Goal: Task Accomplishment & Management: Use online tool/utility

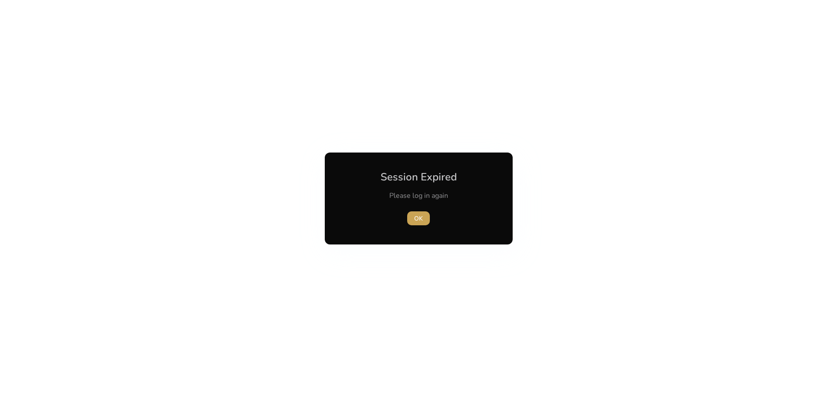
click at [417, 220] on span "OK" at bounding box center [418, 218] width 9 height 9
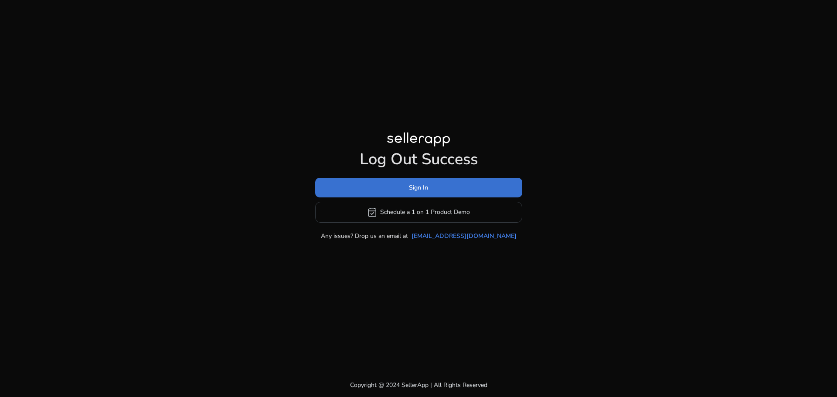
click at [403, 185] on span at bounding box center [418, 187] width 207 height 21
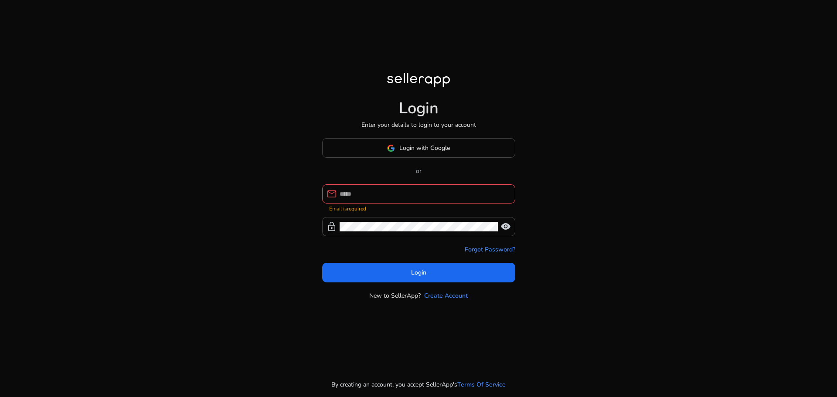
click at [389, 204] on div at bounding box center [424, 193] width 169 height 19
click at [388, 196] on input at bounding box center [424, 194] width 169 height 10
type input "**********"
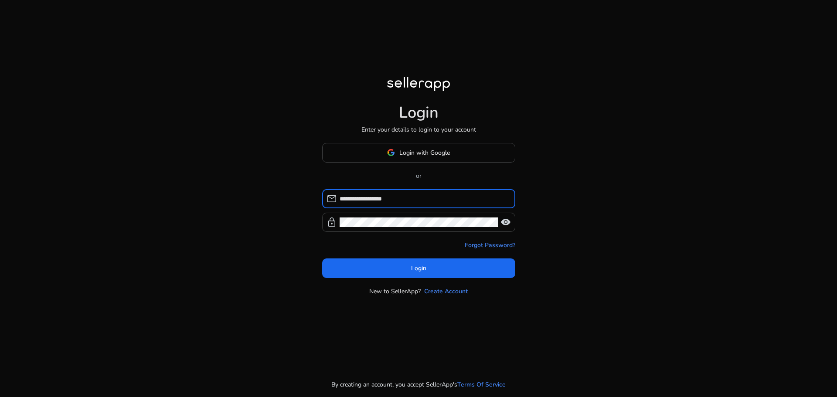
click at [370, 228] on div at bounding box center [419, 222] width 158 height 19
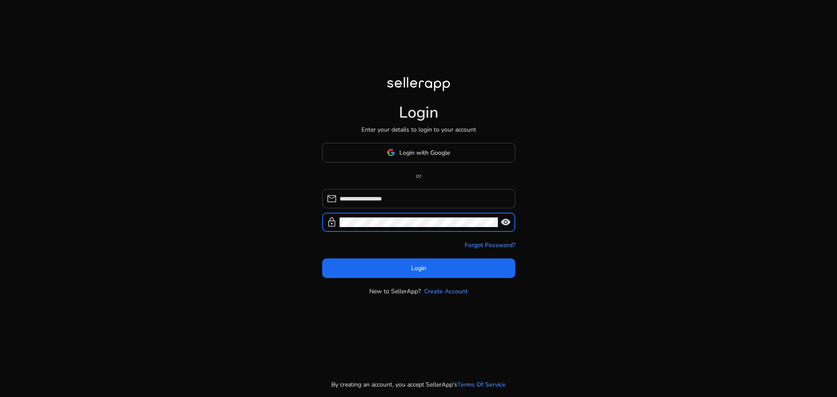
click button "Login" at bounding box center [418, 269] width 193 height 20
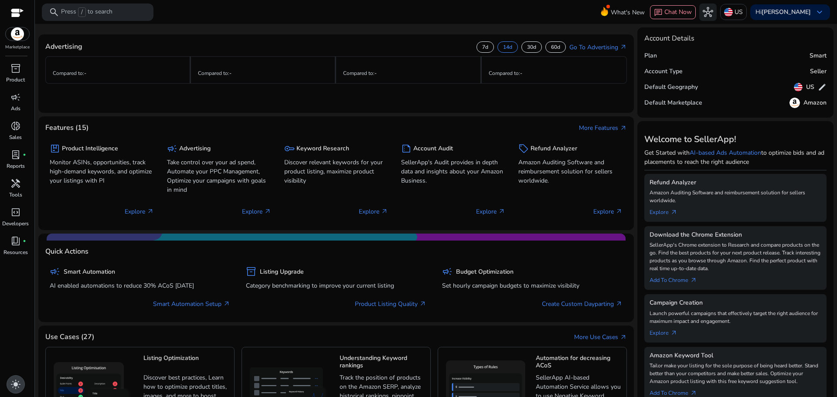
click at [17, 384] on span "light_mode" at bounding box center [15, 384] width 10 height 10
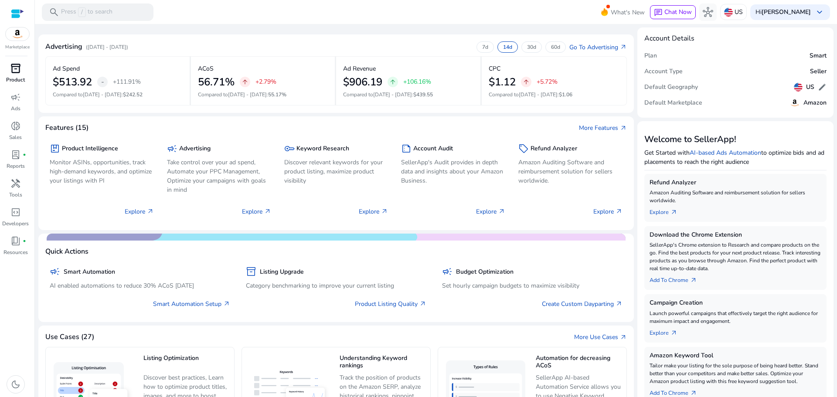
click at [11, 72] on span "inventory_2" at bounding box center [15, 68] width 10 height 10
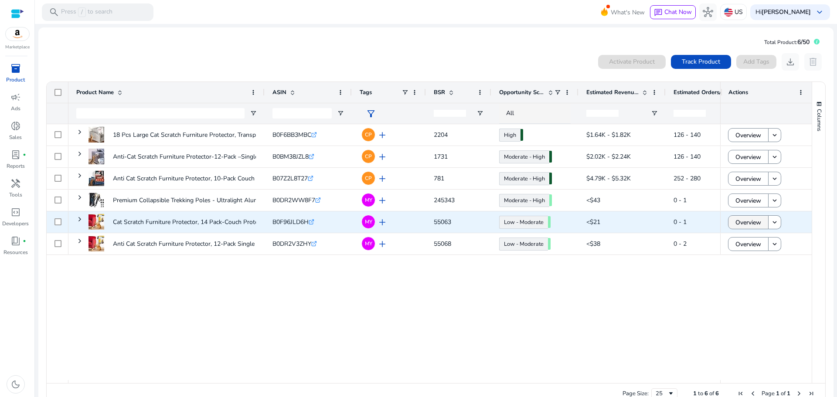
click at [749, 225] on span "Overview" at bounding box center [749, 223] width 26 height 18
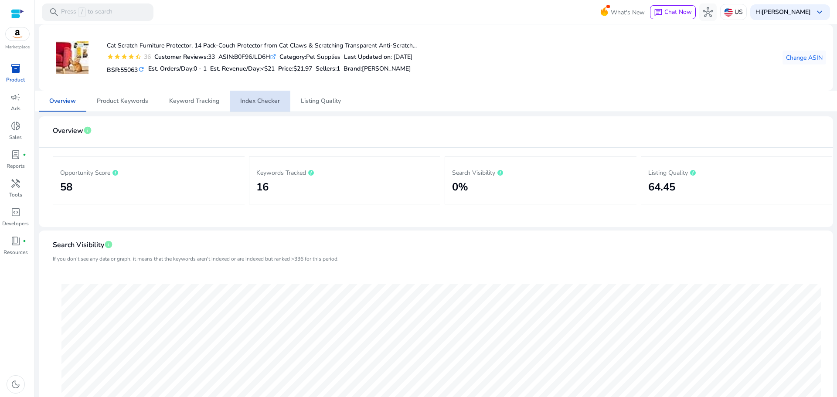
click at [265, 99] on span "Index Checker" at bounding box center [260, 101] width 40 height 6
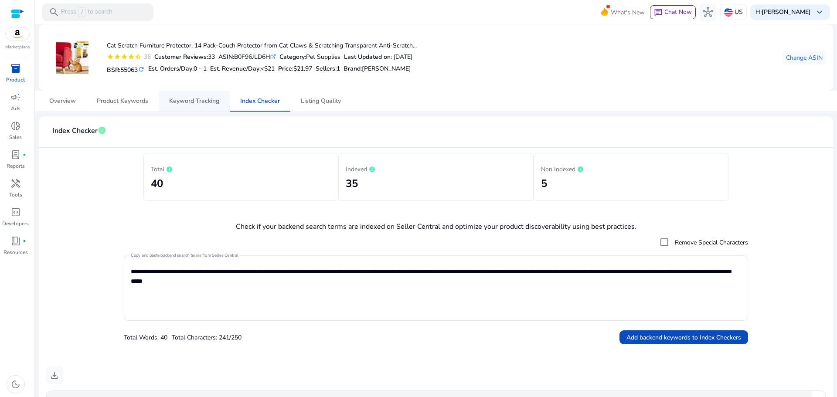
click at [201, 104] on span "Keyword Tracking" at bounding box center [194, 101] width 50 height 6
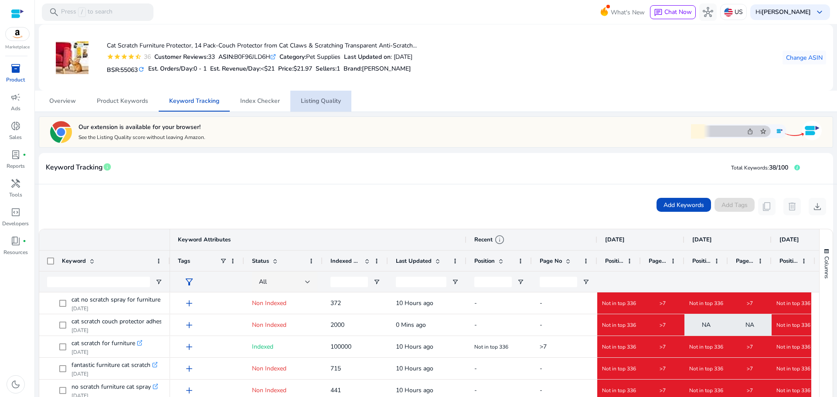
click at [309, 100] on span "Listing Quality" at bounding box center [321, 101] width 40 height 6
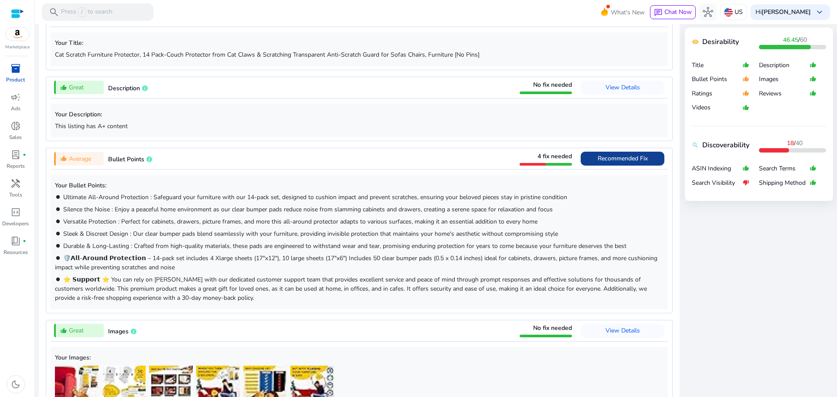
click at [616, 159] on span "Recommended Fix" at bounding box center [623, 158] width 50 height 8
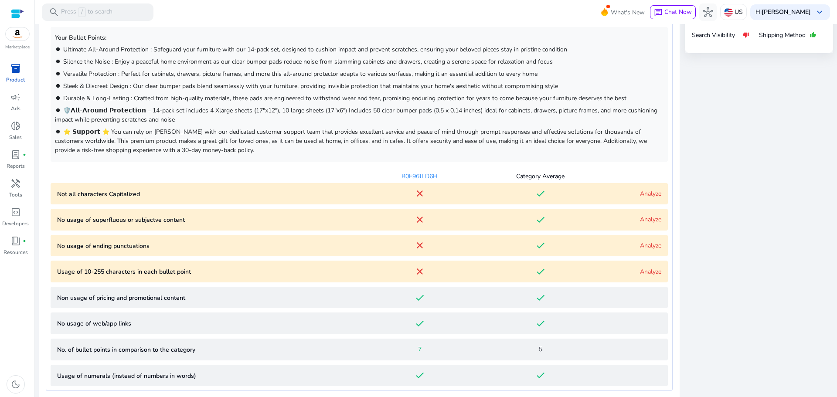
click at [649, 192] on link "Analyze" at bounding box center [650, 194] width 21 height 8
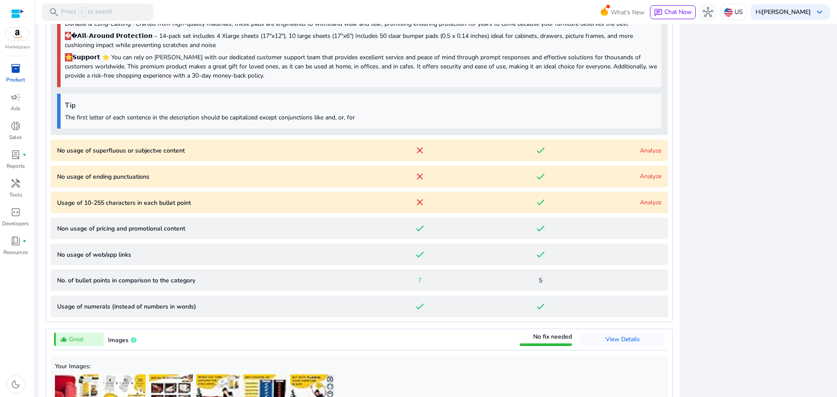
click at [646, 151] on link "Analyze" at bounding box center [650, 151] width 21 height 8
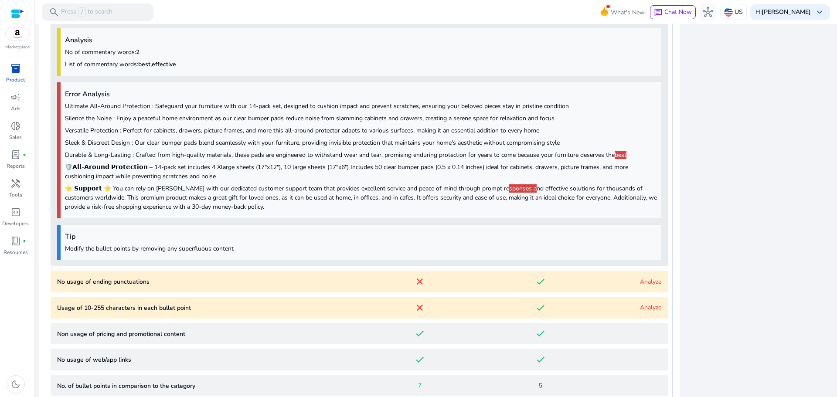
click at [641, 281] on link "Analyze" at bounding box center [650, 282] width 21 height 8
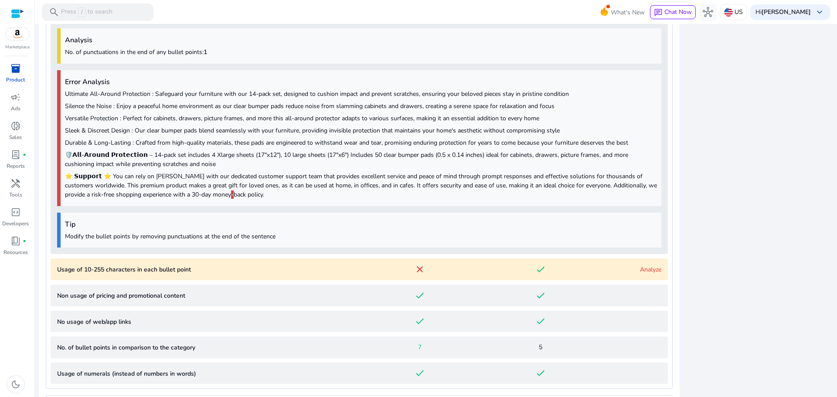
click at [646, 272] on link "Analyze" at bounding box center [650, 270] width 21 height 8
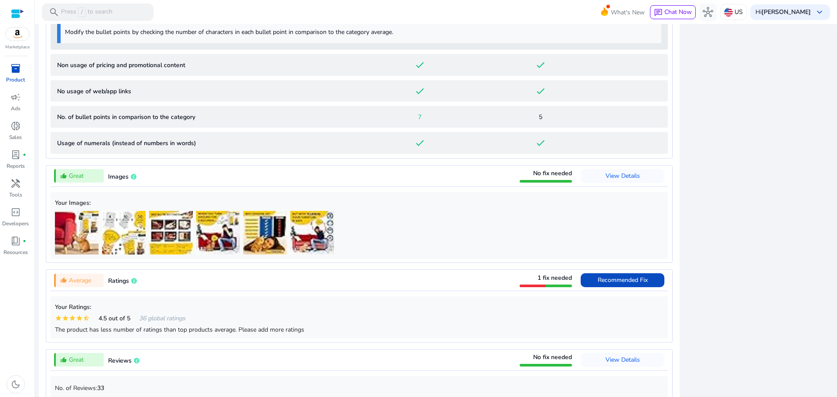
click at [123, 181] on div "Images" at bounding box center [122, 176] width 28 height 10
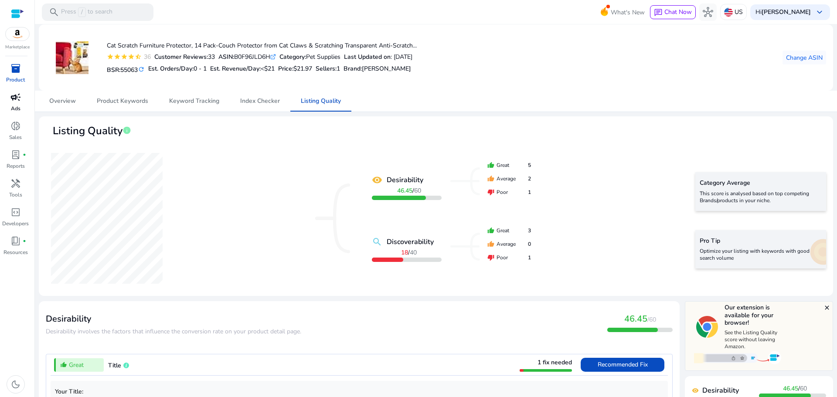
click at [6, 106] on link "campaign Ads" at bounding box center [15, 104] width 31 height 29
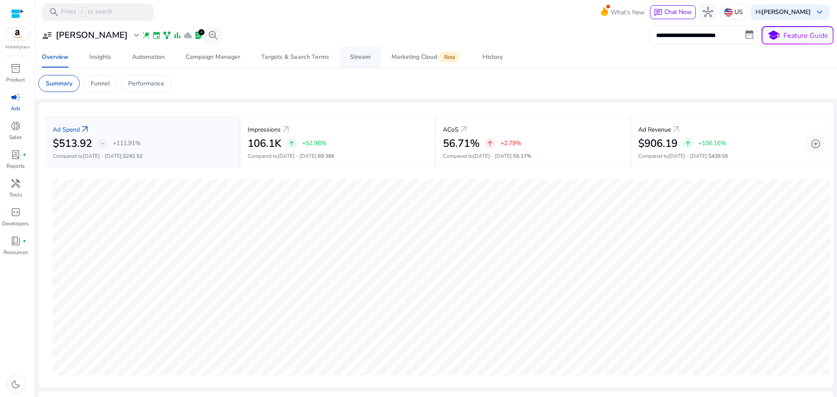
click at [357, 54] on div "Stream" at bounding box center [360, 57] width 20 height 6
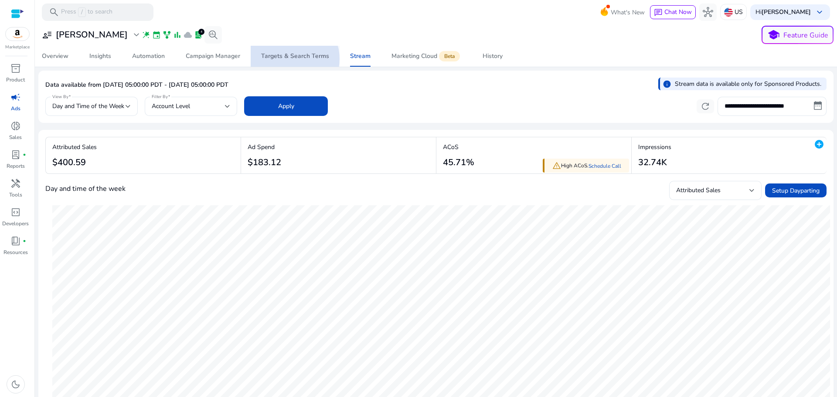
click at [291, 59] on div "Targets & Search Terms" at bounding box center [295, 56] width 68 height 6
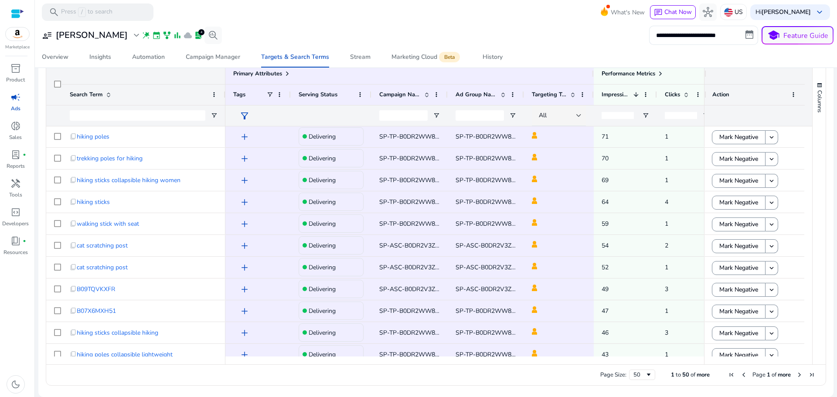
scroll to position [349, 0]
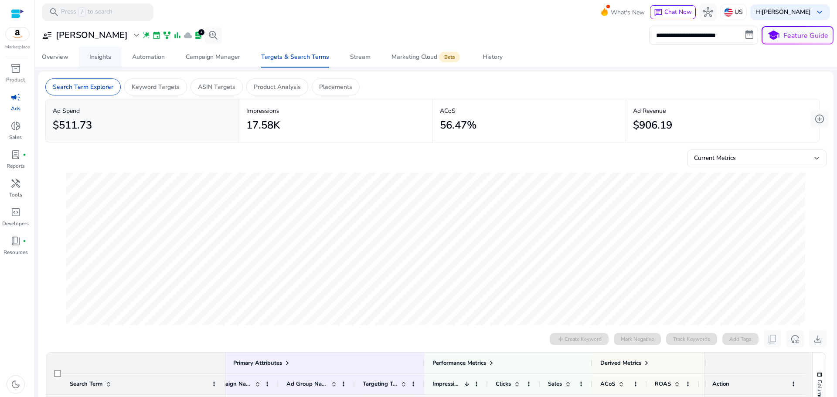
click at [89, 65] on link "Insights" at bounding box center [100, 57] width 43 height 21
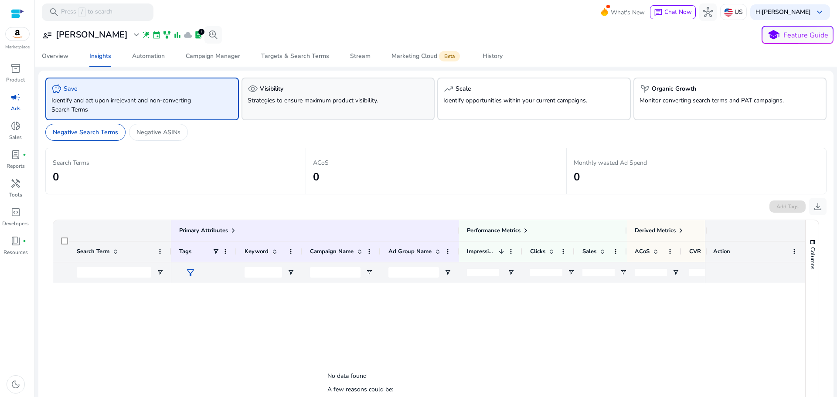
click at [272, 96] on p "Strategies to ensure maximum product visibility." at bounding box center [323, 100] width 151 height 9
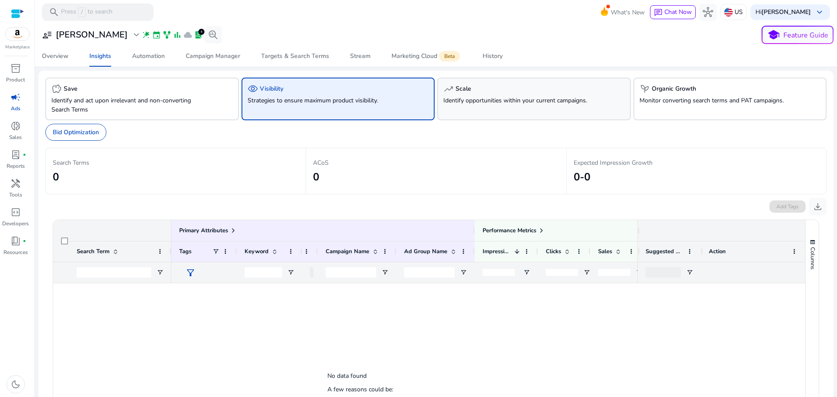
click at [505, 102] on p "Identify opportunities within your current campaigns." at bounding box center [519, 100] width 151 height 9
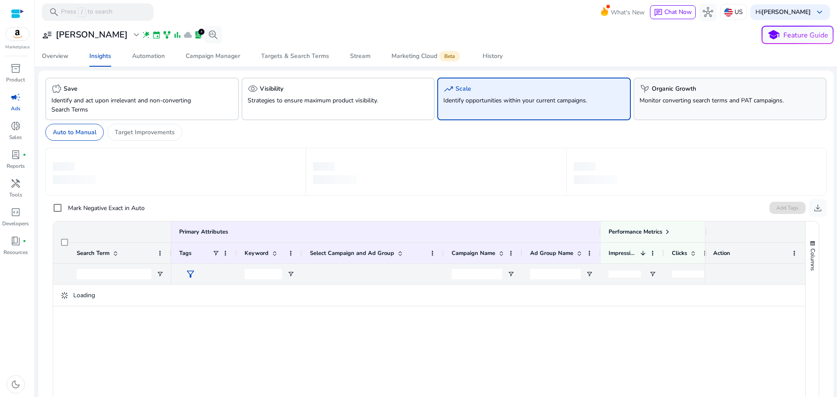
click at [741, 100] on p "Monitor converting search terms and PAT campaigns." at bounding box center [715, 100] width 151 height 9
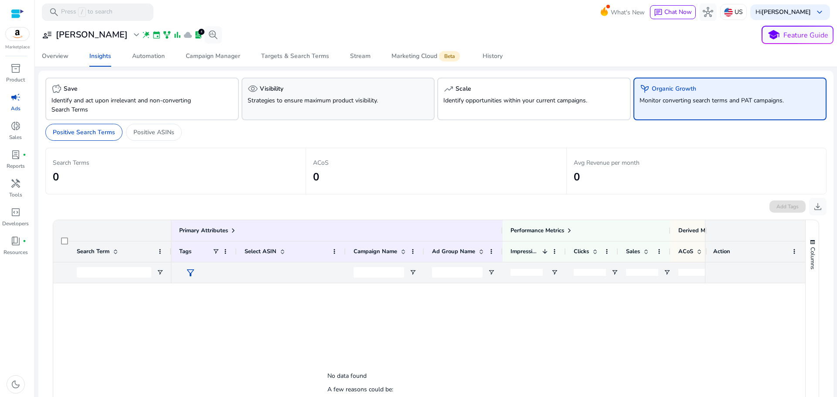
drag, startPoint x: 346, startPoint y: 95, endPoint x: 400, endPoint y: 90, distance: 54.7
click at [346, 94] on div "visibility Visibility Strategies to ensure maximum product visibility." at bounding box center [339, 99] width 194 height 43
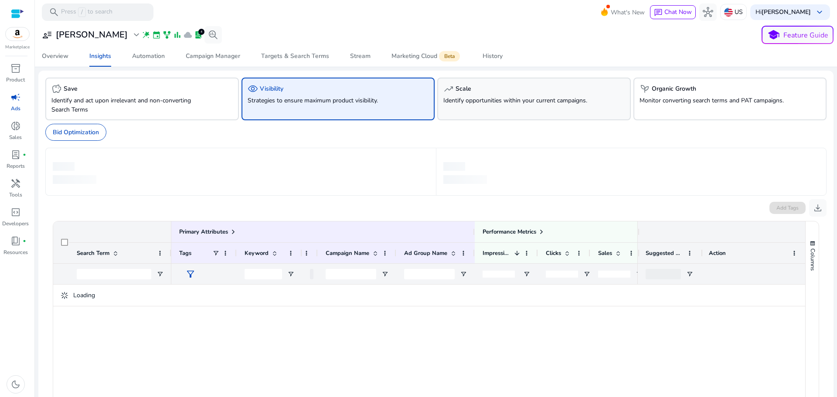
click at [571, 105] on div "trending_up Scale Identify opportunities within your current campaigns." at bounding box center [534, 99] width 194 height 43
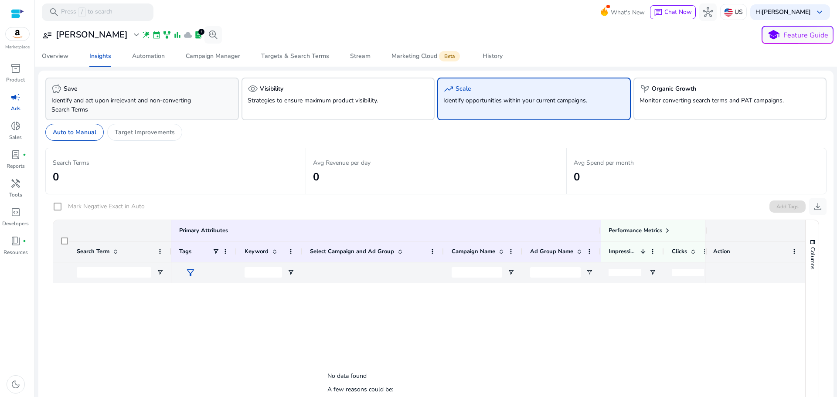
drag, startPoint x: 111, startPoint y: 97, endPoint x: 132, endPoint y: 91, distance: 21.9
click at [112, 97] on p "Identify and act upon irrelevant and non-converting Search Terms" at bounding box center [126, 105] width 151 height 18
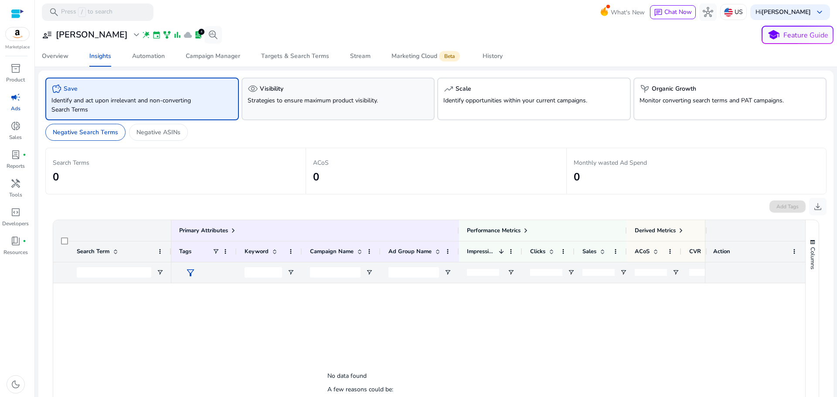
click at [332, 98] on p "Strategies to ensure maximum product visibility." at bounding box center [323, 100] width 151 height 9
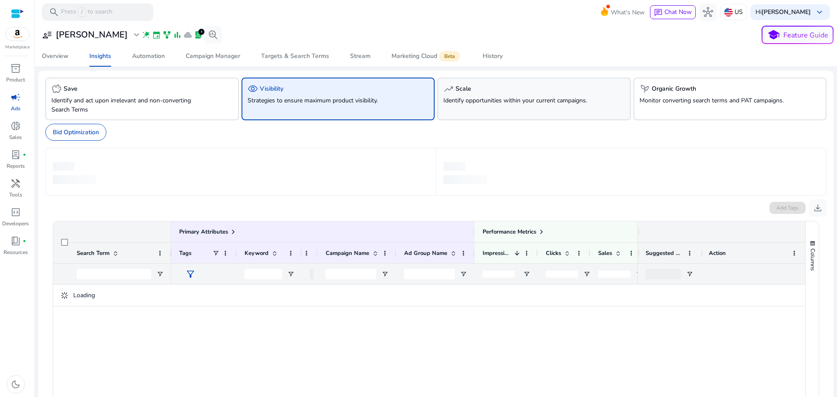
drag, startPoint x: 474, startPoint y: 95, endPoint x: 529, endPoint y: 97, distance: 55.0
click at [476, 95] on div "trending_up Scale Identify opportunities within your current campaigns." at bounding box center [534, 99] width 194 height 43
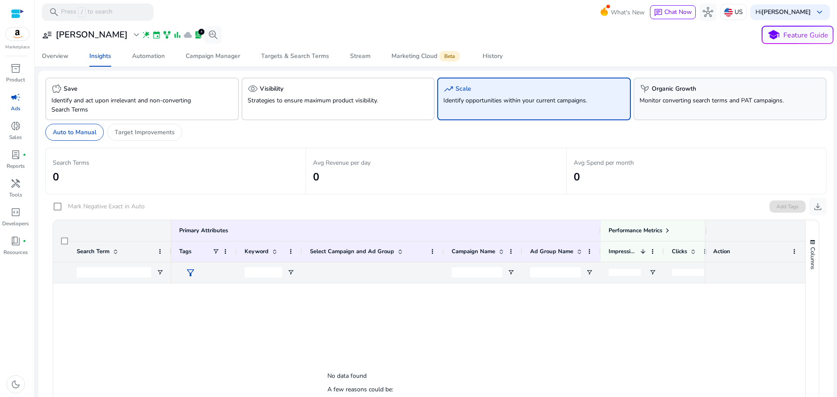
click at [678, 102] on p "Monitor converting search terms and PAT campaigns." at bounding box center [715, 100] width 151 height 9
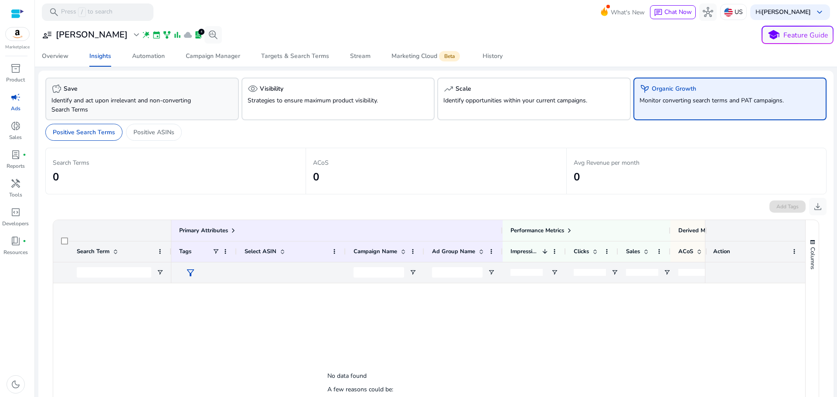
click at [130, 113] on p "Identify and act upon irrelevant and non-converting Search Terms" at bounding box center [126, 105] width 151 height 18
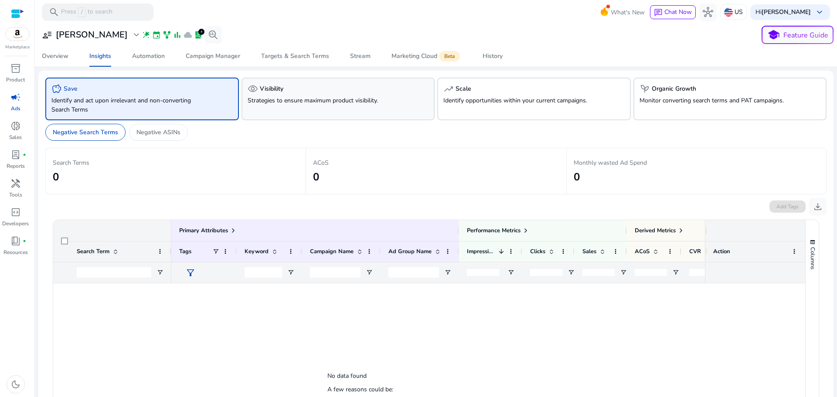
drag, startPoint x: 314, startPoint y: 109, endPoint x: 347, endPoint y: 103, distance: 32.8
click at [315, 109] on div "visibility Visibility Strategies to ensure maximum product visibility." at bounding box center [339, 99] width 194 height 43
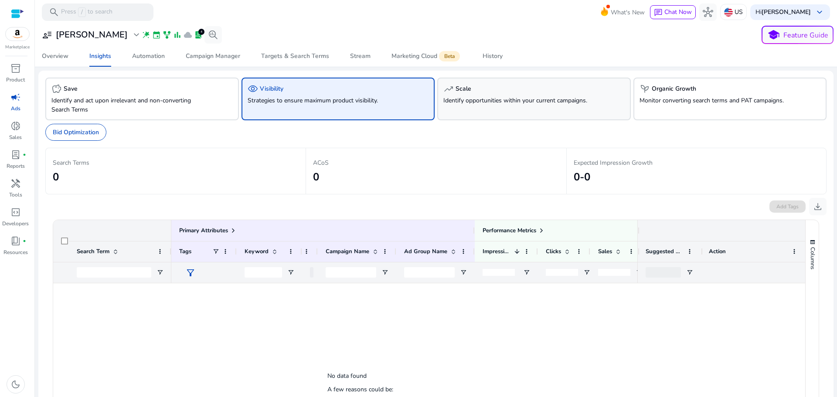
drag, startPoint x: 480, startPoint y: 105, endPoint x: 535, endPoint y: 107, distance: 55.0
click at [483, 106] on div "trending_up Scale Identify opportunities within your current campaigns." at bounding box center [534, 99] width 194 height 43
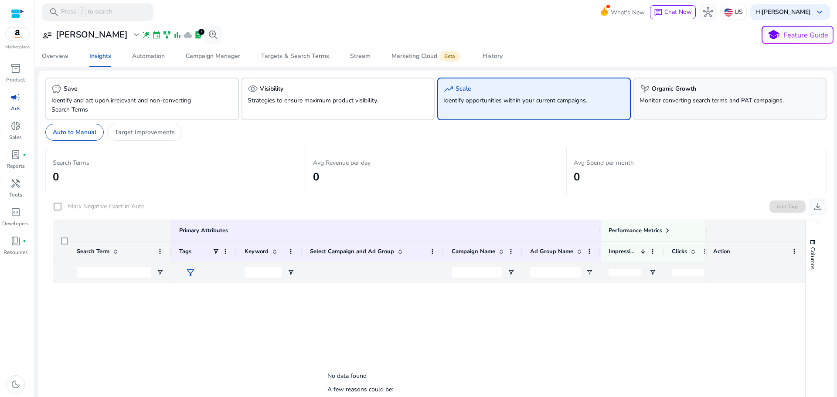
click at [721, 102] on p "Monitor converting search terms and PAT campaigns." at bounding box center [715, 100] width 151 height 9
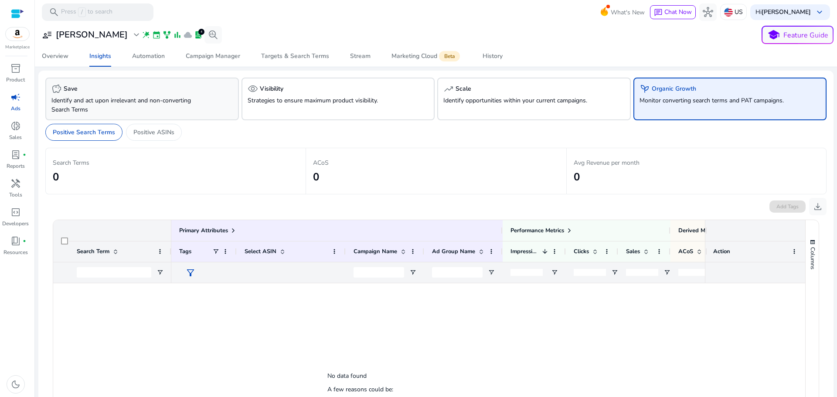
click at [135, 98] on p "Identify and act upon irrelevant and non-converting Search Terms" at bounding box center [126, 105] width 151 height 18
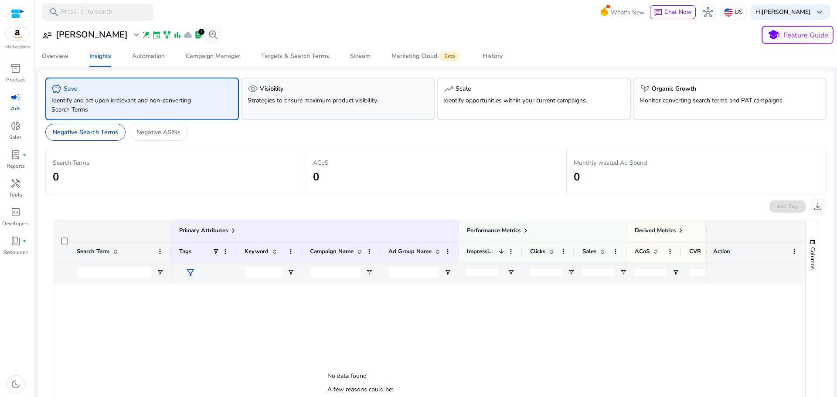
drag, startPoint x: 279, startPoint y: 103, endPoint x: 336, endPoint y: 103, distance: 57.1
click at [279, 103] on p "Strategies to ensure maximum product visibility." at bounding box center [323, 100] width 151 height 9
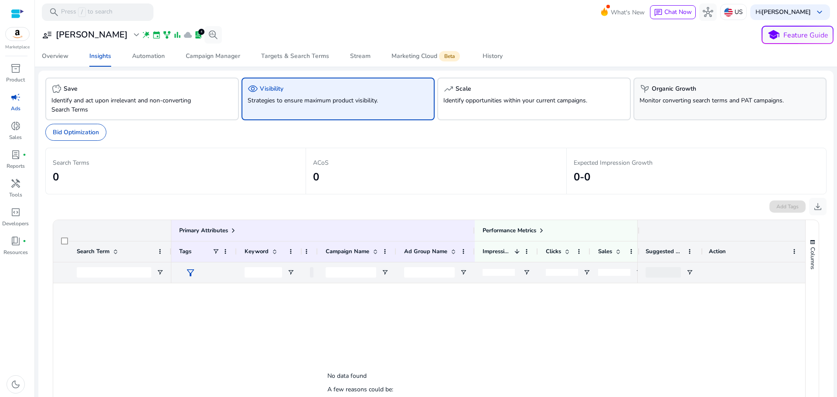
drag, startPoint x: 504, startPoint y: 101, endPoint x: 663, endPoint y: 115, distance: 159.8
click at [505, 101] on p "Identify opportunities within your current campaigns." at bounding box center [519, 100] width 151 height 9
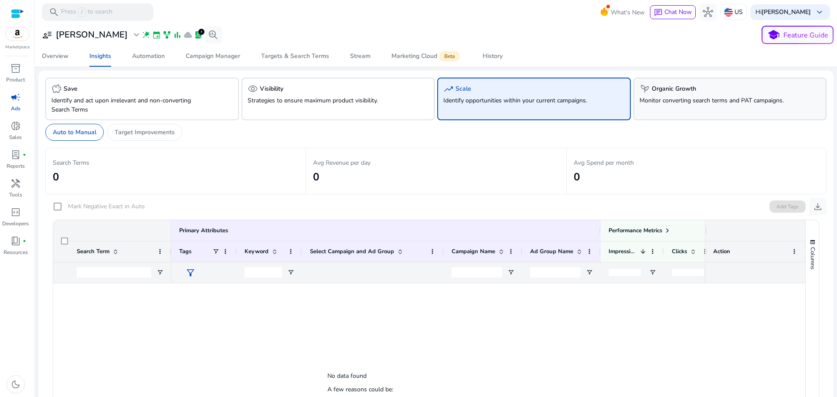
click at [726, 107] on div "psychiatry Organic Growth Monitor converting search terms and PAT campaigns." at bounding box center [731, 99] width 194 height 43
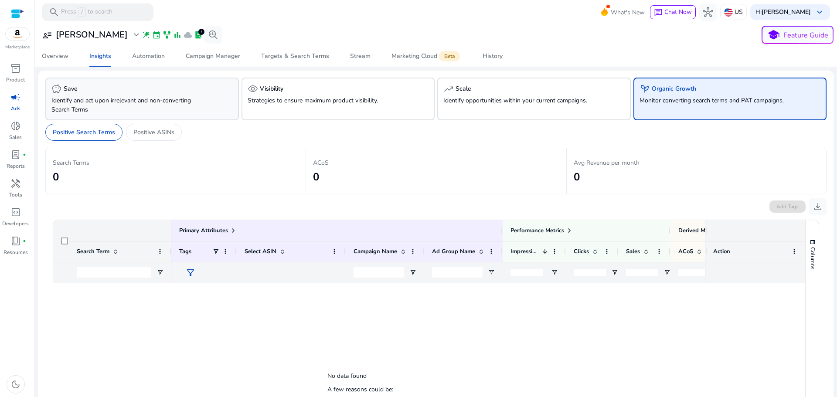
click at [123, 94] on div "savings Save" at bounding box center [141, 89] width 181 height 10
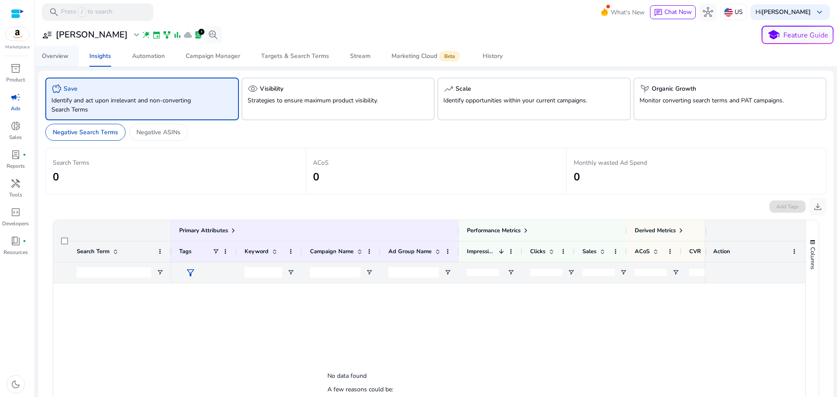
click at [53, 55] on div "Overview" at bounding box center [55, 56] width 27 height 6
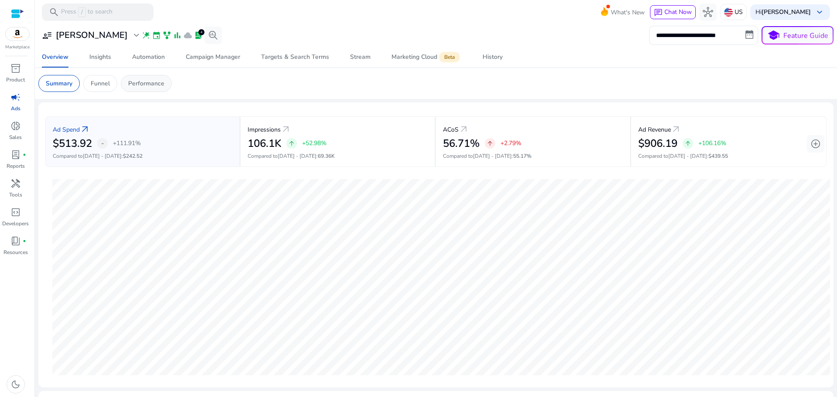
click at [148, 80] on p "Performance" at bounding box center [146, 83] width 36 height 9
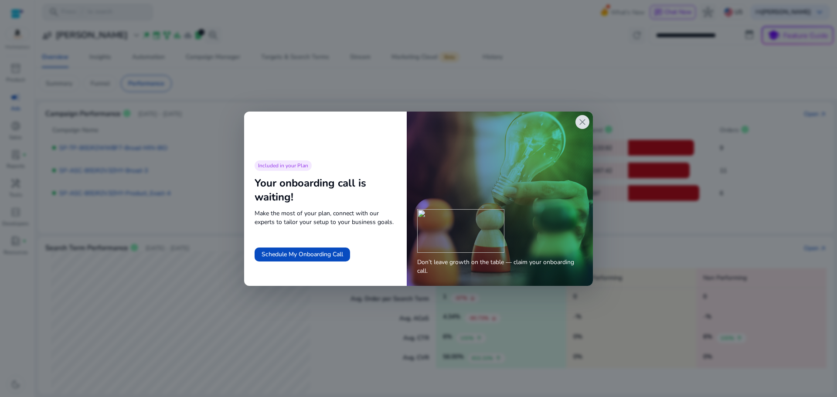
click at [585, 120] on span "close" at bounding box center [582, 122] width 10 height 10
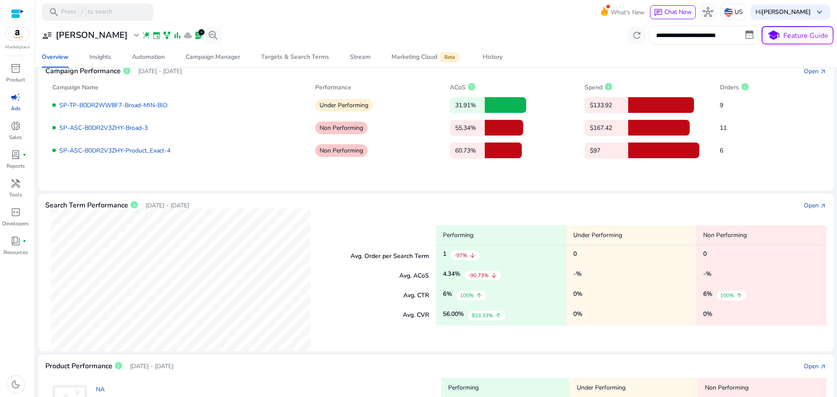
scroll to position [44, 0]
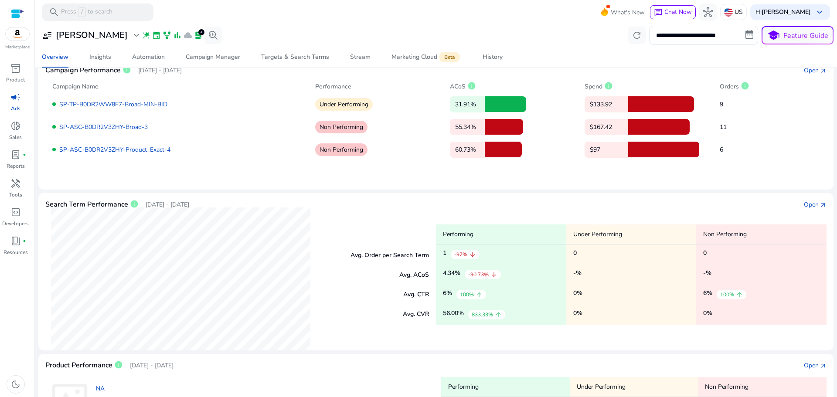
click at [13, 15] on div at bounding box center [17, 14] width 13 height 10
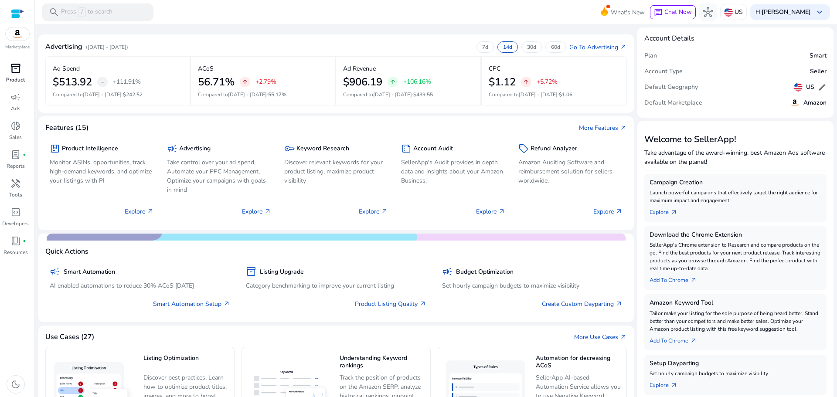
click at [14, 75] on link "inventory_2 Product" at bounding box center [15, 75] width 31 height 29
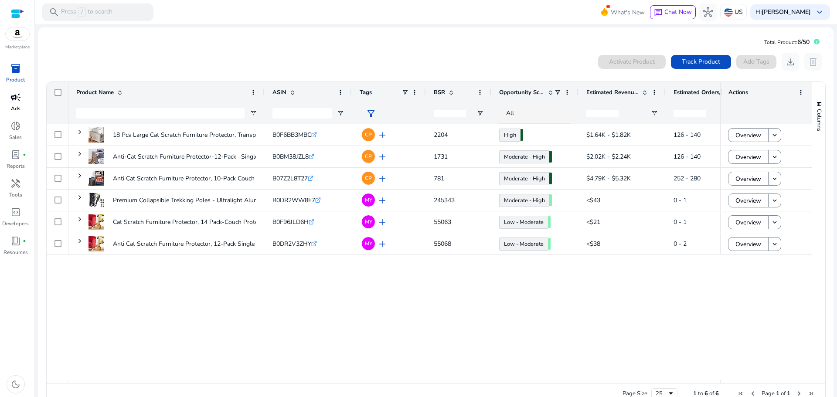
click at [16, 116] on link "campaign Ads" at bounding box center [15, 104] width 31 height 29
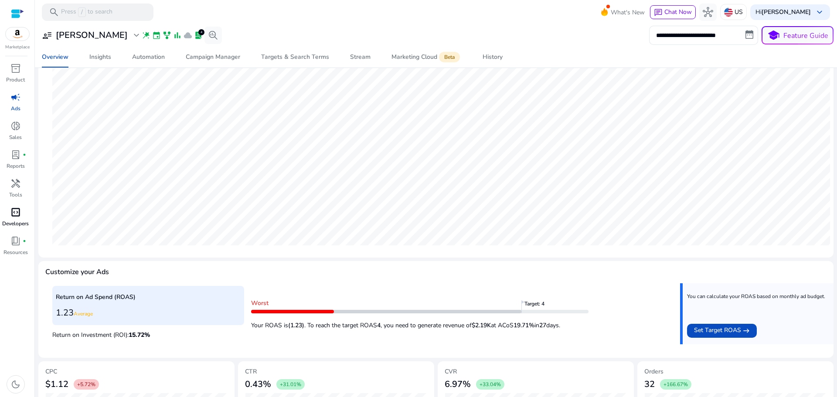
scroll to position [126, 0]
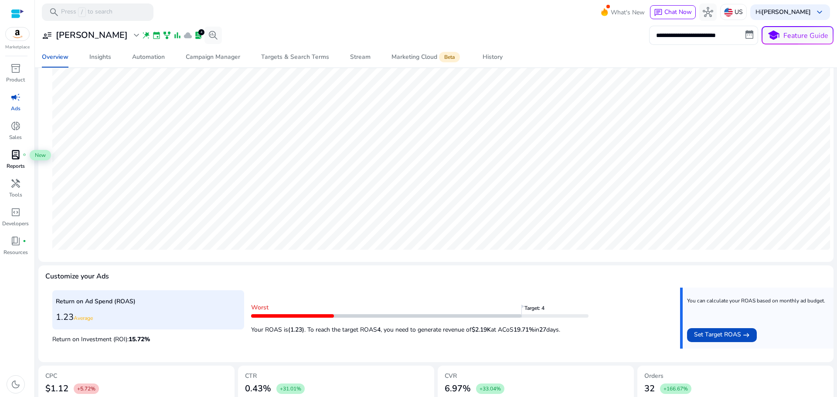
click at [16, 159] on span "lab_profile" at bounding box center [15, 155] width 10 height 10
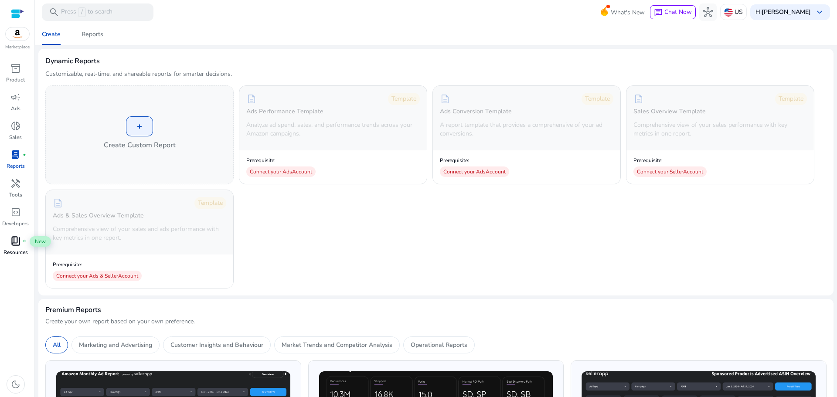
click at [14, 242] on span "book_4" at bounding box center [15, 241] width 10 height 10
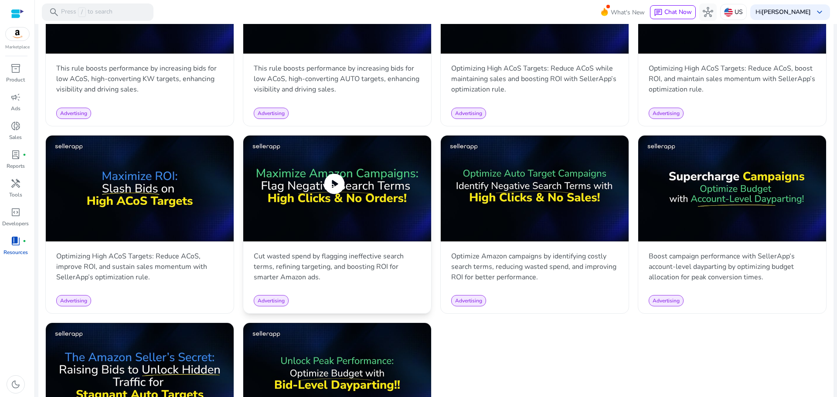
scroll to position [818, 0]
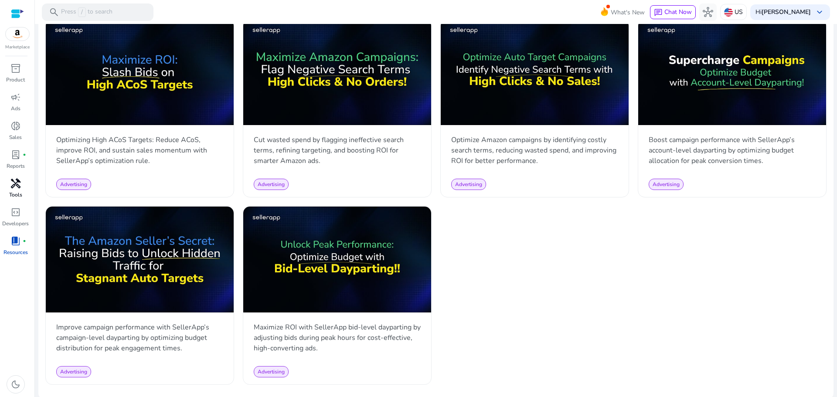
click at [9, 184] on div "handyman" at bounding box center [15, 184] width 24 height 14
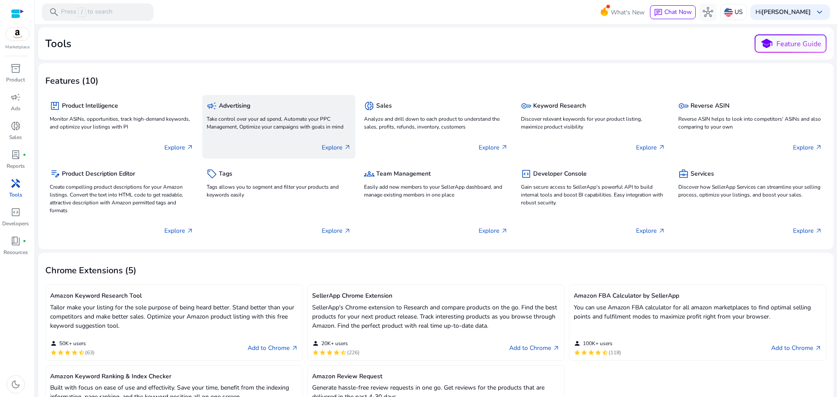
click at [311, 133] on div "Explore arrow_outward" at bounding box center [279, 144] width 144 height 22
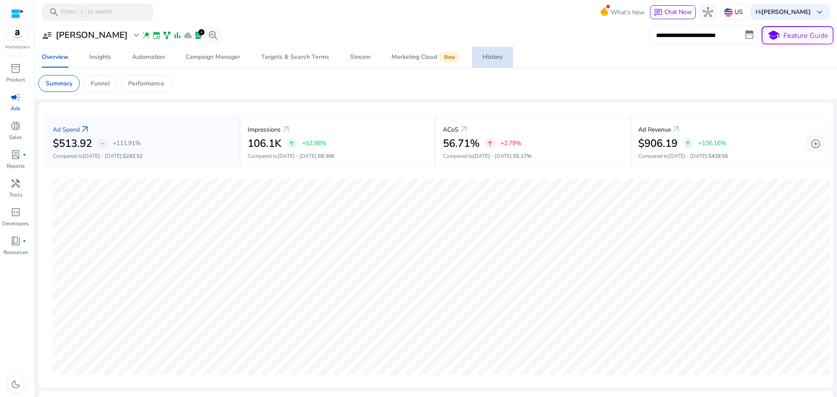
click at [485, 59] on div "History" at bounding box center [493, 57] width 20 height 6
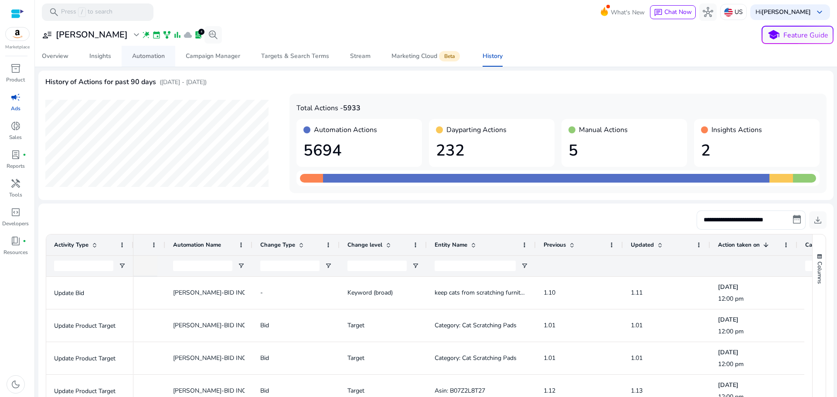
click at [146, 60] on span "Automation" at bounding box center [148, 56] width 33 height 21
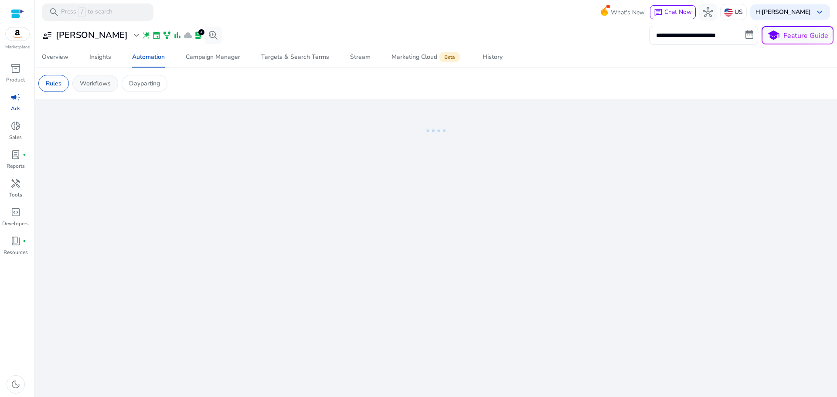
click at [102, 87] on p "Workflows" at bounding box center [95, 83] width 31 height 9
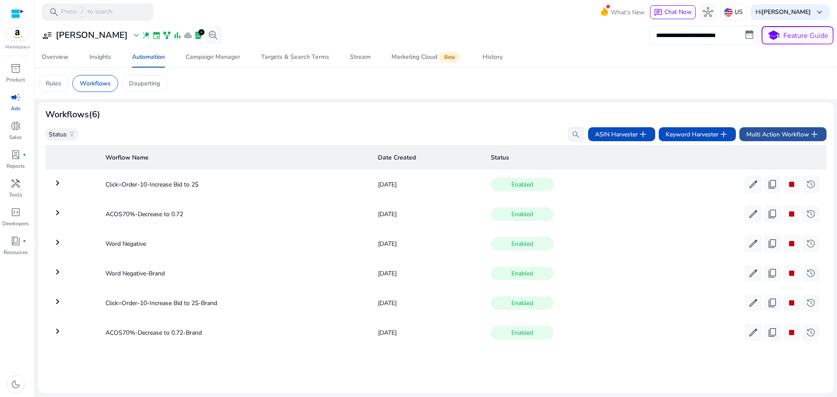
click at [794, 136] on span "Multi Action Workflow add" at bounding box center [783, 134] width 73 height 10
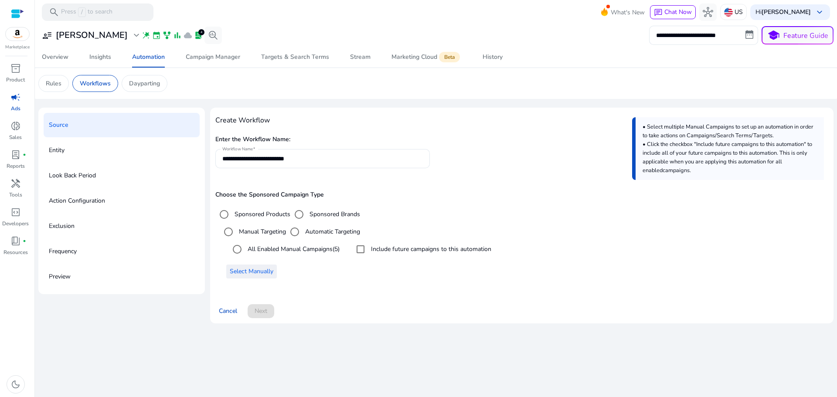
click at [244, 266] on span at bounding box center [251, 271] width 51 height 21
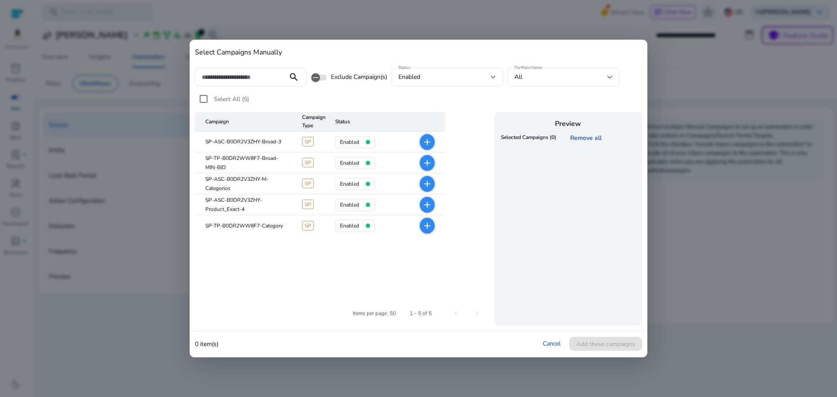
click at [430, 140] on mat-icon "add" at bounding box center [427, 142] width 10 height 10
click at [604, 346] on span "Add these campaigns" at bounding box center [606, 344] width 59 height 9
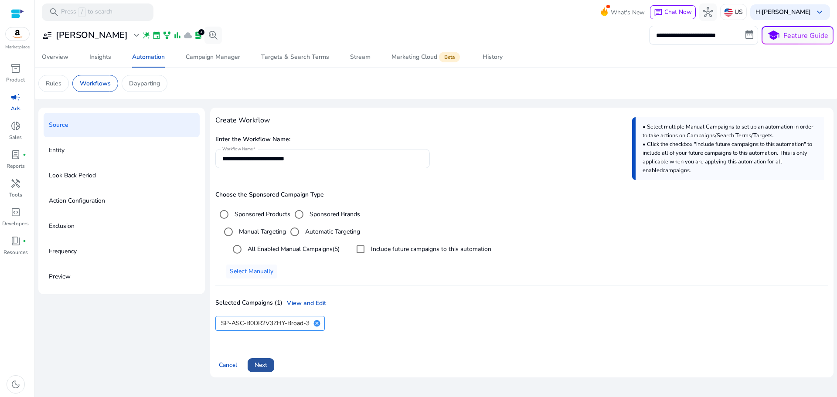
click at [269, 369] on span at bounding box center [261, 365] width 27 height 21
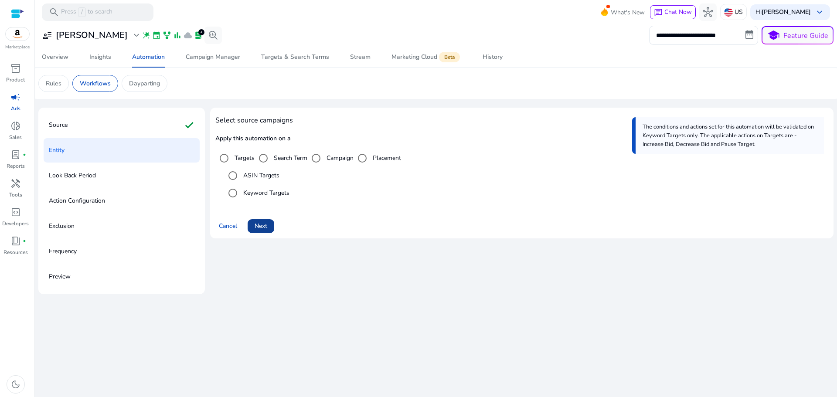
click at [262, 226] on span "Next" at bounding box center [261, 226] width 13 height 9
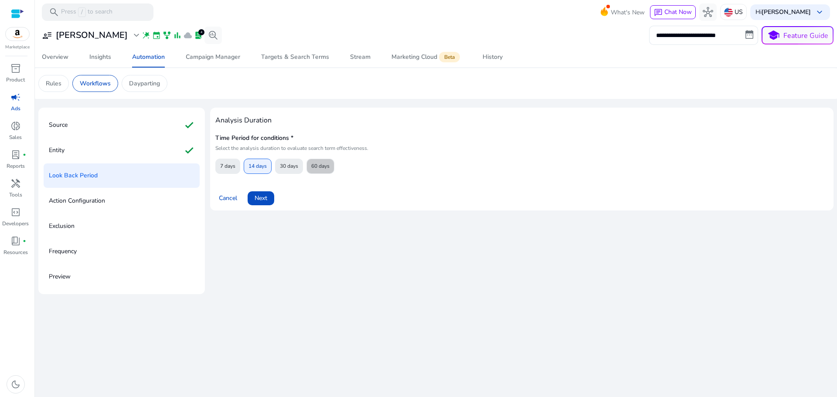
click at [318, 171] on span "60 days" at bounding box center [320, 166] width 18 height 15
click at [264, 200] on span "Next" at bounding box center [261, 198] width 13 height 9
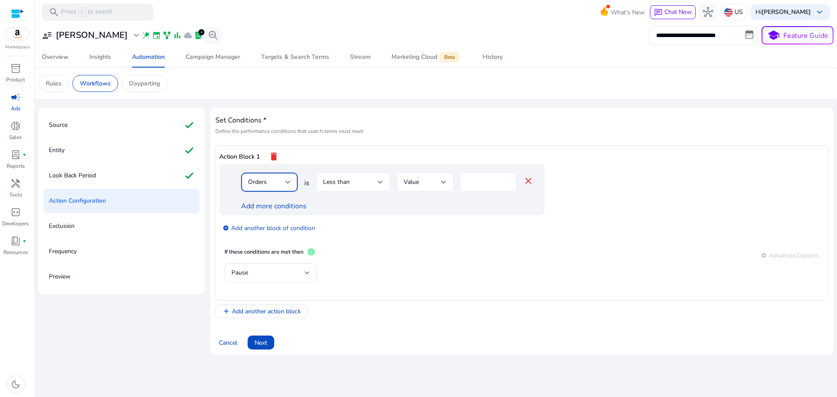
click at [278, 183] on div "Orders" at bounding box center [267, 183] width 38 height 10
click at [277, 183] on div at bounding box center [418, 198] width 837 height 397
click at [272, 183] on div "Orders" at bounding box center [267, 183] width 38 height 10
click at [266, 246] on span "ACoS" at bounding box center [269, 244] width 43 height 10
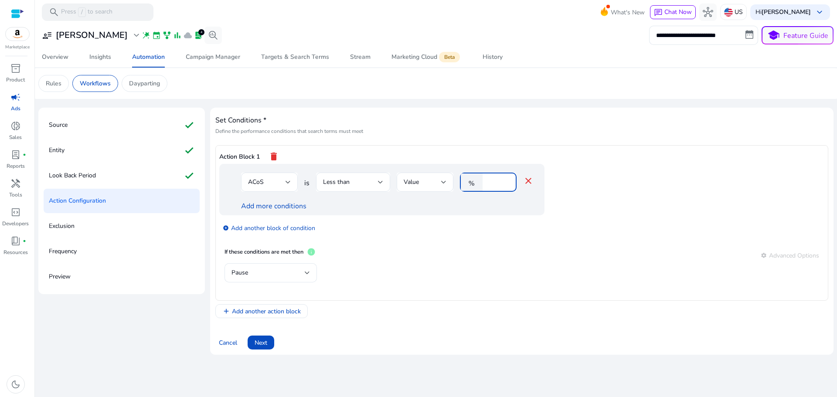
drag, startPoint x: 492, startPoint y: 181, endPoint x: 475, endPoint y: 189, distance: 19.7
click at [475, 189] on div "% *" at bounding box center [485, 182] width 50 height 19
type input "**"
click at [369, 186] on div "Less than" at bounding box center [350, 183] width 55 height 10
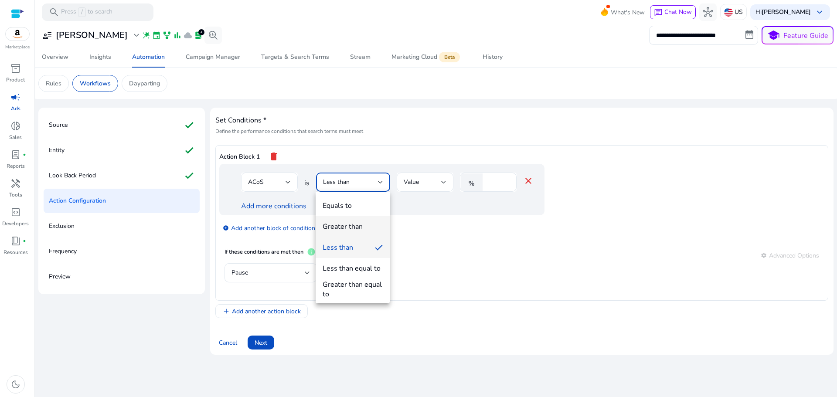
click at [366, 224] on span "Greater than" at bounding box center [353, 227] width 60 height 10
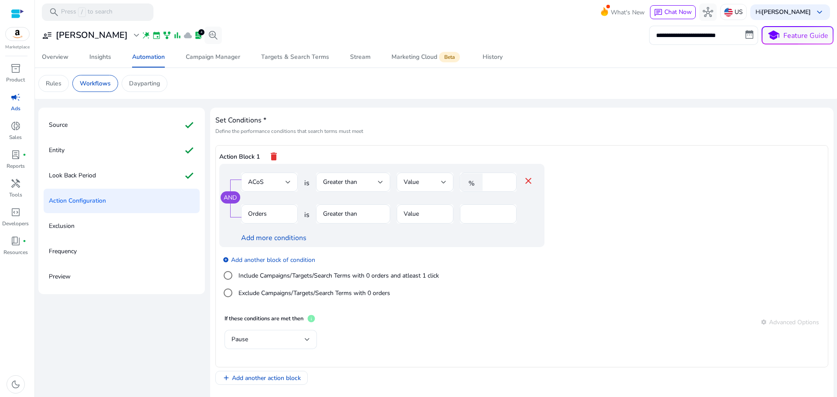
click at [274, 215] on mat-form-field "Orders" at bounding box center [269, 219] width 57 height 28
drag, startPoint x: 482, startPoint y: 210, endPoint x: 454, endPoint y: 219, distance: 28.8
click at [454, 219] on div "Orders is Greater than Value *" at bounding box center [387, 219] width 293 height 28
type input "*"
click at [614, 223] on app-ppc-editable-conditions "AND ACoS is Greater than Value % ** close Orders is Greater than Value * Add mo…" at bounding box center [521, 237] width 605 height 146
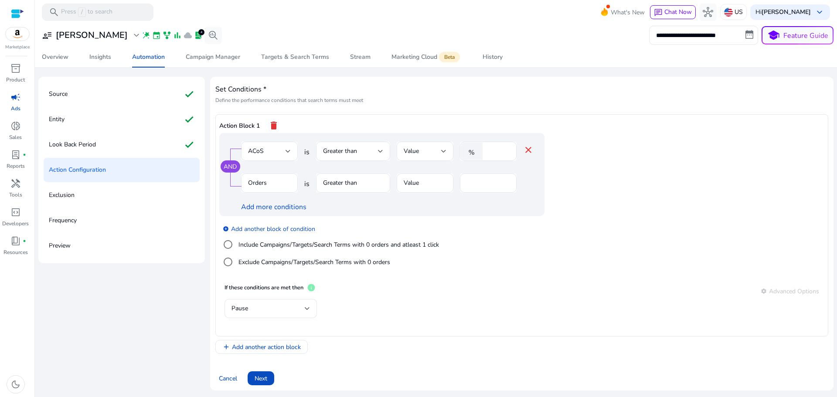
scroll to position [31, 0]
click at [305, 312] on div at bounding box center [307, 308] width 5 height 10
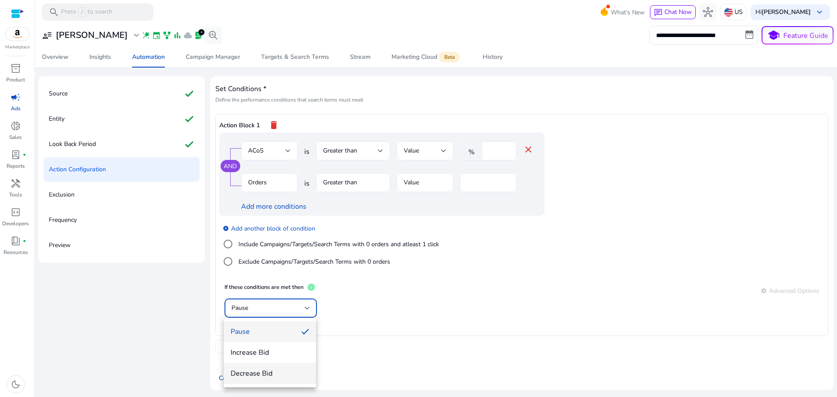
click at [276, 370] on span "Decrease Bid" at bounding box center [270, 374] width 79 height 10
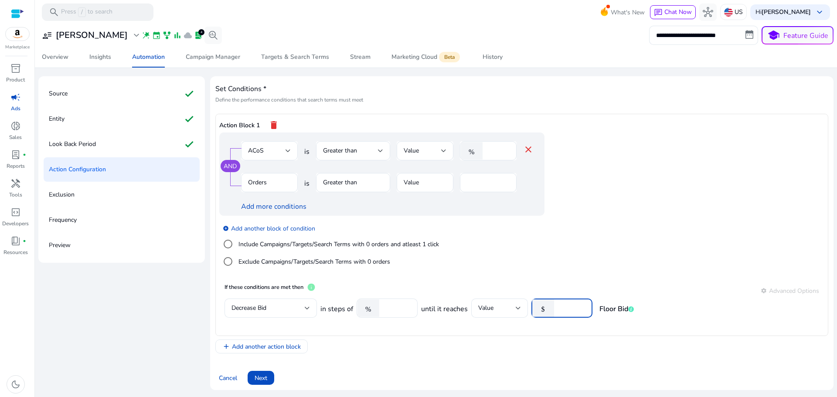
click at [562, 307] on input "number" at bounding box center [572, 309] width 27 height 10
type input "***"
click at [678, 157] on app-ppc-editable-conditions "AND ACoS is Greater than Value % ** close Orders is Greater than Value * Add mo…" at bounding box center [521, 206] width 605 height 146
click at [665, 186] on app-ppc-editable-conditions "AND ACoS is Greater than Value % ** close Orders is Greater than Value * Add mo…" at bounding box center [521, 206] width 605 height 146
click at [255, 380] on span "Next" at bounding box center [261, 378] width 13 height 9
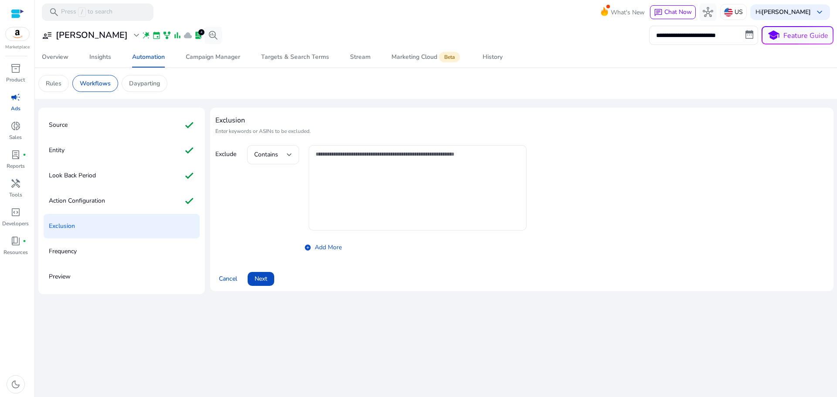
scroll to position [0, 0]
click at [92, 127] on div "Source check" at bounding box center [122, 125] width 156 height 24
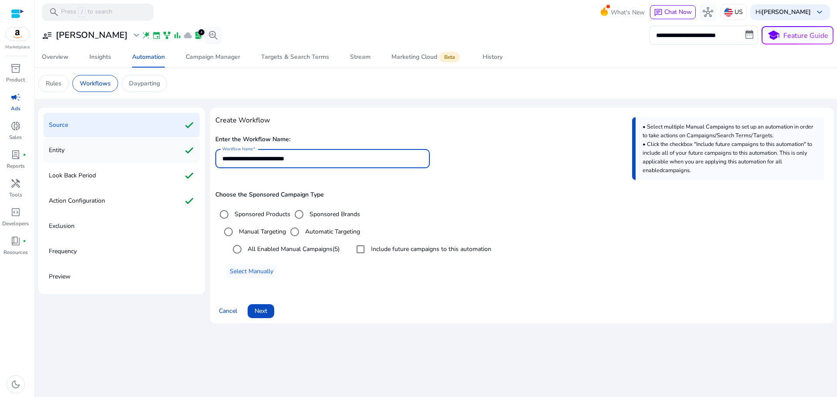
drag, startPoint x: 324, startPoint y: 155, endPoint x: 143, endPoint y: 145, distance: 181.3
click at [143, 145] on div "**********" at bounding box center [436, 219] width 796 height 223
type input "*"
type input "**********"
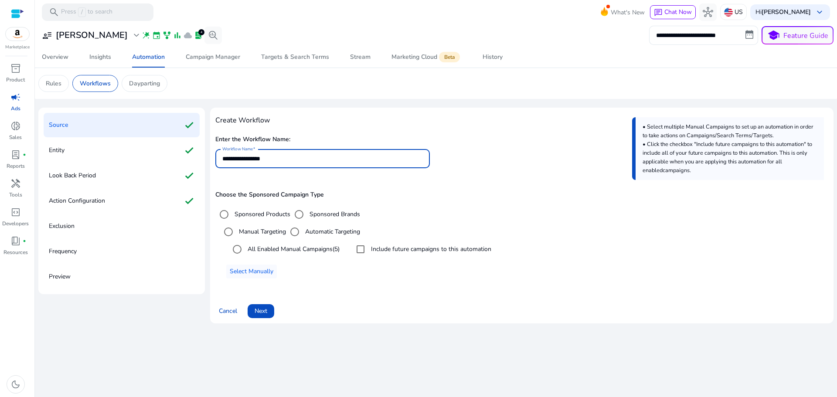
click at [511, 117] on h4 "Create Workflow" at bounding box center [521, 120] width 613 height 8
click at [140, 200] on div "Action Configuration check" at bounding box center [122, 201] width 156 height 24
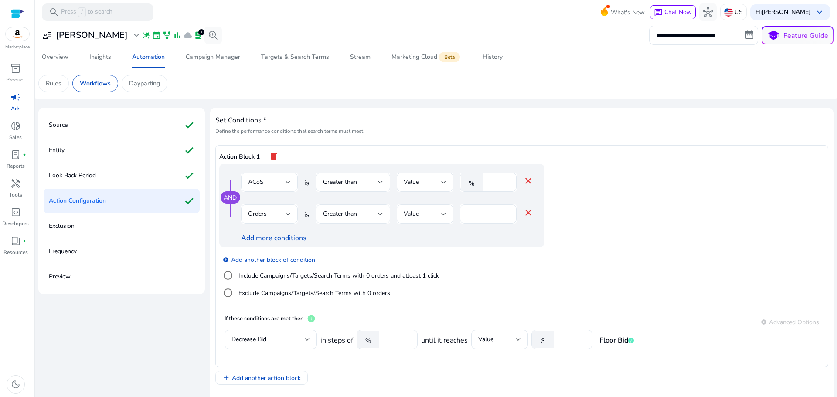
scroll to position [31, 0]
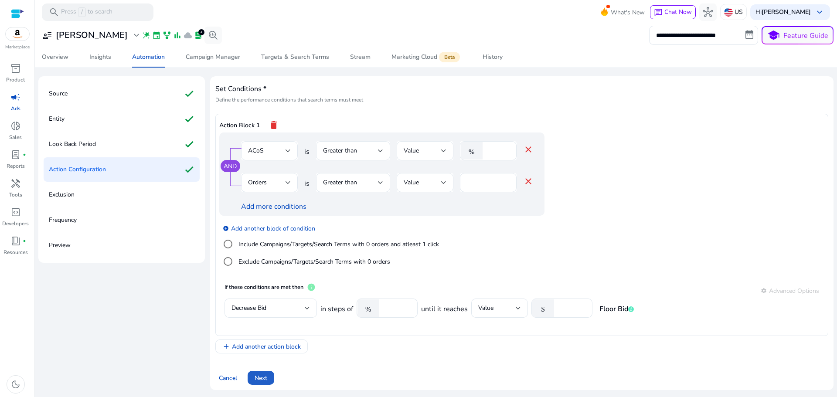
click at [260, 376] on span "Next" at bounding box center [261, 378] width 13 height 9
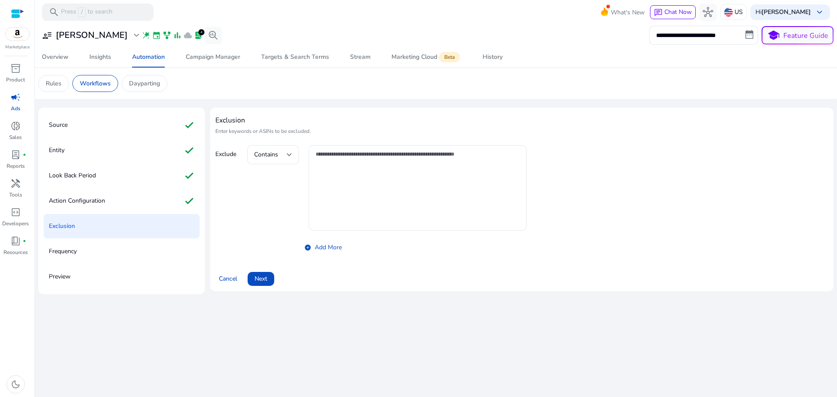
scroll to position [0, 0]
click at [255, 280] on span "Next" at bounding box center [261, 278] width 13 height 9
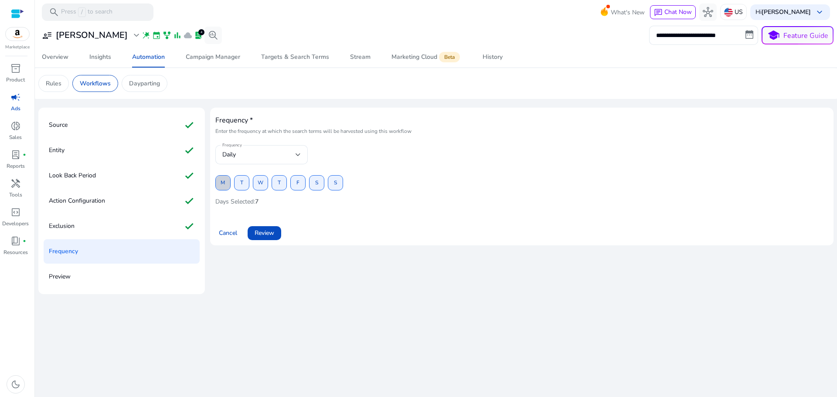
click at [225, 183] on span at bounding box center [223, 183] width 14 height 21
click at [262, 181] on span "W" at bounding box center [261, 182] width 6 height 15
click at [263, 182] on span "W" at bounding box center [261, 182] width 6 height 15
click at [222, 182] on span "M" at bounding box center [223, 182] width 4 height 15
click at [332, 184] on span at bounding box center [335, 183] width 14 height 21
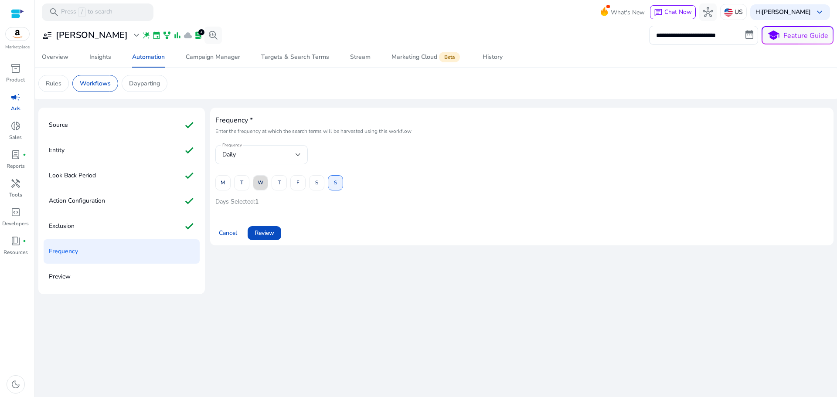
click at [258, 182] on span "W" at bounding box center [261, 182] width 6 height 15
click at [270, 235] on span "Review" at bounding box center [265, 233] width 20 height 9
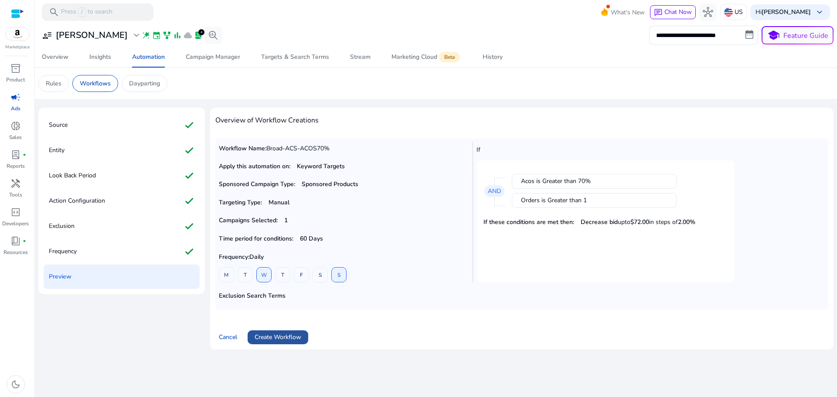
click at [286, 337] on span "Create Workflow" at bounding box center [278, 337] width 47 height 9
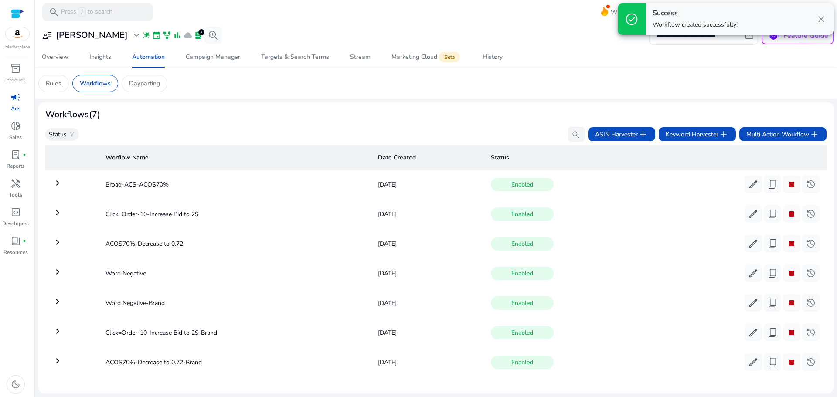
scroll to position [8, 0]
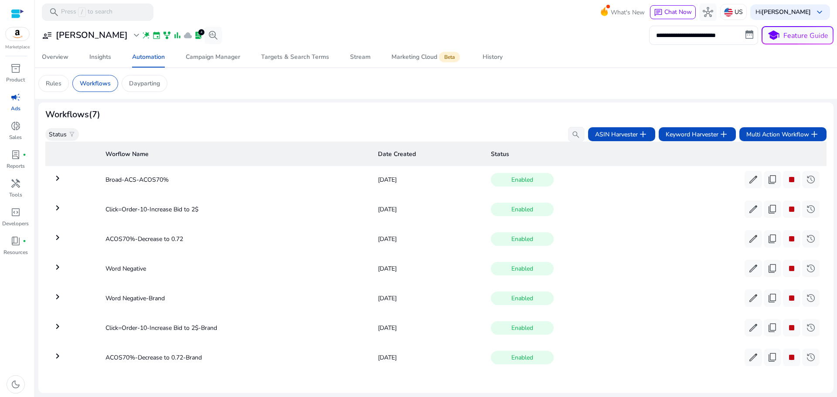
click at [55, 265] on mat-icon "keyboard_arrow_right" at bounding box center [57, 267] width 10 height 10
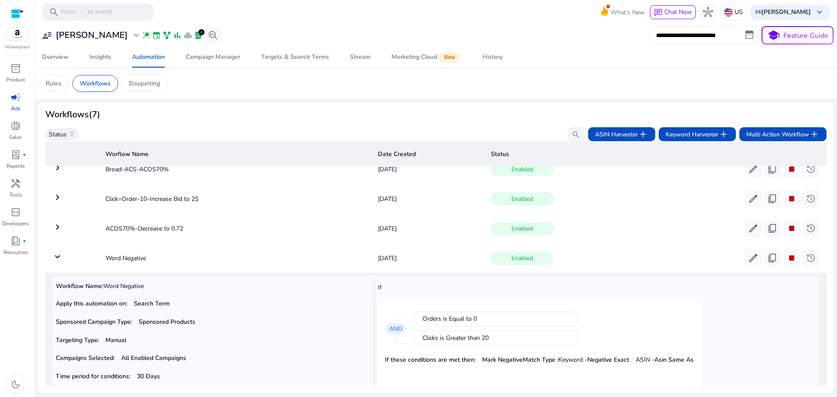
scroll to position [0, 0]
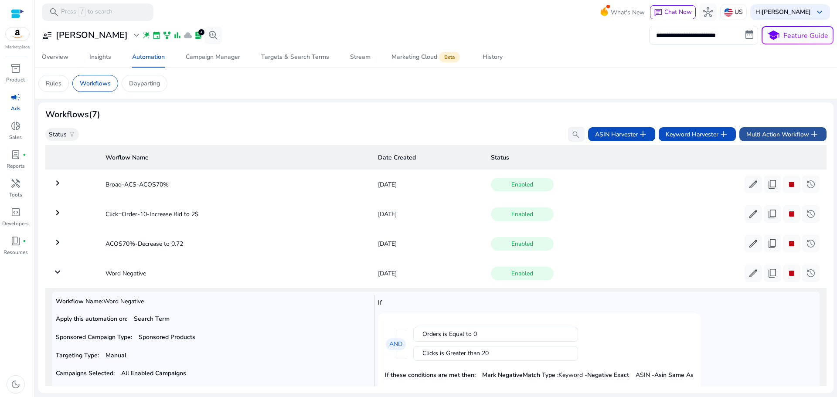
click at [787, 134] on span "Multi Action Workflow add" at bounding box center [783, 134] width 73 height 10
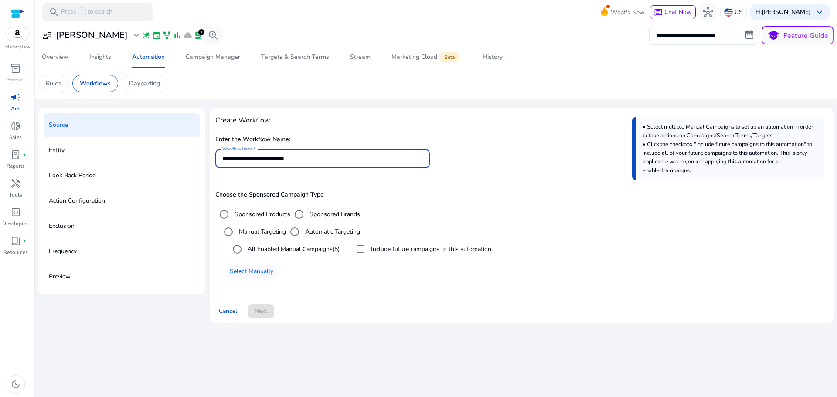
drag, startPoint x: 317, startPoint y: 161, endPoint x: 197, endPoint y: 162, distance: 119.5
click at [189, 168] on div "**********" at bounding box center [436, 219] width 796 height 223
drag, startPoint x: 408, startPoint y: 297, endPoint x: 389, endPoint y: 294, distance: 19.5
click at [405, 297] on div "**********" at bounding box center [521, 215] width 613 height 205
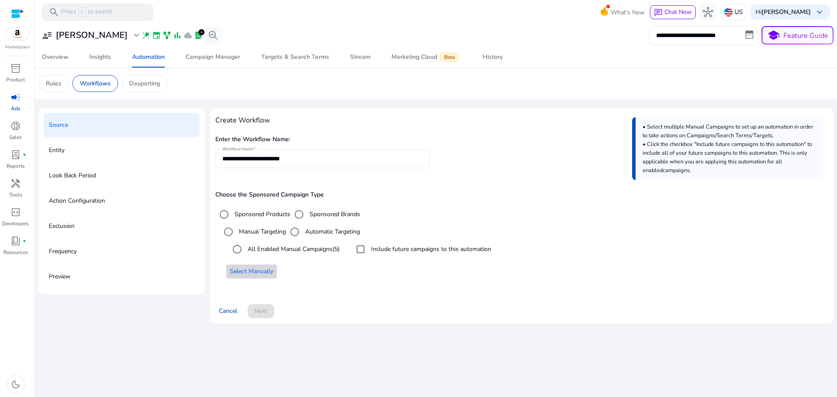
click at [246, 272] on span "Select Manually" at bounding box center [252, 271] width 44 height 9
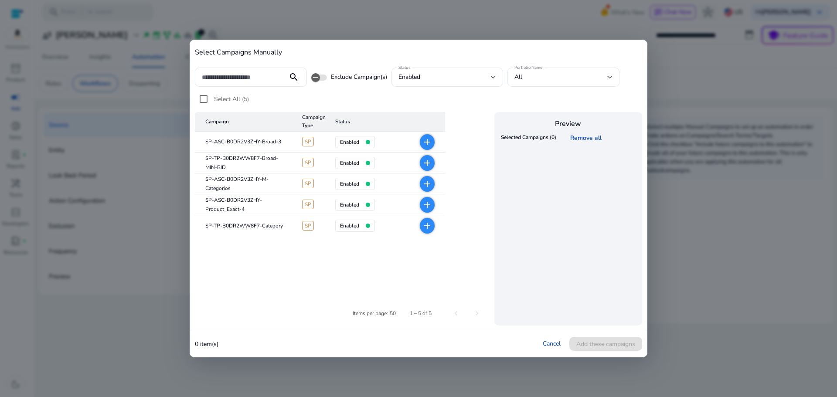
click at [428, 143] on mat-icon "add" at bounding box center [427, 142] width 10 height 10
click at [593, 339] on span at bounding box center [606, 344] width 73 height 21
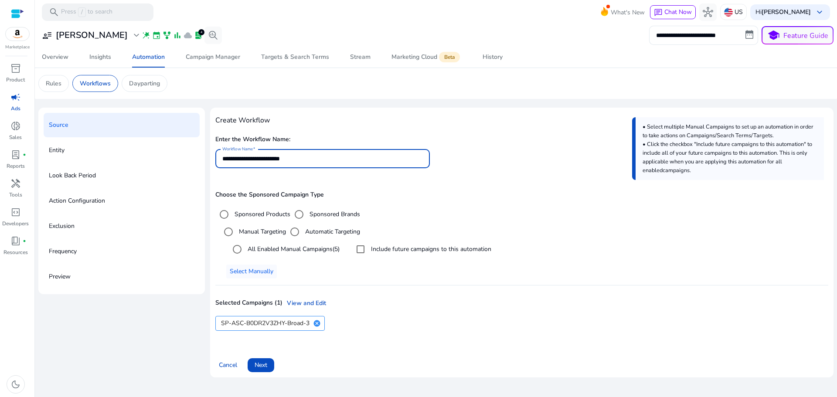
drag, startPoint x: 248, startPoint y: 158, endPoint x: 274, endPoint y: 161, distance: 26.4
click at [274, 161] on input "**********" at bounding box center [322, 159] width 201 height 10
click at [296, 157] on input "**********" at bounding box center [322, 159] width 201 height 10
drag, startPoint x: 276, startPoint y: 159, endPoint x: 346, endPoint y: 167, distance: 70.7
click at [346, 167] on div "**********" at bounding box center [322, 158] width 201 height 19
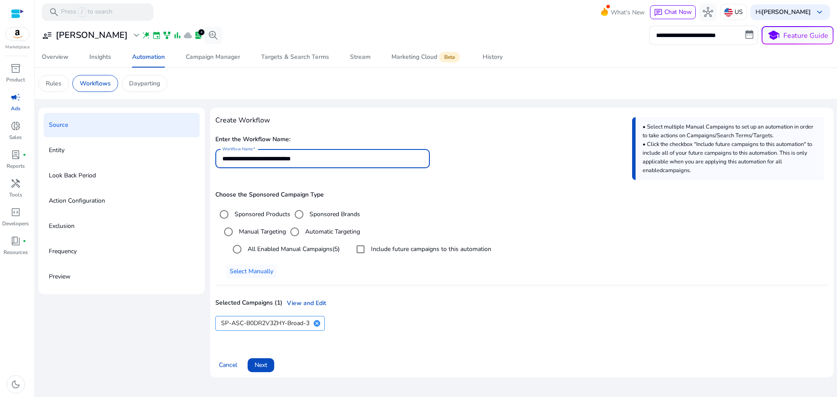
type input "**********"
click at [470, 181] on div "**********" at bounding box center [521, 230] width 613 height 235
click at [263, 364] on span "Next" at bounding box center [261, 365] width 13 height 9
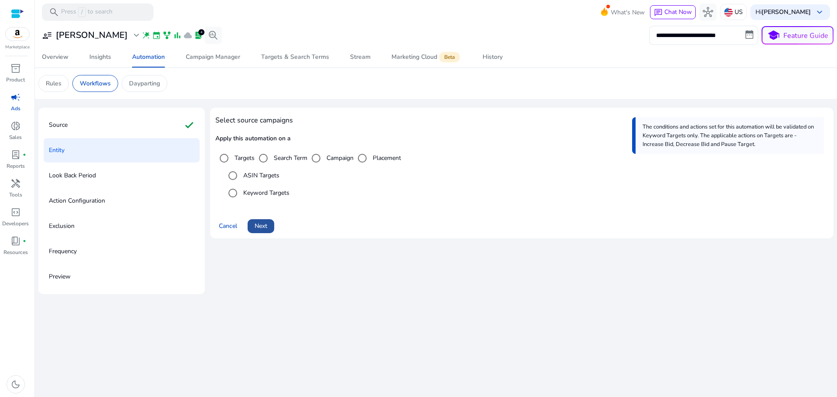
click at [265, 225] on span "Next" at bounding box center [261, 226] width 13 height 9
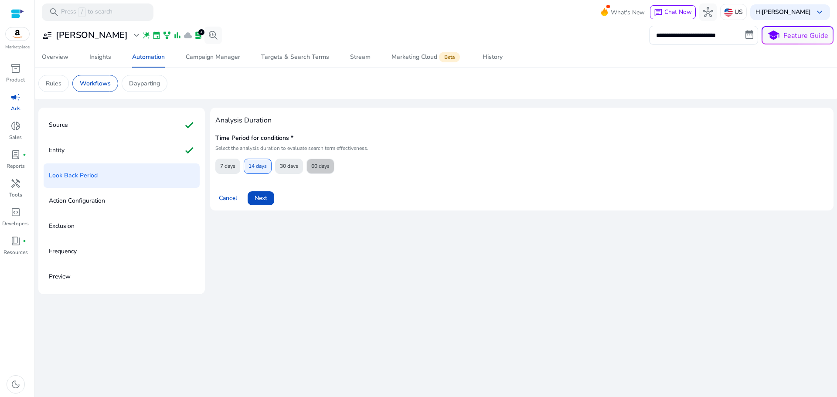
click at [325, 166] on span "60 days" at bounding box center [320, 166] width 18 height 15
click at [261, 202] on span "Next" at bounding box center [261, 198] width 13 height 9
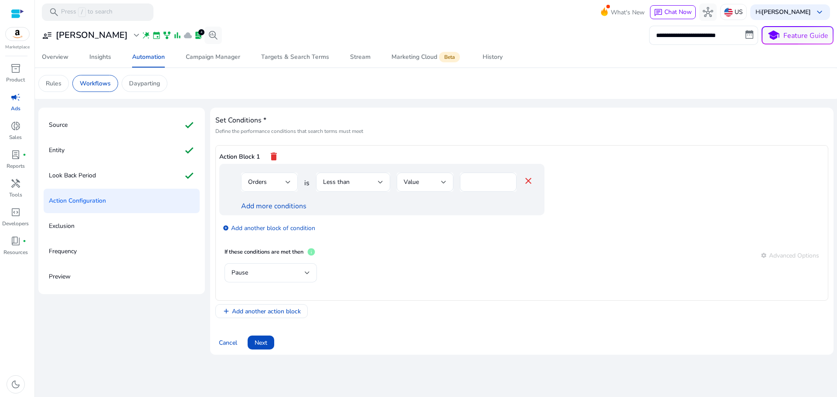
click at [274, 181] on div "Orders" at bounding box center [267, 183] width 38 height 10
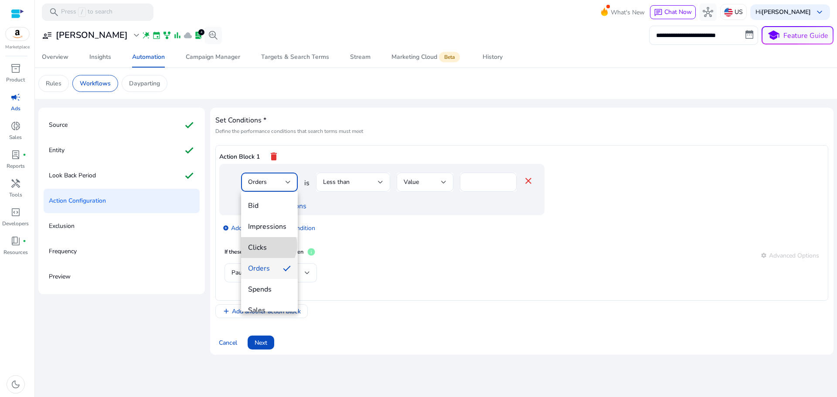
click at [267, 246] on span "Clicks" at bounding box center [269, 248] width 43 height 10
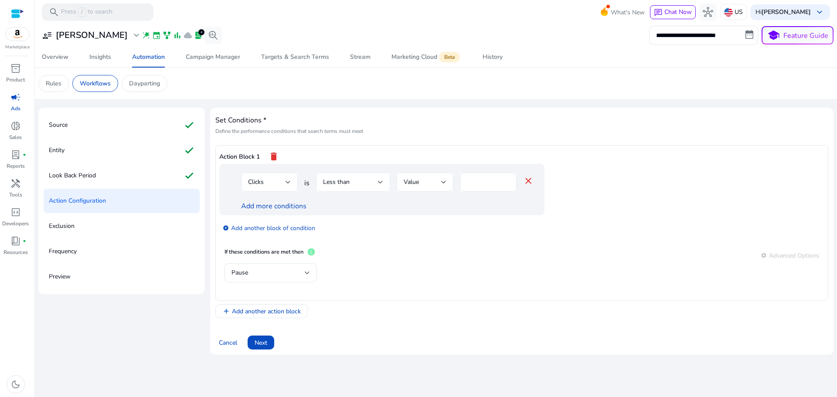
click at [366, 175] on div "Less than" at bounding box center [353, 182] width 60 height 19
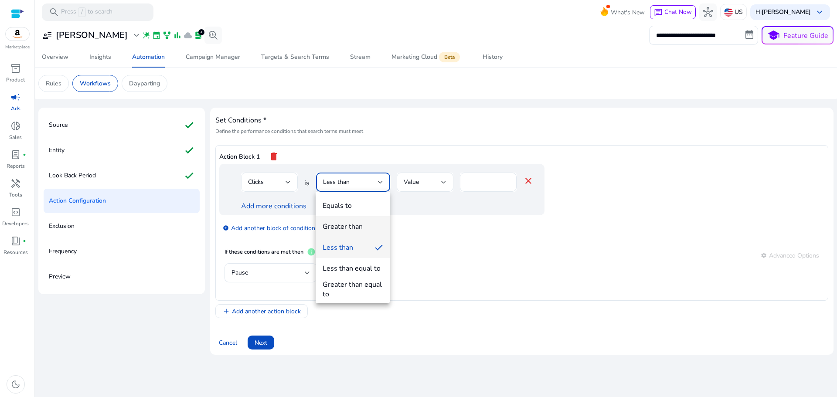
click at [346, 230] on div "Greater than" at bounding box center [343, 227] width 40 height 10
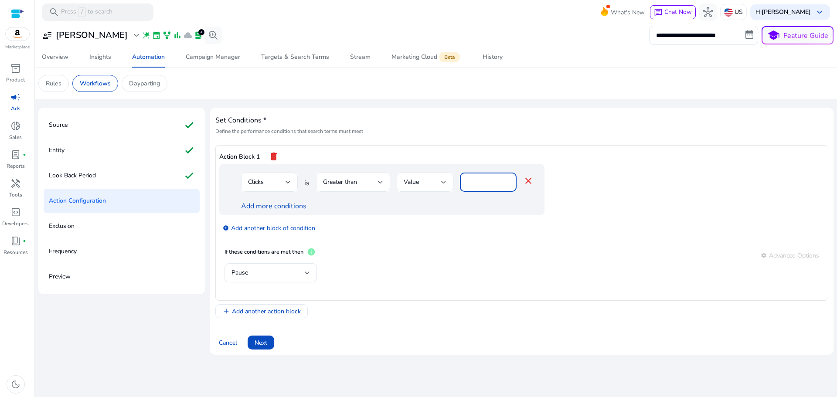
drag, startPoint x: 484, startPoint y: 183, endPoint x: 432, endPoint y: 198, distance: 54.3
click at [435, 194] on div "Clicks is Greater than Value * close" at bounding box center [387, 187] width 293 height 28
type input "**"
click at [447, 222] on div "add_circle Add another block of condition" at bounding box center [399, 227] width 360 height 24
click at [281, 208] on link "Add more conditions" at bounding box center [273, 207] width 65 height 10
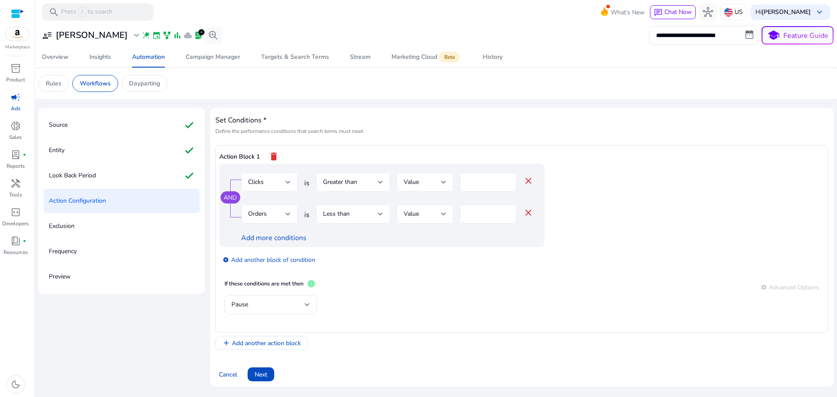
click at [354, 215] on div "Less than" at bounding box center [350, 214] width 55 height 10
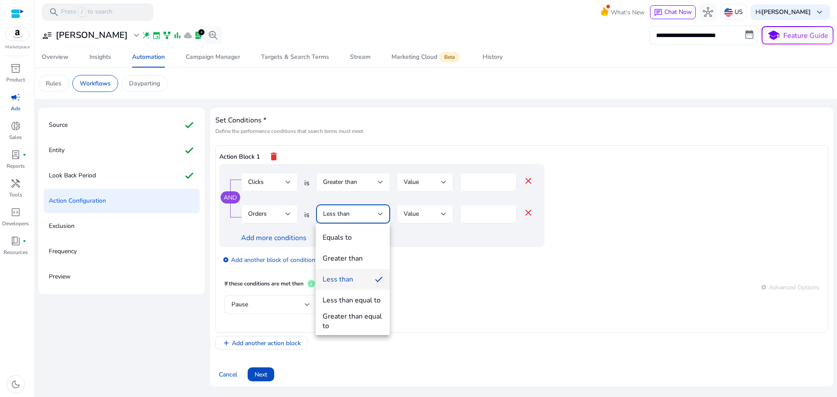
click at [364, 214] on div at bounding box center [418, 198] width 837 height 397
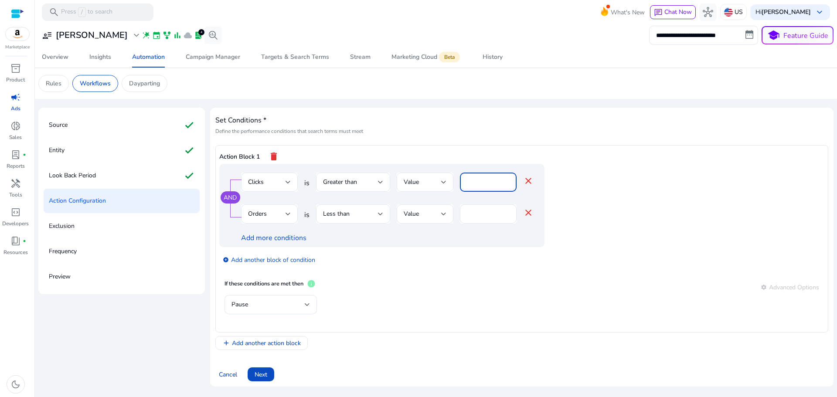
drag, startPoint x: 478, startPoint y: 181, endPoint x: 460, endPoint y: 184, distance: 17.8
click at [461, 184] on div "**" at bounding box center [488, 182] width 57 height 19
click at [488, 182] on input "**" at bounding box center [488, 183] width 43 height 10
drag, startPoint x: 474, startPoint y: 217, endPoint x: 456, endPoint y: 220, distance: 17.7
click at [456, 220] on div "Orders is Less than Value * close" at bounding box center [387, 219] width 293 height 28
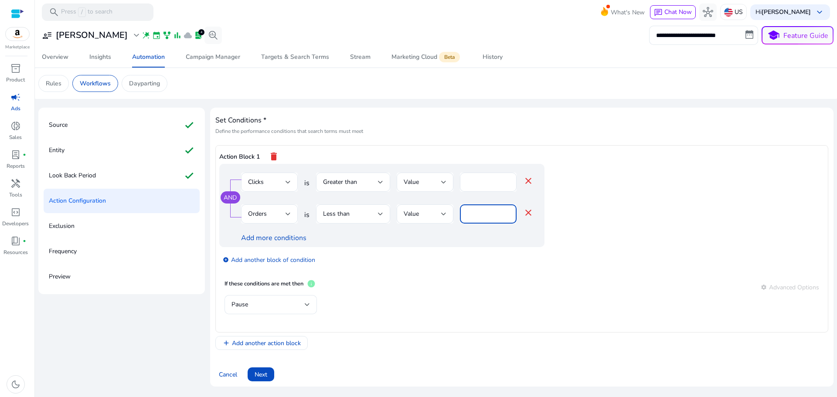
click at [479, 259] on div "add_circle Add another block of condition" at bounding box center [399, 259] width 360 height 24
click at [301, 303] on div "Pause" at bounding box center [268, 305] width 73 height 10
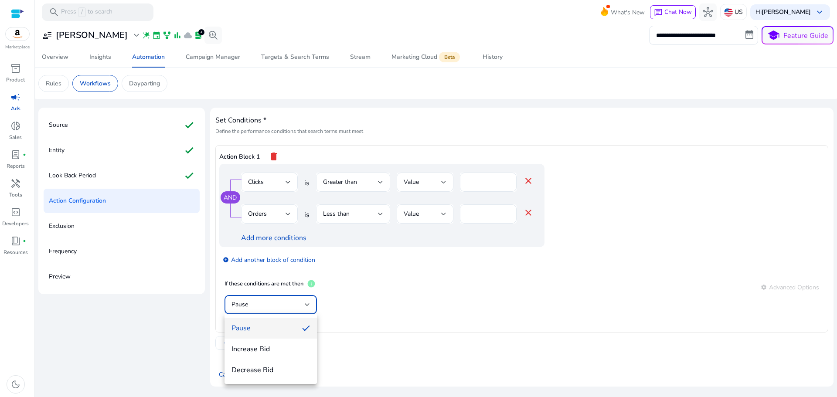
drag, startPoint x: 353, startPoint y: 297, endPoint x: 359, endPoint y: 293, distance: 7.8
click at [355, 296] on div at bounding box center [418, 198] width 837 height 397
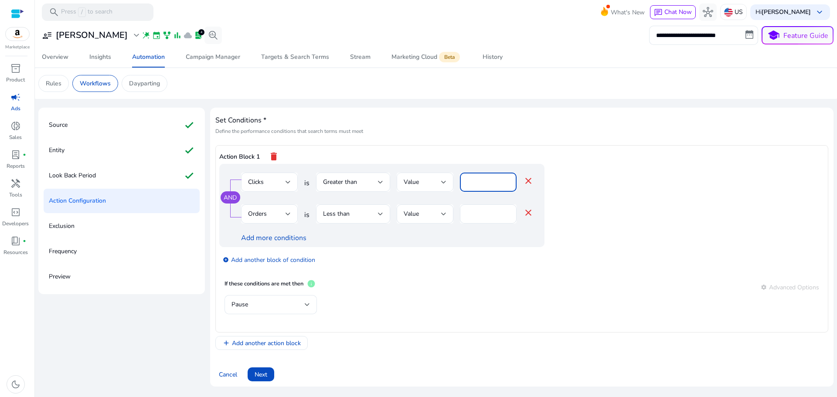
drag, startPoint x: 486, startPoint y: 181, endPoint x: 448, endPoint y: 185, distance: 38.2
click at [448, 185] on div "Clicks is Greater than Value ** close" at bounding box center [387, 187] width 293 height 28
type input "**"
click at [424, 310] on div "Pause" at bounding box center [522, 309] width 595 height 28
drag, startPoint x: 492, startPoint y: 182, endPoint x: 454, endPoint y: 191, distance: 38.9
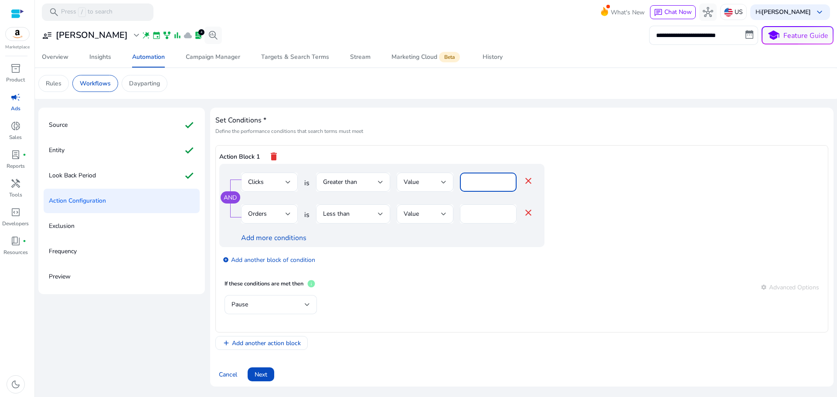
click at [454, 191] on div "Clicks is Greater than Value ** close" at bounding box center [387, 187] width 293 height 28
click at [600, 204] on app-ppc-editable-conditions "AND Clicks is Greater than Value ** close Orders is Less than Value * close Add…" at bounding box center [521, 219] width 605 height 111
click at [280, 308] on div "Pause" at bounding box center [268, 305] width 73 height 10
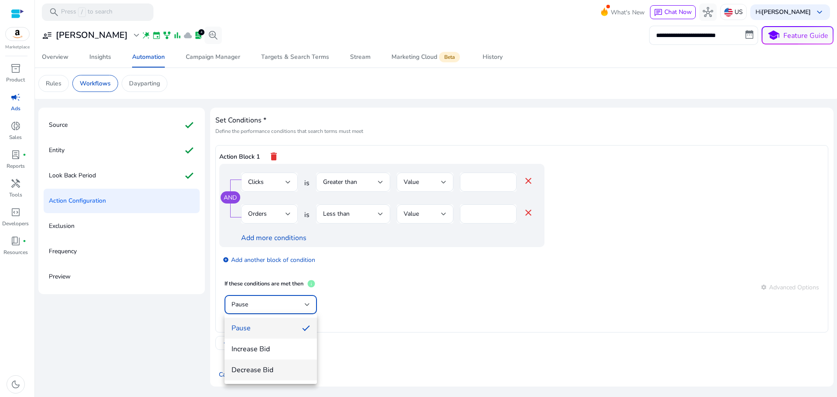
click at [267, 368] on span "Decrease Bid" at bounding box center [271, 371] width 79 height 10
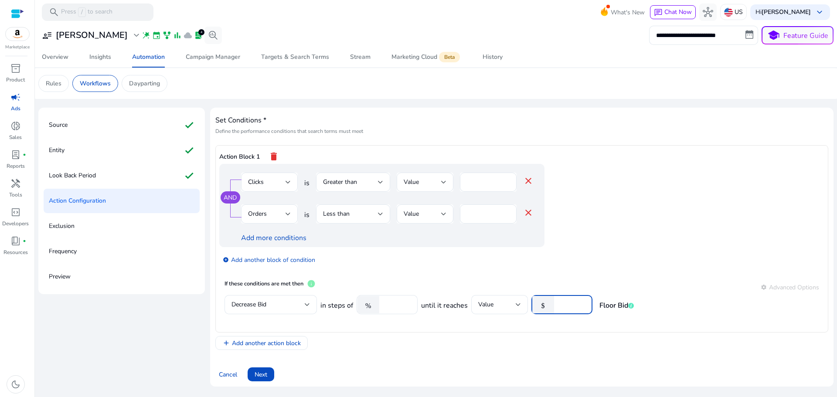
drag, startPoint x: 564, startPoint y: 305, endPoint x: 532, endPoint y: 321, distance: 36.5
click at [534, 318] on mat-form-field "$ **" at bounding box center [562, 309] width 61 height 28
type input "****"
click at [489, 332] on div "Action Block 1 delete AND Clicks is Greater than Value ** close Orders is Less …" at bounding box center [521, 239] width 613 height 188
click at [264, 373] on span "Next" at bounding box center [261, 374] width 13 height 9
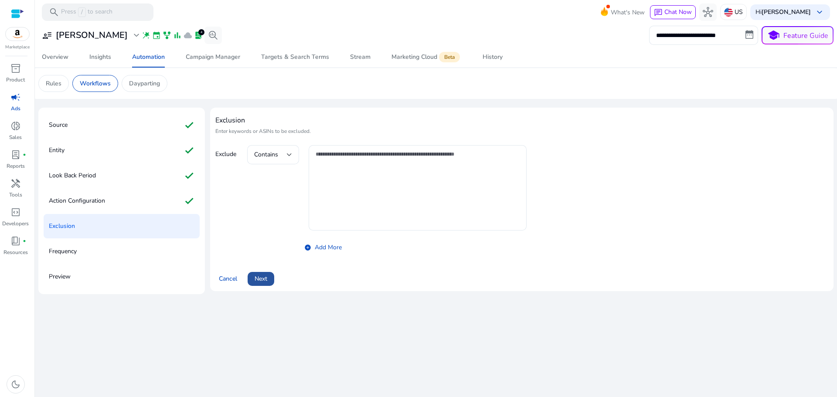
click at [265, 278] on span "Next" at bounding box center [261, 278] width 13 height 9
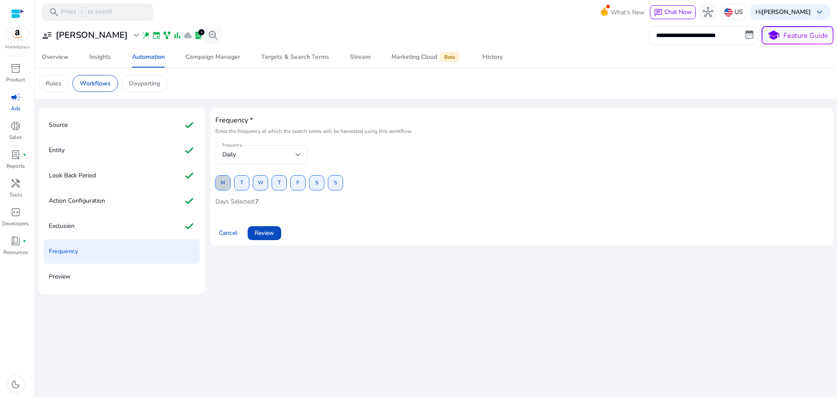
click at [222, 182] on span "M" at bounding box center [223, 182] width 4 height 15
click at [279, 184] on span "T" at bounding box center [279, 182] width 3 height 15
click at [333, 185] on span at bounding box center [335, 183] width 14 height 21
click at [268, 235] on span "Review" at bounding box center [265, 233] width 20 height 9
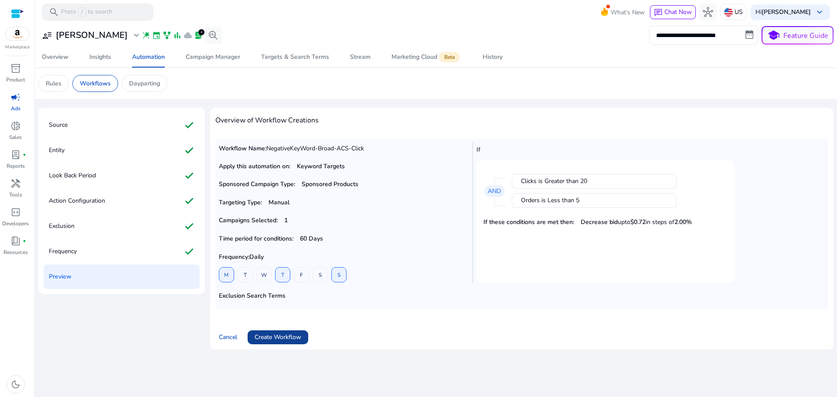
click at [283, 339] on span "Create Workflow" at bounding box center [278, 337] width 47 height 9
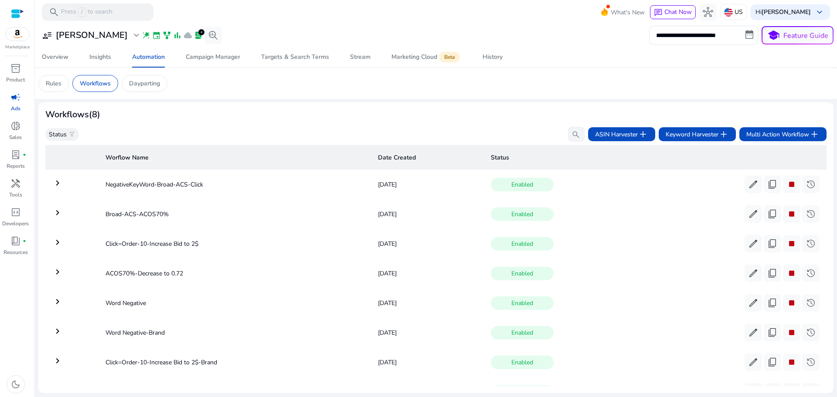
click at [59, 215] on mat-icon "keyboard_arrow_right" at bounding box center [57, 213] width 10 height 10
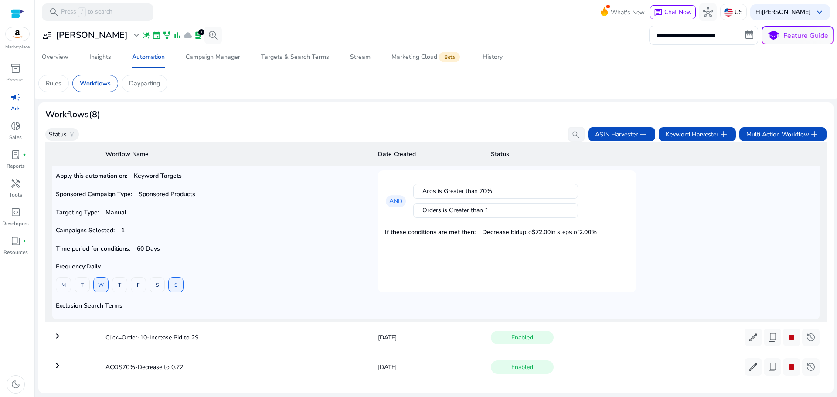
scroll to position [17, 0]
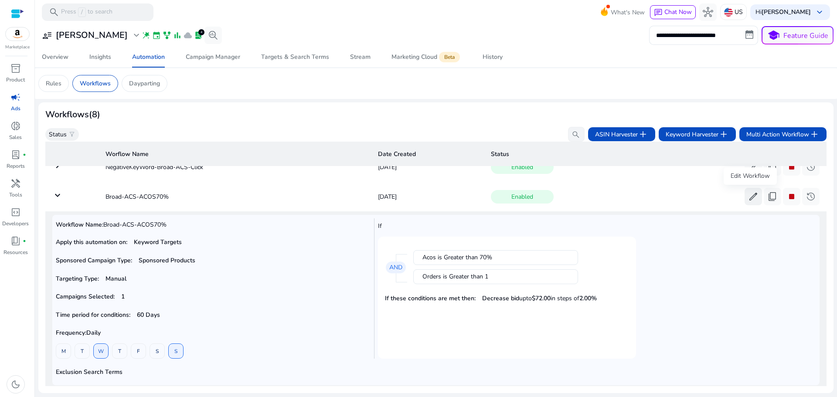
click at [750, 201] on span "edit" at bounding box center [753, 196] width 10 height 10
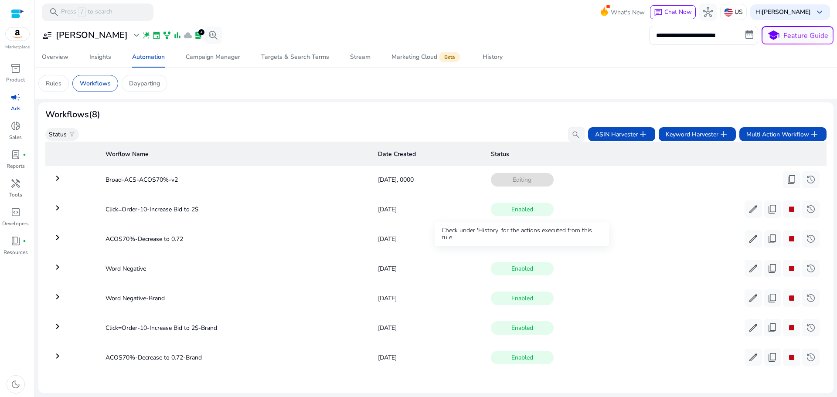
scroll to position [38, 0]
click at [61, 178] on mat-icon "keyboard_arrow_right" at bounding box center [57, 178] width 10 height 10
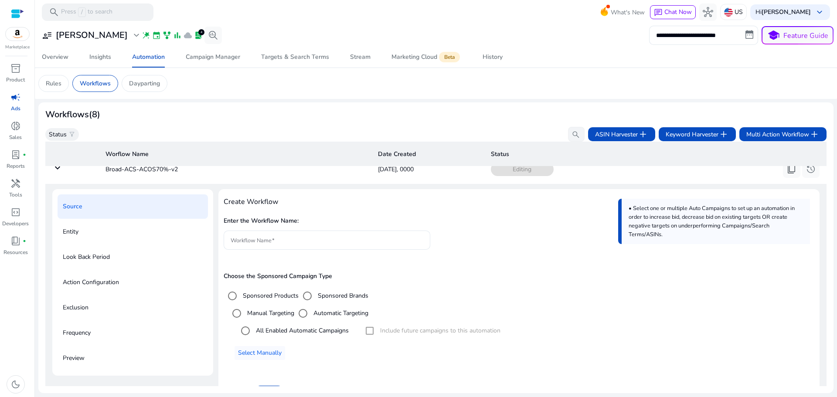
scroll to position [44, 0]
click at [72, 241] on div "Entity" at bounding box center [133, 233] width 150 height 24
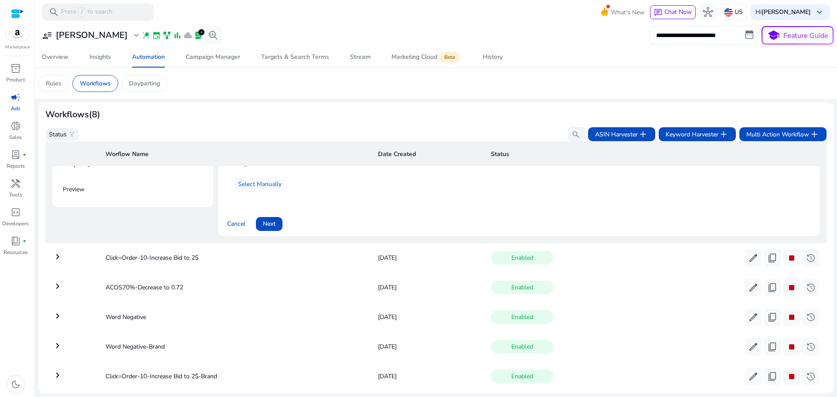
scroll to position [131, 0]
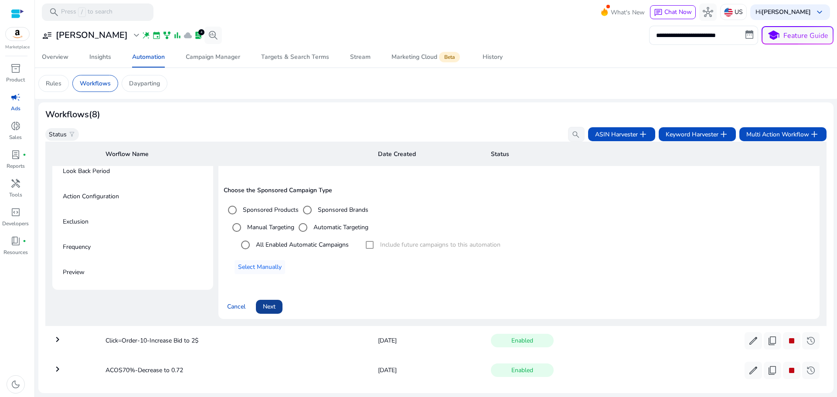
click at [267, 304] on span "Next" at bounding box center [269, 306] width 13 height 9
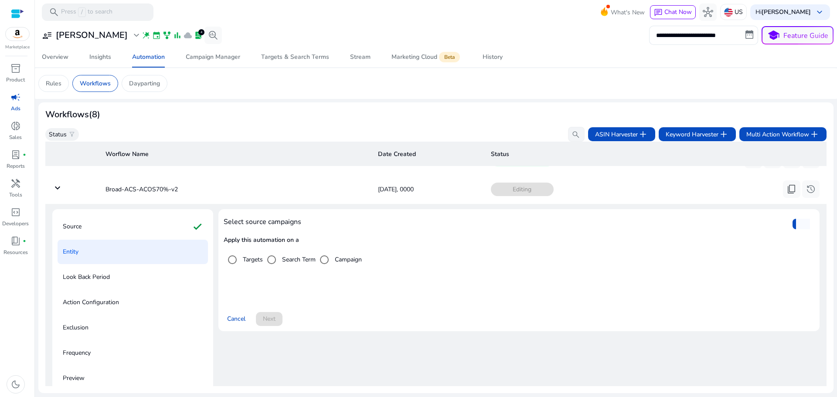
scroll to position [5, 0]
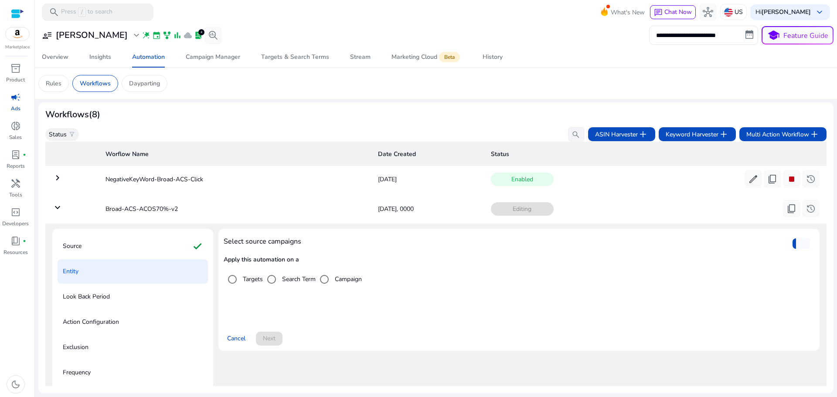
click at [268, 338] on div "Cancel Next" at bounding box center [519, 335] width 591 height 21
click at [230, 339] on span "Cancel" at bounding box center [236, 338] width 18 height 9
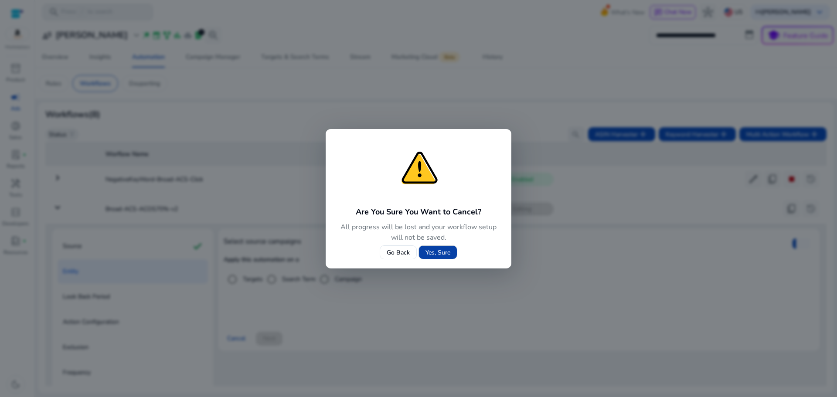
click at [433, 256] on button "Yes, Sure" at bounding box center [438, 253] width 39 height 14
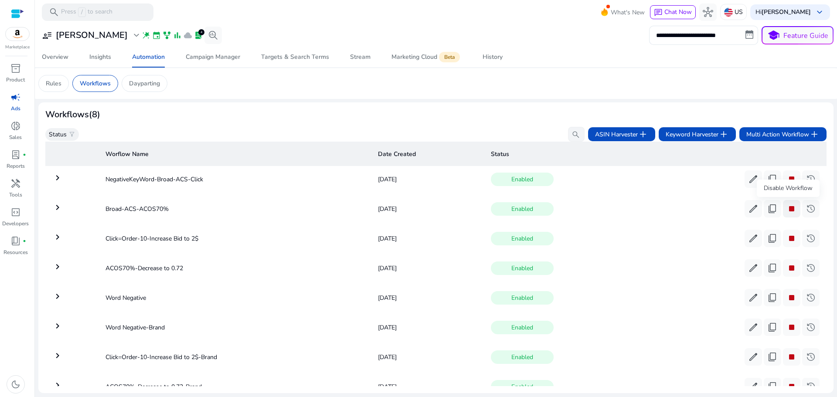
click at [793, 210] on span "stop" at bounding box center [792, 209] width 10 height 10
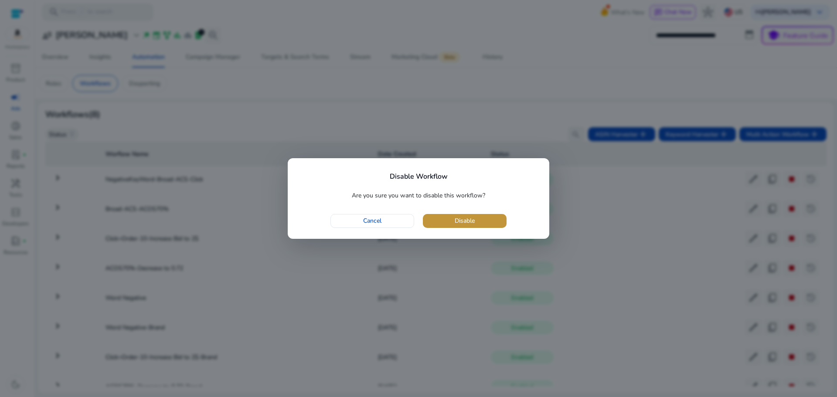
click at [458, 215] on span "button" at bounding box center [465, 221] width 84 height 21
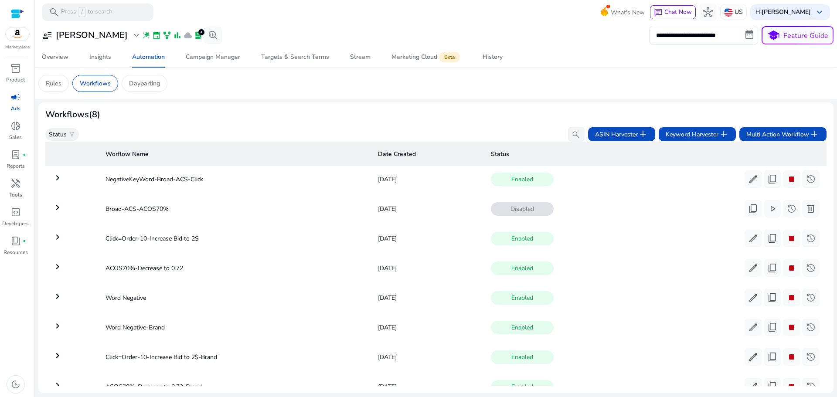
click at [55, 210] on mat-icon "keyboard_arrow_right" at bounding box center [57, 207] width 10 height 10
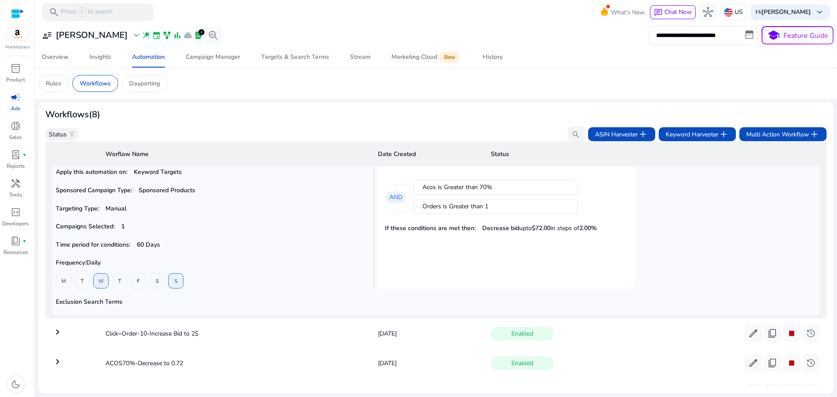
scroll to position [61, 0]
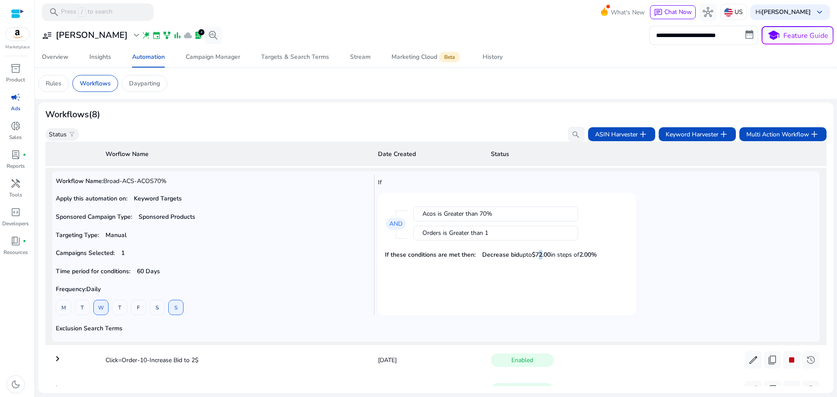
click at [540, 260] on div "If these conditions are met then: Decrease bid upto $72.00 in steps of 2.00%" at bounding box center [507, 254] width 244 height 15
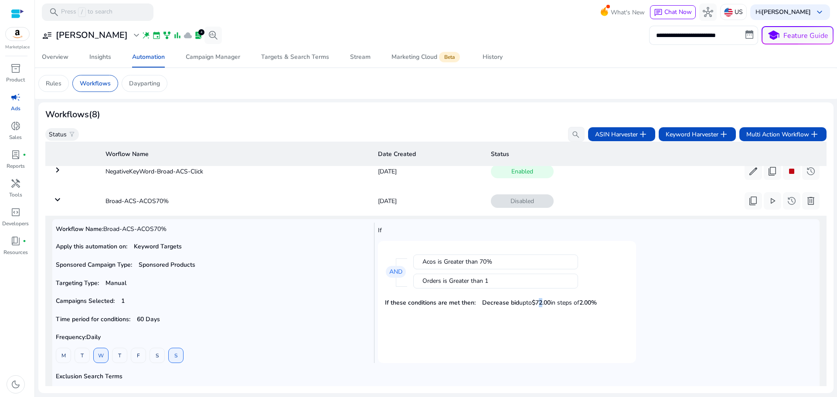
scroll to position [0, 0]
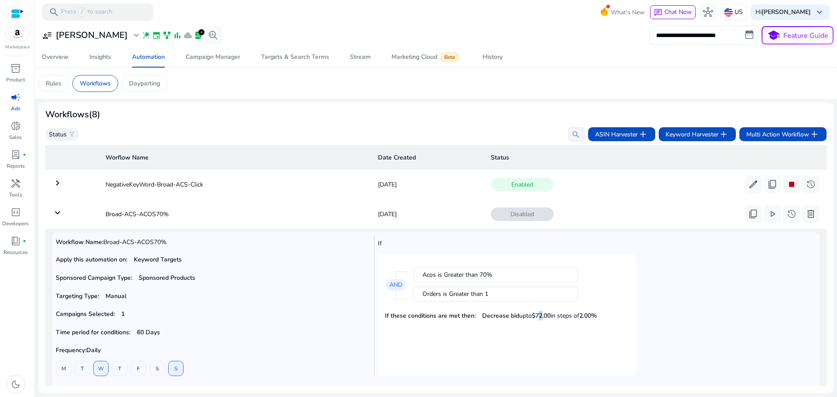
drag, startPoint x: 510, startPoint y: 273, endPoint x: 404, endPoint y: 277, distance: 106.5
click at [407, 277] on div "Acos is Greater than 70% Orders is Greater than 1 AND" at bounding box center [518, 284] width 222 height 47
copy div "Acos is Greater than"
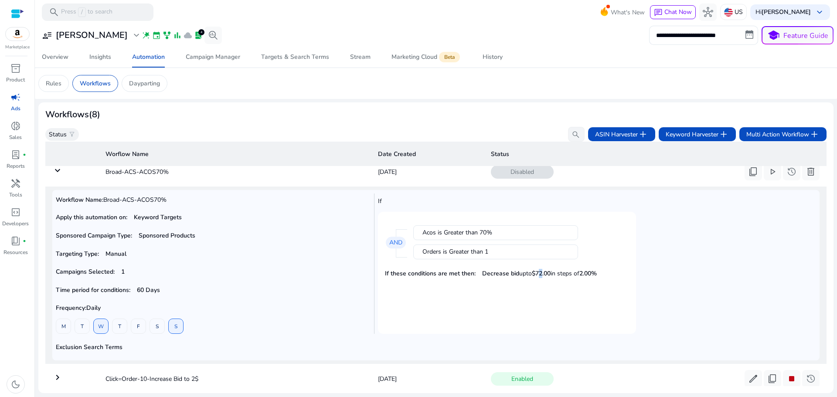
scroll to position [44, 0]
click at [486, 232] on span "70%" at bounding box center [486, 231] width 13 height 9
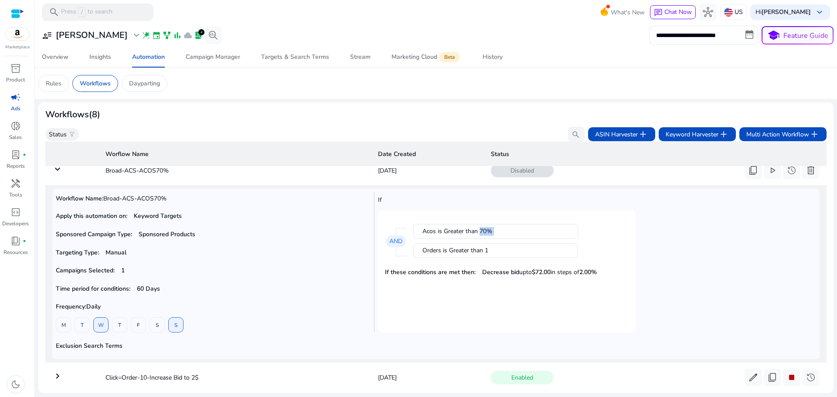
click at [486, 232] on span "70%" at bounding box center [486, 231] width 13 height 9
click at [497, 229] on div "Acos is Greater than 70%" at bounding box center [496, 231] width 147 height 9
drag, startPoint x: 497, startPoint y: 232, endPoint x: 396, endPoint y: 233, distance: 100.3
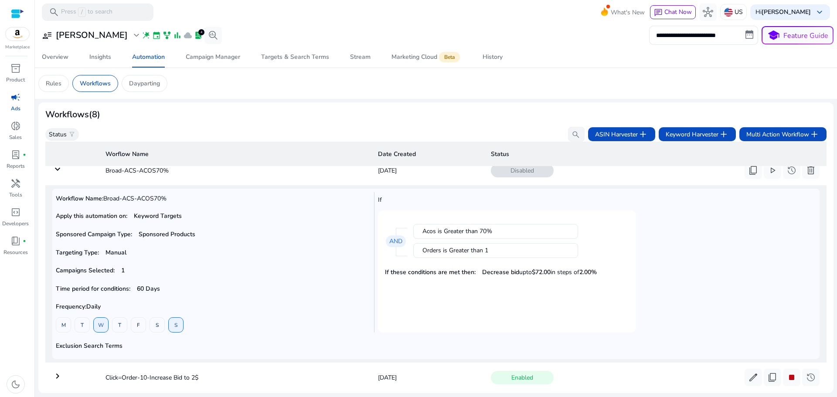
click at [407, 236] on div "Acos is Greater than 70% Orders is Greater than 1 AND" at bounding box center [518, 241] width 222 height 47
click at [432, 236] on div "Acos is Greater than 70%" at bounding box center [496, 231] width 147 height 9
drag, startPoint x: 421, startPoint y: 231, endPoint x: 495, endPoint y: 236, distance: 73.4
click at [495, 237] on div "Acos is Greater than 70%" at bounding box center [495, 231] width 165 height 15
copy div "Acos is Greater than 70%"
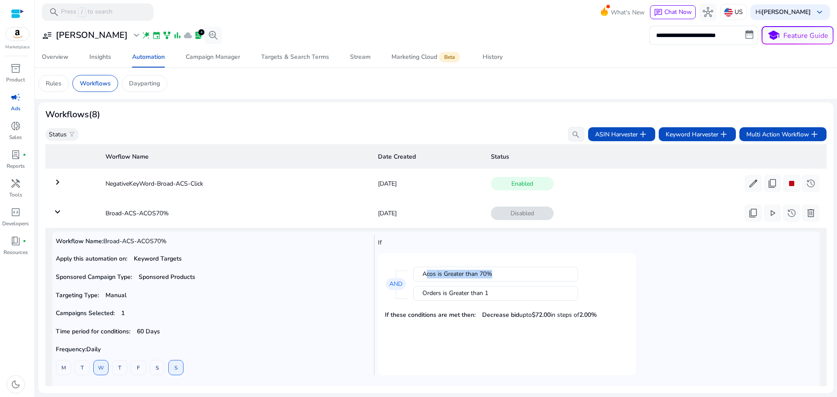
scroll to position [0, 0]
click at [810, 216] on span "delete" at bounding box center [811, 214] width 10 height 10
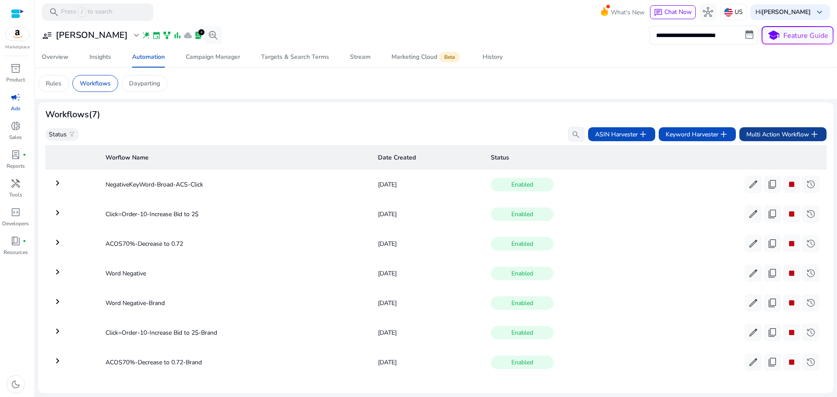
click at [798, 133] on span "Multi Action Workflow add" at bounding box center [783, 134] width 73 height 10
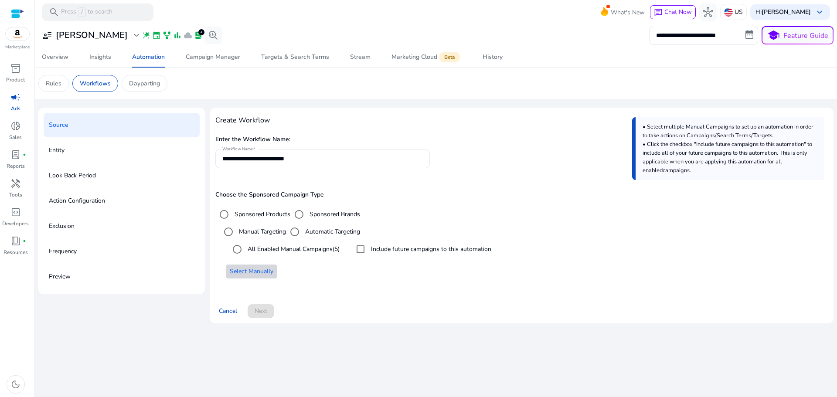
click at [240, 266] on span at bounding box center [251, 271] width 51 height 21
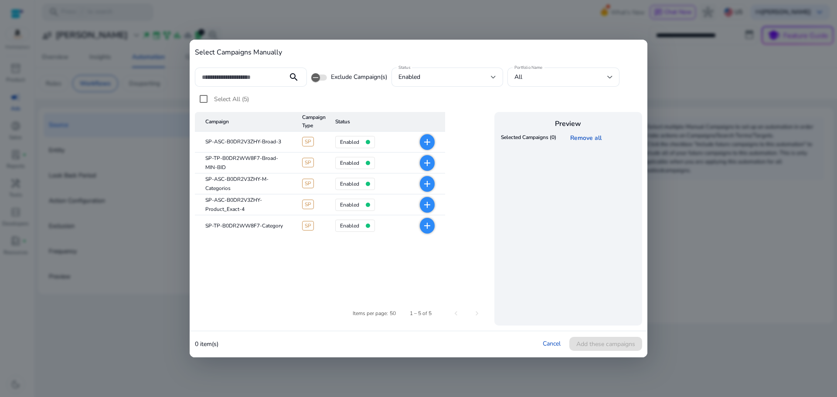
click at [430, 141] on mat-icon "add" at bounding box center [427, 142] width 10 height 10
click at [608, 348] on span "Add these campaigns" at bounding box center [606, 344] width 59 height 9
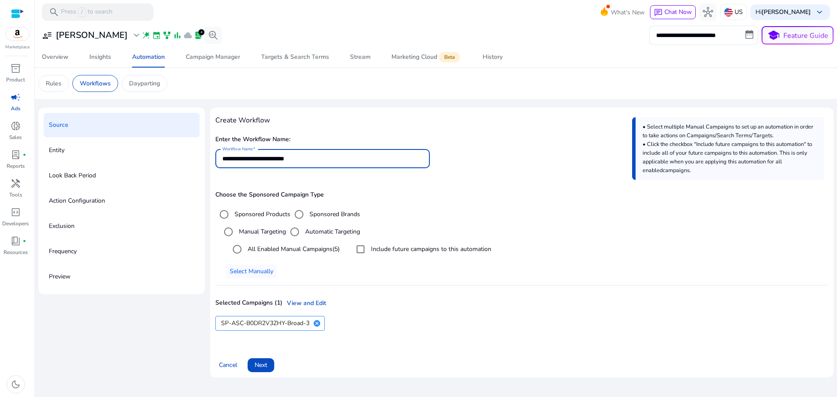
click at [299, 159] on input "**********" at bounding box center [322, 159] width 201 height 10
click at [301, 162] on input "**********" at bounding box center [322, 159] width 201 height 10
click at [296, 161] on input "**********" at bounding box center [322, 159] width 201 height 10
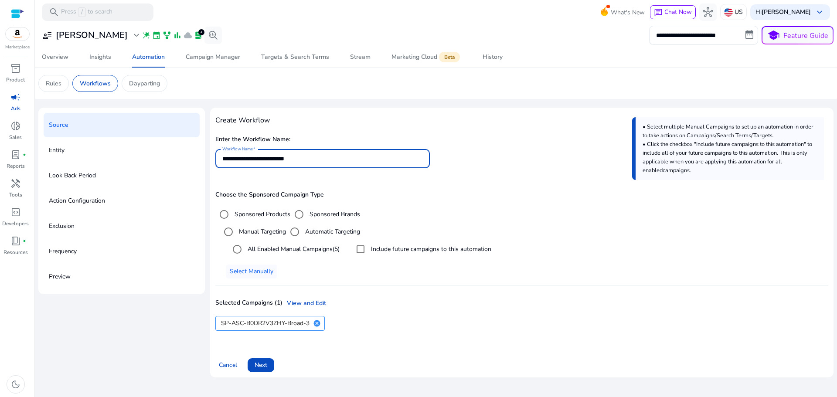
click at [296, 161] on input "**********" at bounding box center [322, 159] width 201 height 10
paste input
type input "**********"
click at [268, 363] on button "Next" at bounding box center [261, 366] width 27 height 14
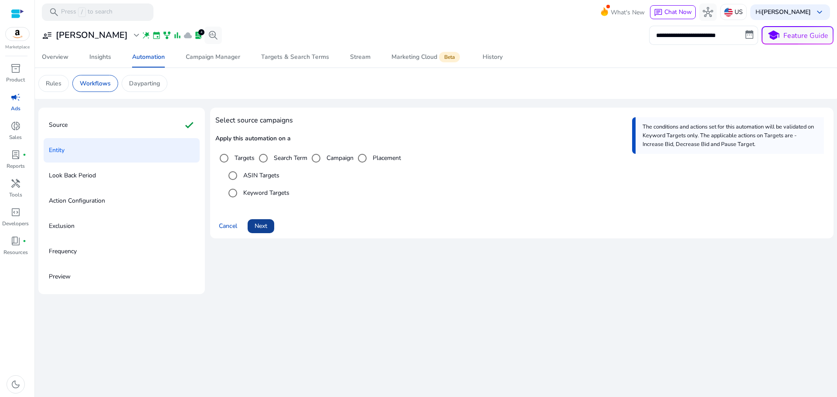
click at [263, 227] on span "Next" at bounding box center [261, 226] width 13 height 9
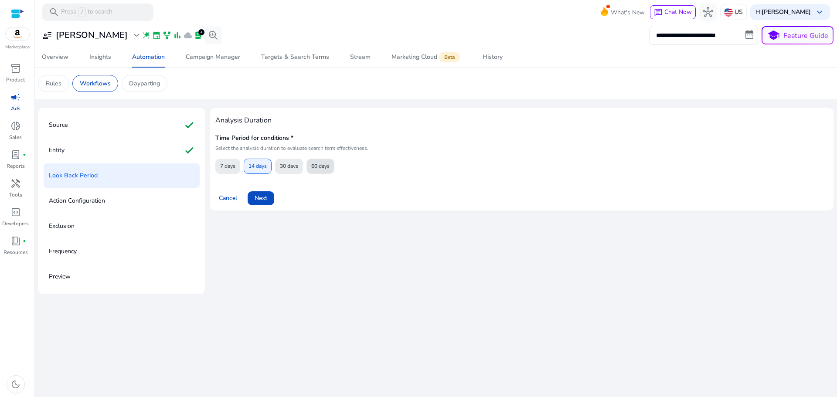
click at [321, 165] on span "60 days" at bounding box center [320, 166] width 18 height 15
click at [261, 205] on span at bounding box center [261, 198] width 27 height 21
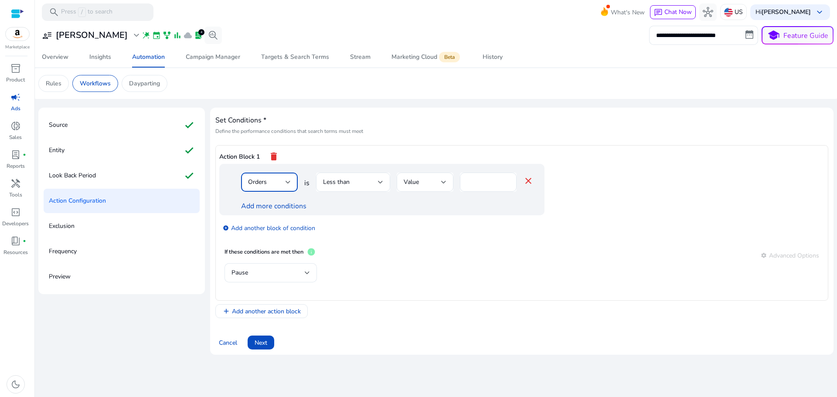
click at [289, 179] on div at bounding box center [288, 182] width 5 height 10
click at [265, 203] on span "ACoS" at bounding box center [269, 201] width 43 height 10
drag, startPoint x: 496, startPoint y: 181, endPoint x: 474, endPoint y: 187, distance: 23.0
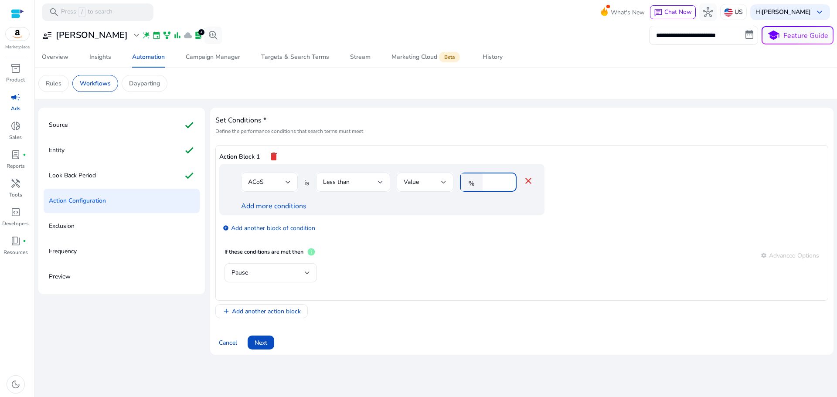
click at [475, 187] on div "% *" at bounding box center [485, 182] width 50 height 19
type input "**"
click at [471, 291] on div "Pause" at bounding box center [522, 277] width 595 height 28
click at [355, 188] on div "Less than" at bounding box center [353, 182] width 60 height 19
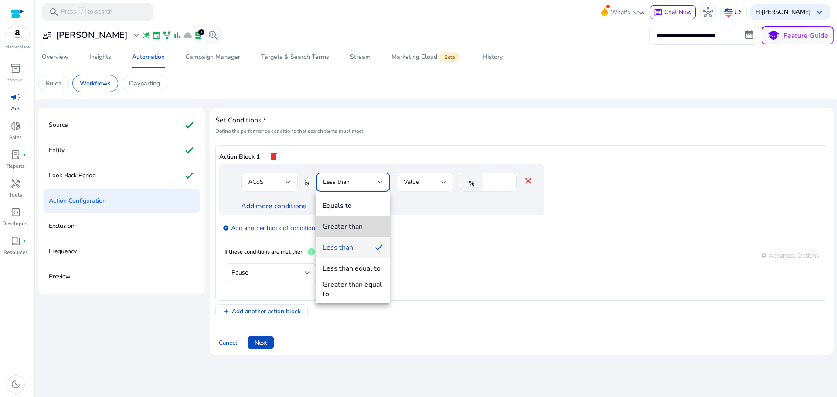
click at [350, 225] on div "Greater than" at bounding box center [343, 227] width 40 height 10
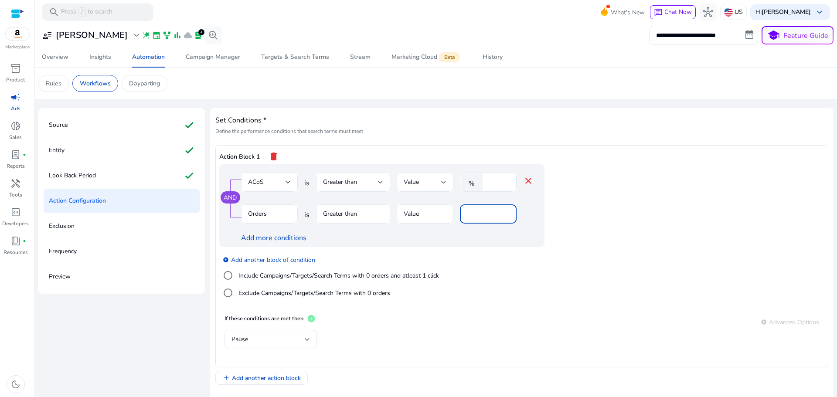
drag, startPoint x: 479, startPoint y: 218, endPoint x: 435, endPoint y: 222, distance: 44.7
click at [435, 222] on div "Orders is Greater than Value *" at bounding box center [387, 219] width 293 height 28
type input "*"
click at [503, 282] on div "add_circle Add another block of condition Include Campaigns/Targets/Search Term…" at bounding box center [399, 276] width 360 height 59
drag, startPoint x: 474, startPoint y: 211, endPoint x: 429, endPoint y: 233, distance: 50.1
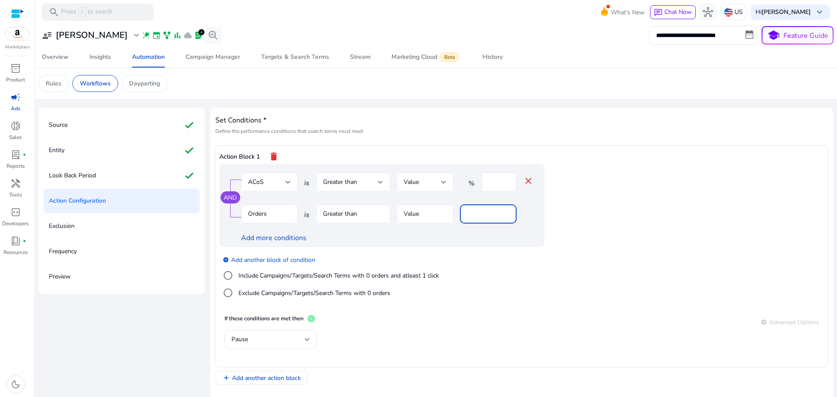
click at [436, 220] on div "Orders is Greater than Value *" at bounding box center [387, 219] width 293 height 28
click at [357, 210] on mat-form-field "Greater than" at bounding box center [353, 219] width 74 height 28
click at [249, 215] on mat-form-field "Orders" at bounding box center [269, 219] width 57 height 28
click at [421, 183] on div "Value" at bounding box center [423, 183] width 38 height 10
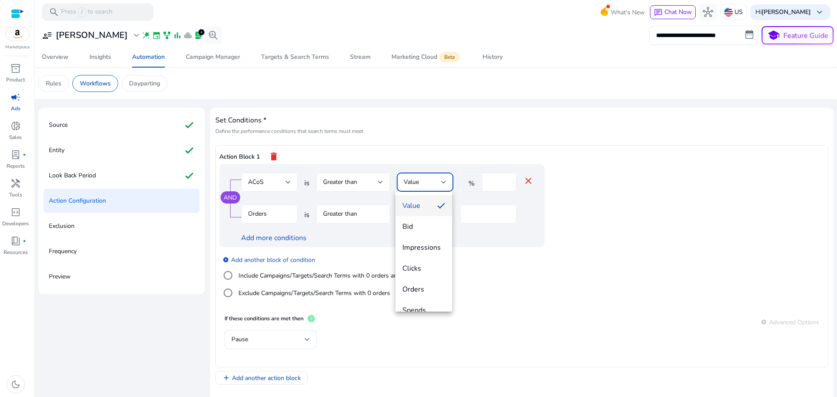
click at [425, 154] on div at bounding box center [418, 198] width 837 height 397
click at [422, 182] on div "Value" at bounding box center [423, 183] width 38 height 10
click at [420, 268] on span "Clicks" at bounding box center [424, 269] width 43 height 10
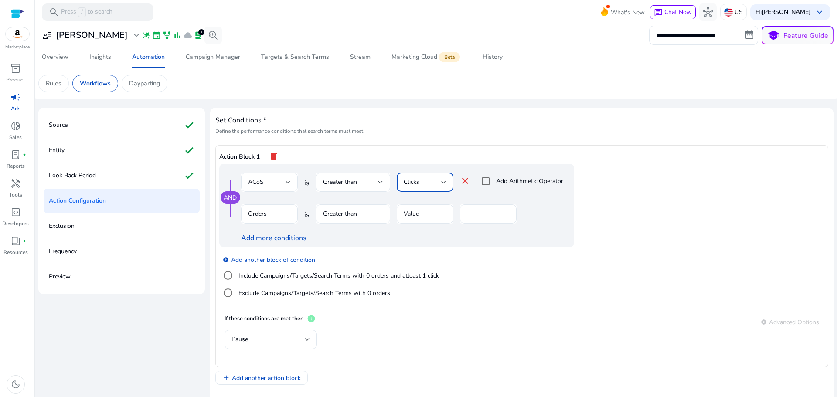
click at [415, 179] on span "Clicks" at bounding box center [412, 182] width 16 height 8
click at [429, 210] on span "Value" at bounding box center [424, 206] width 43 height 10
click at [314, 213] on div "Orders is Greater than Value *" at bounding box center [387, 219] width 293 height 28
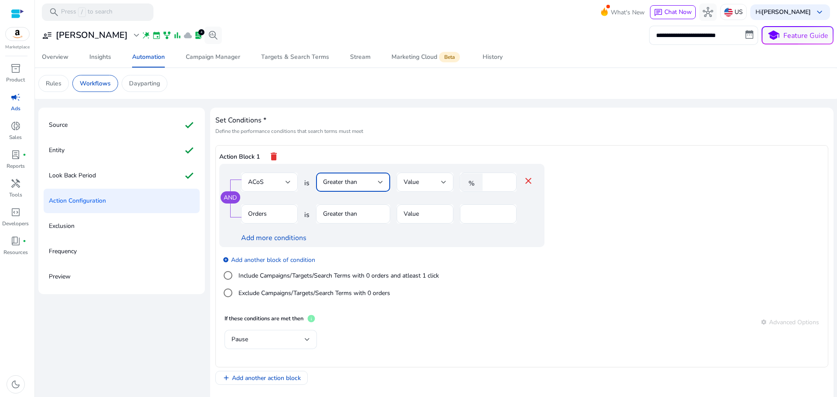
click at [364, 187] on div "Greater than" at bounding box center [350, 183] width 55 height 10
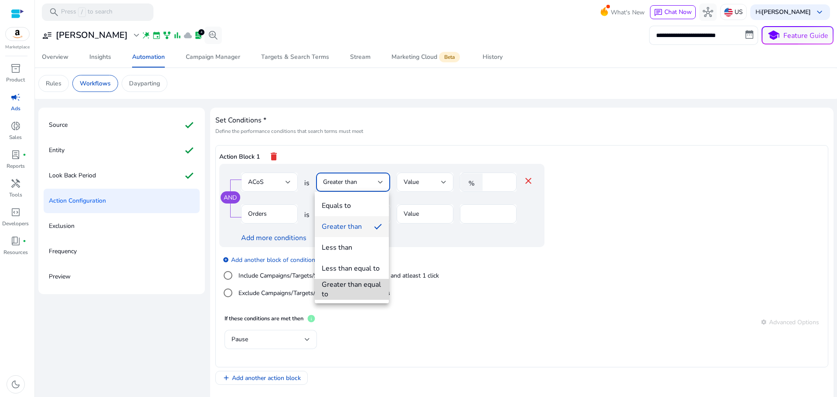
click at [373, 288] on div "Greater than equal to" at bounding box center [352, 289] width 60 height 19
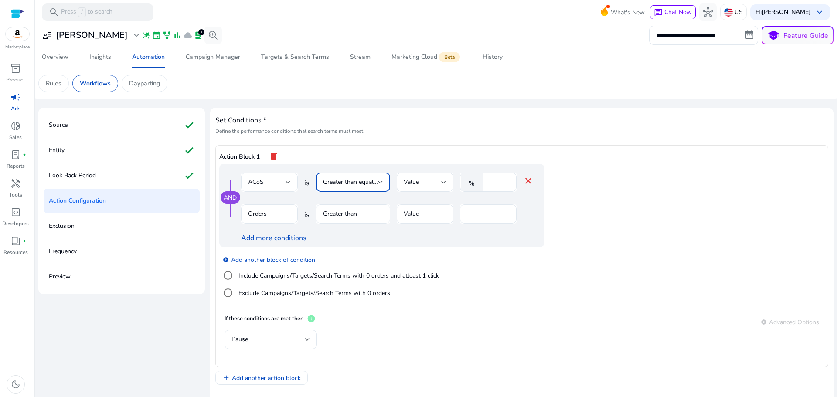
click at [364, 183] on span "Greater than equal to" at bounding box center [352, 182] width 58 height 8
click at [354, 228] on div "Greater than" at bounding box center [342, 227] width 40 height 10
drag, startPoint x: 488, startPoint y: 213, endPoint x: 446, endPoint y: 223, distance: 43.1
click at [447, 222] on div "Orders is Greater than Value *" at bounding box center [387, 219] width 293 height 28
drag, startPoint x: 497, startPoint y: 184, endPoint x: 480, endPoint y: 189, distance: 17.8
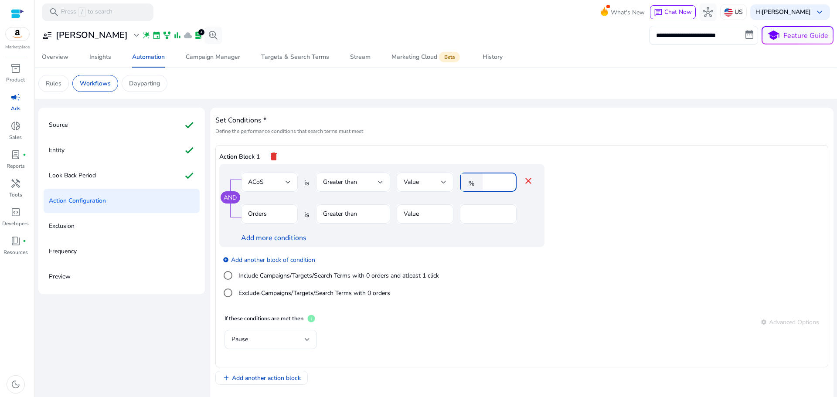
click at [480, 189] on div "% **" at bounding box center [485, 182] width 50 height 19
type input "**"
click at [576, 221] on div "AND ACoS is Greater than Value % ** close Orders is Greater than Value * Add mo…" at bounding box center [399, 205] width 360 height 83
drag, startPoint x: 476, startPoint y: 218, endPoint x: 446, endPoint y: 225, distance: 30.9
click at [448, 224] on div "Orders is Greater than Value *" at bounding box center [387, 219] width 293 height 28
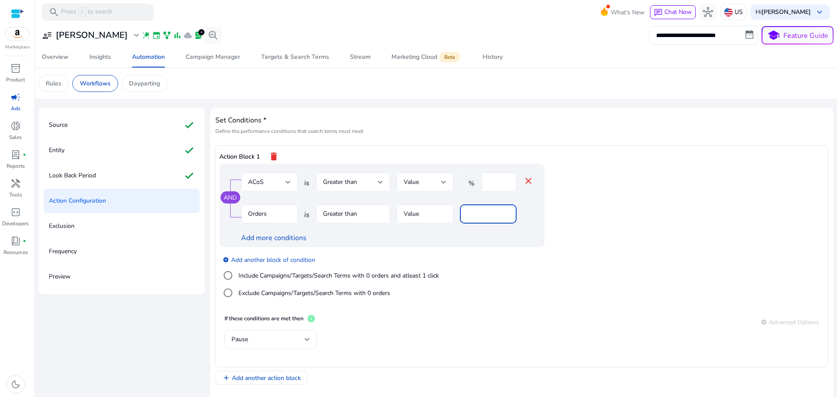
click at [515, 290] on div "add_circle Add another block of condition Include Campaigns/Targets/Search Term…" at bounding box center [399, 276] width 360 height 59
drag, startPoint x: 484, startPoint y: 212, endPoint x: 450, endPoint y: 223, distance: 35.3
click at [451, 214] on div "Orders is Greater than Value *" at bounding box center [387, 219] width 293 height 28
type input "*"
click at [566, 257] on div "add_circle Add another block of condition Include Campaigns/Targets/Search Term…" at bounding box center [399, 276] width 360 height 59
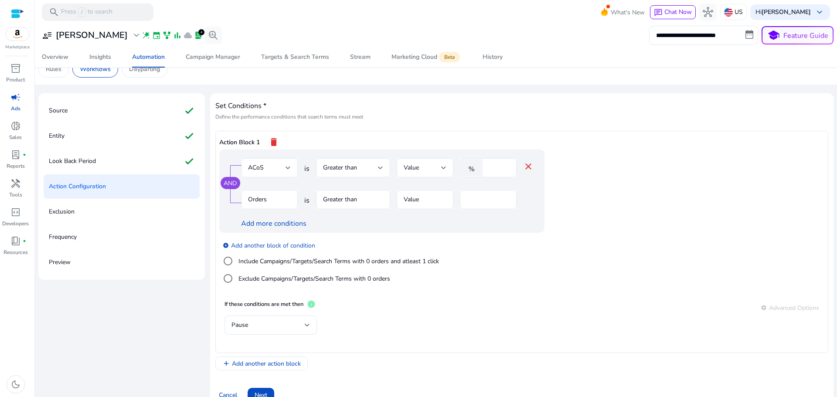
scroll to position [31, 0]
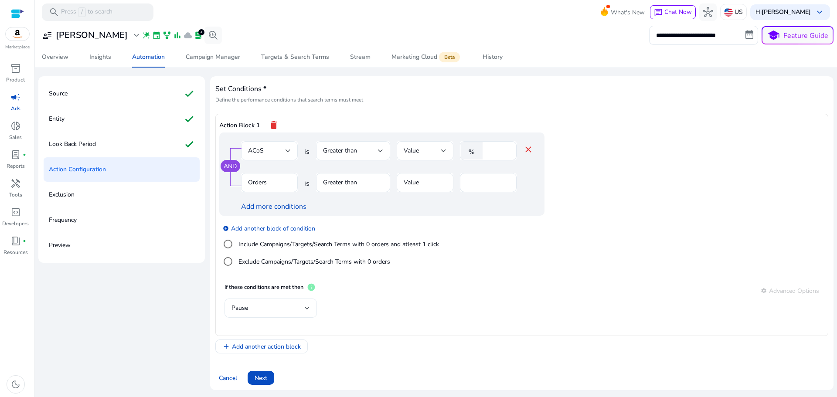
click at [287, 304] on div "Pause" at bounding box center [268, 309] width 73 height 10
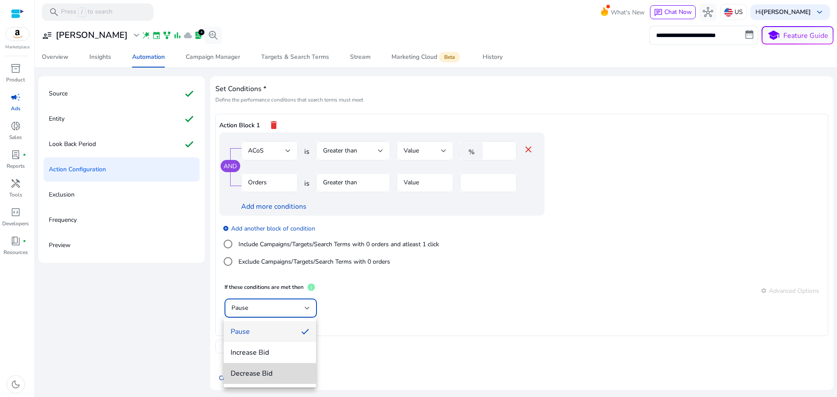
click at [278, 369] on span "Decrease Bid" at bounding box center [270, 374] width 79 height 10
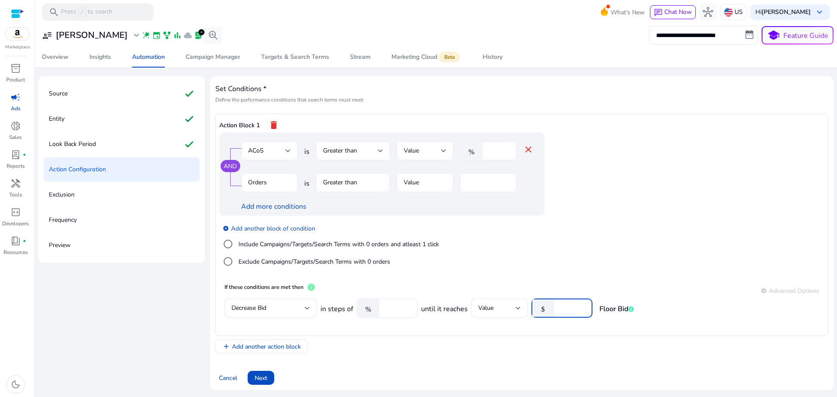
click at [570, 309] on input "****" at bounding box center [572, 309] width 27 height 10
click at [557, 335] on div "Action Block 1 delete AND ACoS is Greater than Value % ** close Orders is Great…" at bounding box center [521, 225] width 613 height 222
click at [256, 378] on span "Next" at bounding box center [261, 378] width 13 height 9
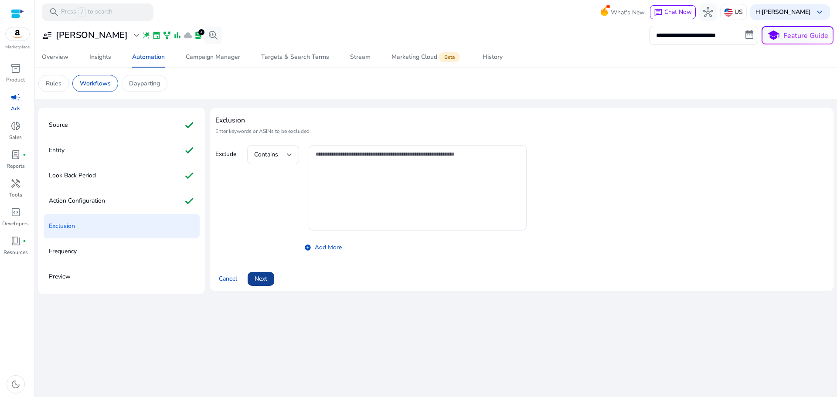
click at [265, 279] on span "Next" at bounding box center [261, 278] width 13 height 9
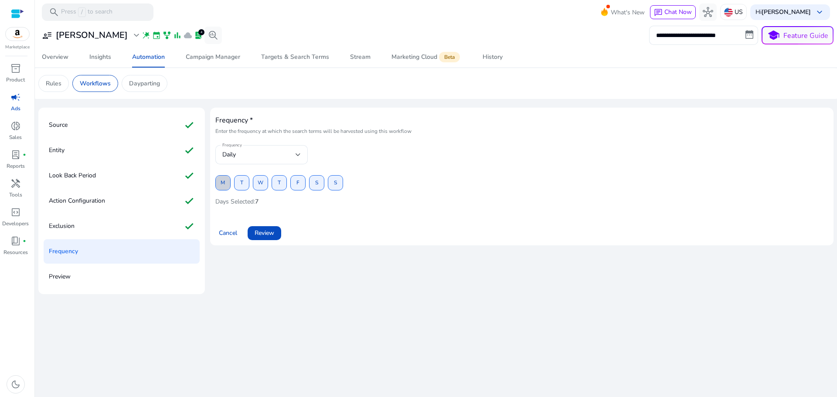
click at [221, 186] on span "M" at bounding box center [223, 182] width 4 height 15
click at [338, 185] on span at bounding box center [335, 183] width 14 height 21
click at [277, 182] on button "T" at bounding box center [279, 182] width 15 height 15
click at [268, 233] on span "Review" at bounding box center [265, 233] width 20 height 9
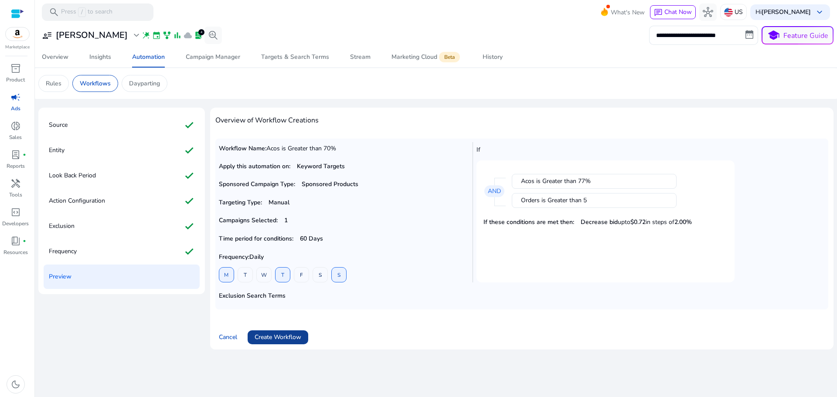
click at [287, 333] on span "Create Workflow" at bounding box center [278, 337] width 47 height 9
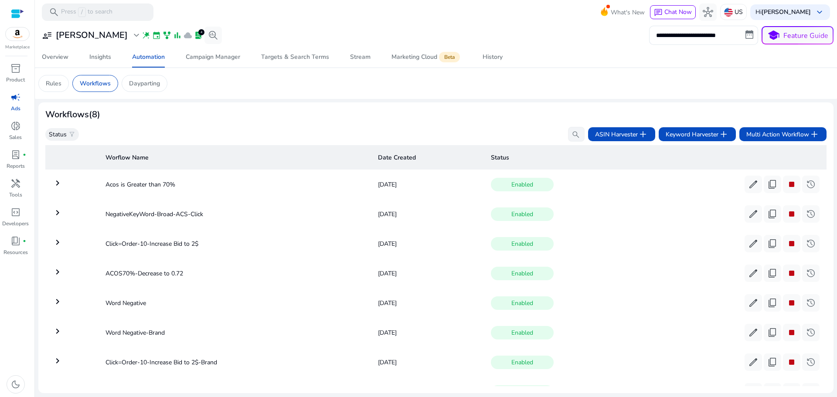
click at [58, 188] on mat-icon "keyboard_arrow_right" at bounding box center [57, 183] width 10 height 10
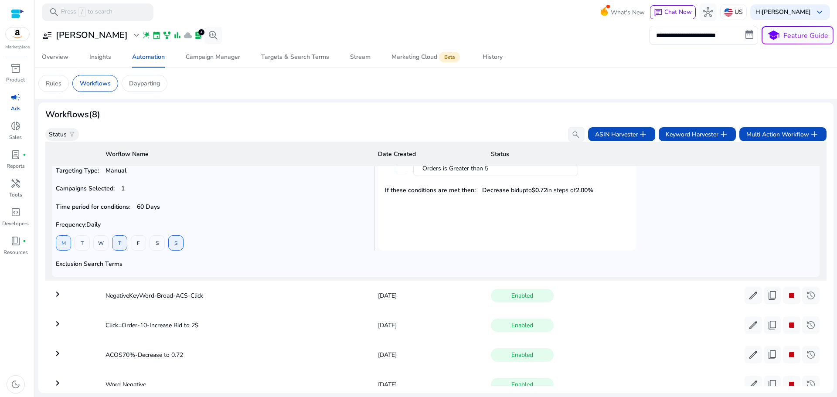
scroll to position [119, 0]
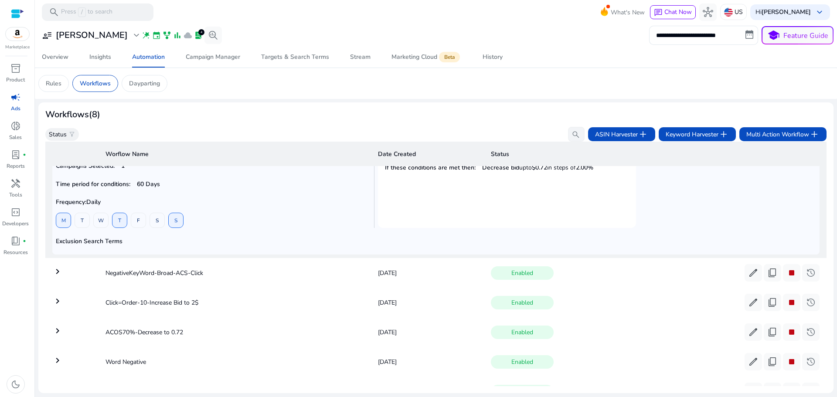
click at [55, 273] on mat-icon "keyboard_arrow_right" at bounding box center [57, 271] width 10 height 10
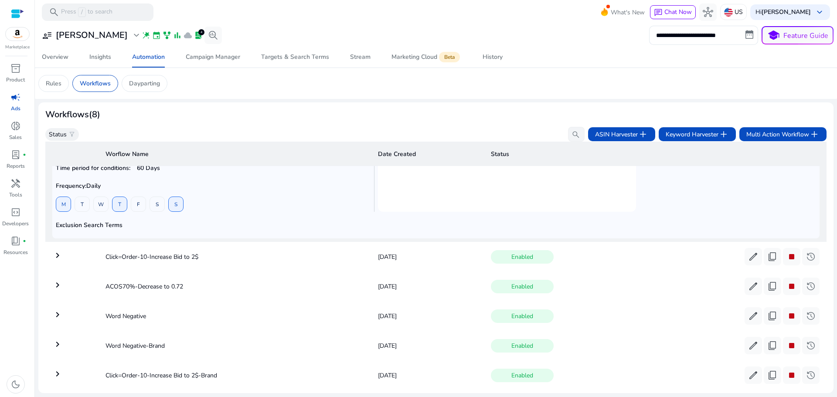
scroll to position [174, 0]
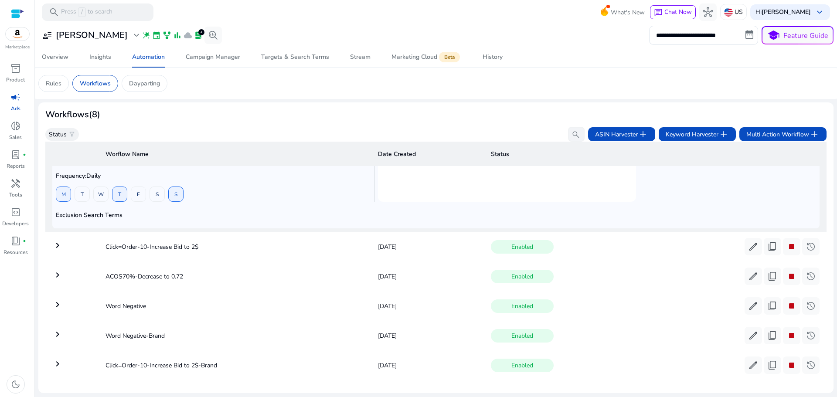
click at [56, 245] on mat-icon "keyboard_arrow_right" at bounding box center [57, 245] width 10 height 10
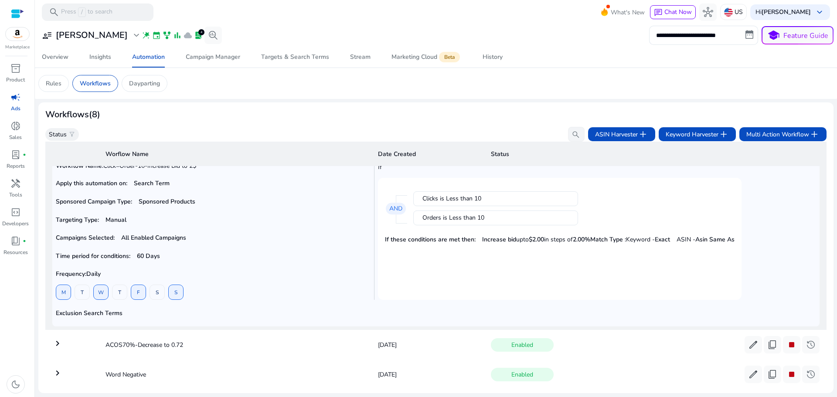
scroll to position [215, 0]
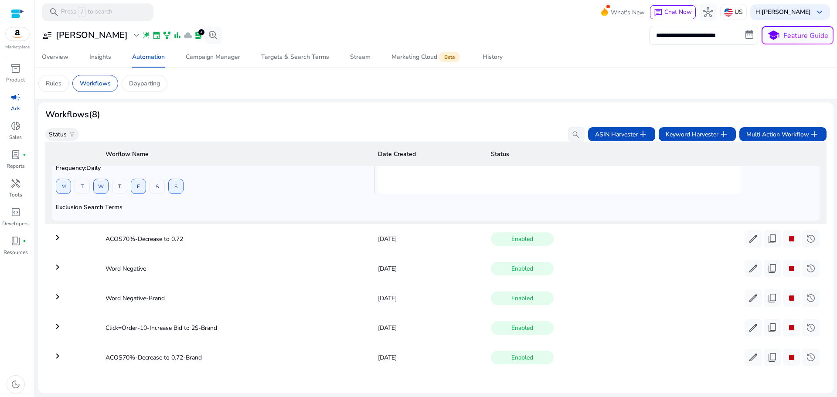
click at [57, 232] on mat-icon "keyboard_arrow_right" at bounding box center [57, 237] width 10 height 10
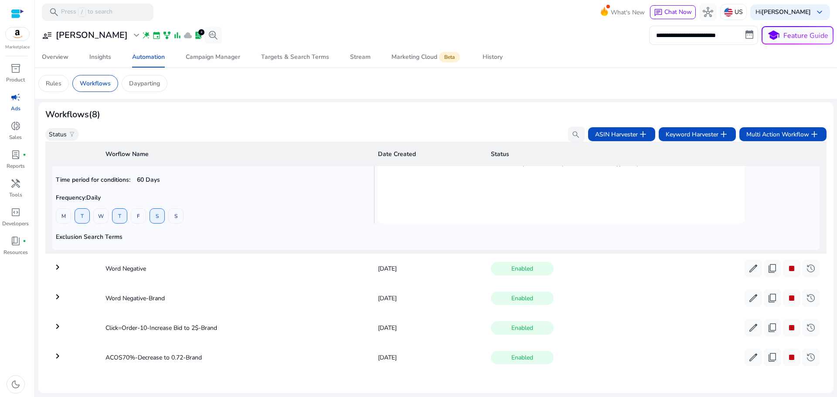
click at [59, 265] on mat-icon "keyboard_arrow_right" at bounding box center [57, 267] width 10 height 10
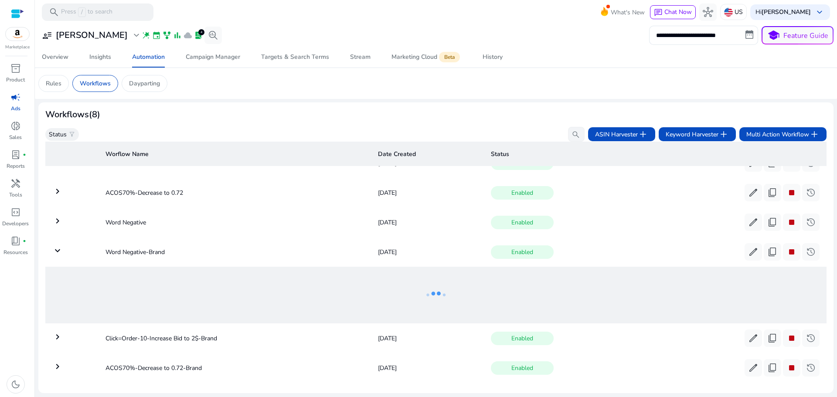
scroll to position [95, 0]
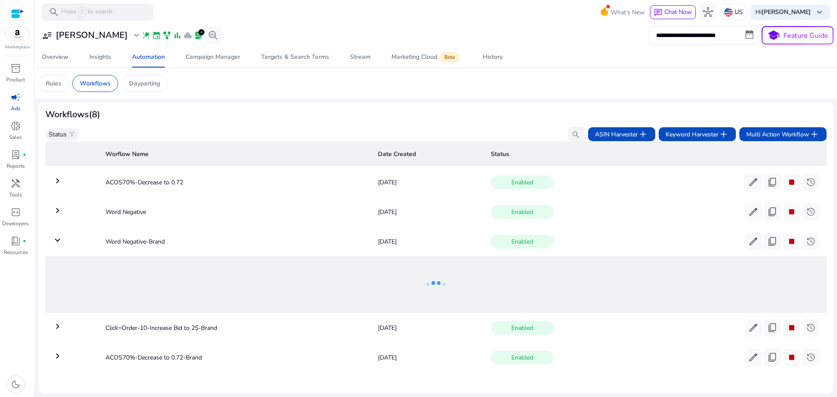
click at [48, 233] on td "keyboard_arrow_down" at bounding box center [71, 241] width 53 height 23
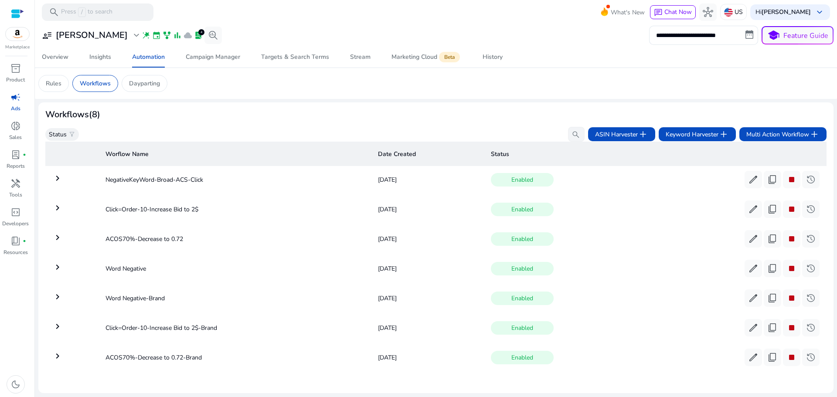
click at [57, 234] on mat-icon "keyboard_arrow_right" at bounding box center [57, 237] width 10 height 10
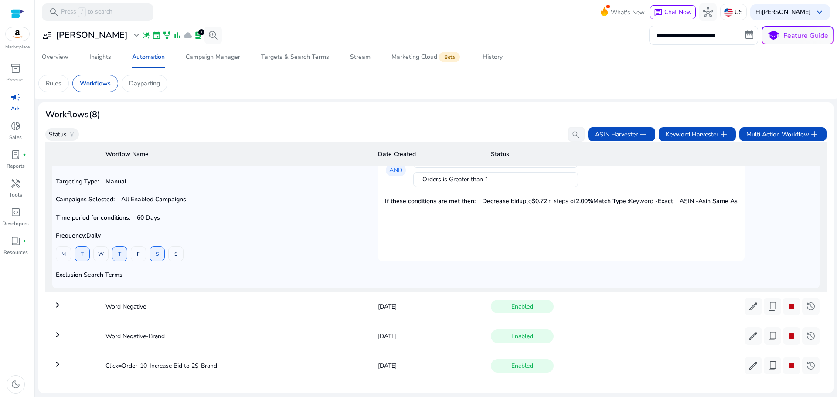
scroll to position [182, 0]
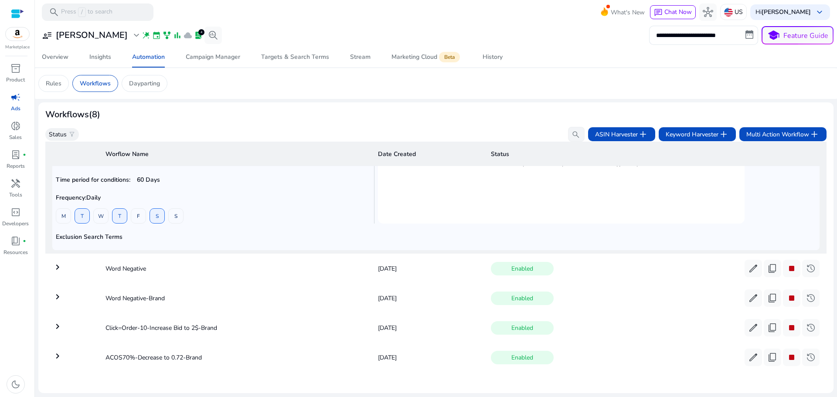
click at [60, 264] on mat-icon "keyboard_arrow_right" at bounding box center [57, 267] width 10 height 10
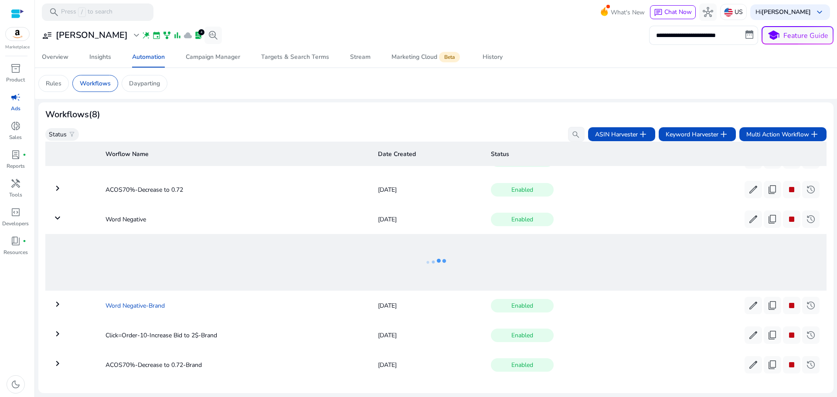
scroll to position [95, 0]
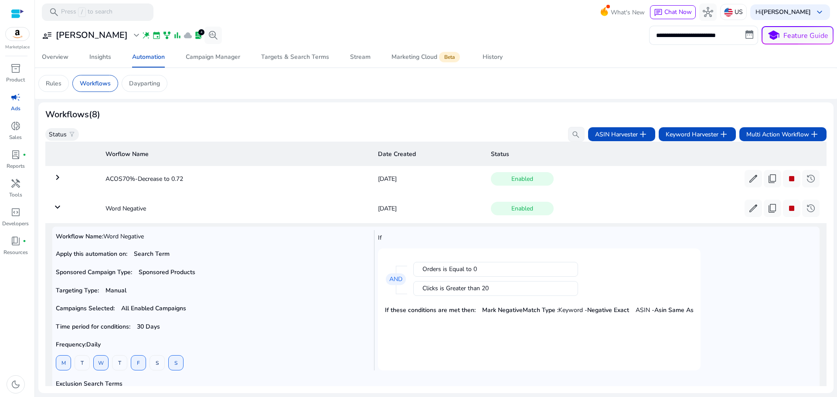
click at [59, 294] on b "Targeting Type:" at bounding box center [77, 291] width 43 height 8
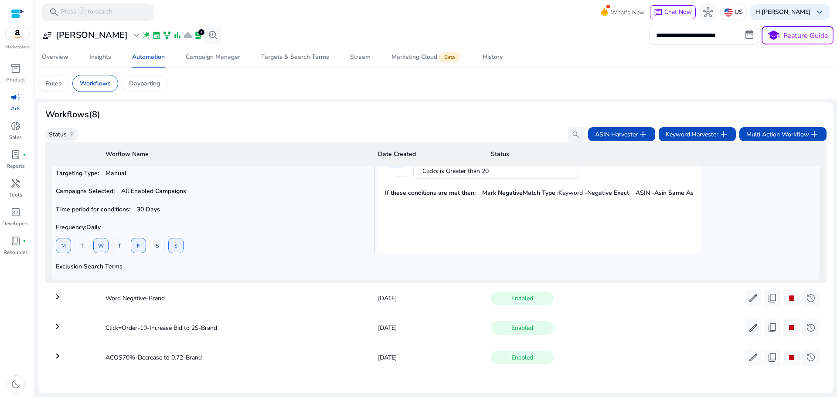
click at [58, 293] on mat-icon "keyboard_arrow_right" at bounding box center [57, 297] width 10 height 10
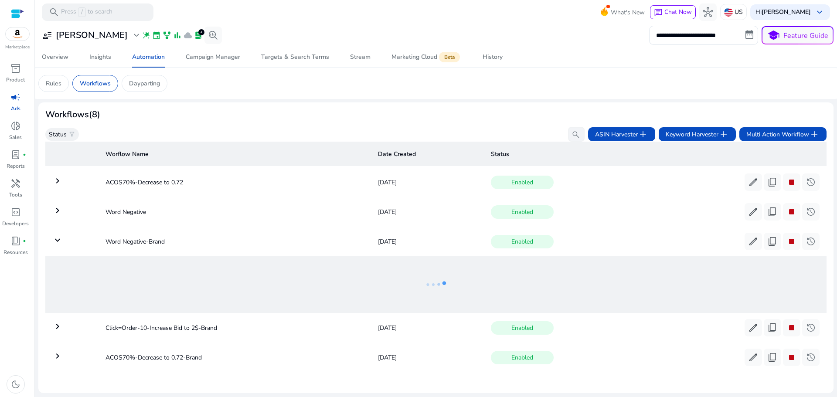
click at [58, 323] on mat-icon "keyboard_arrow_right" at bounding box center [57, 326] width 10 height 10
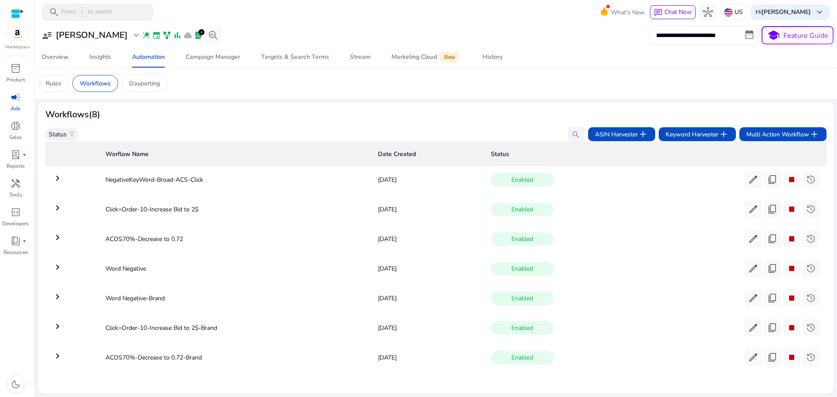
scroll to position [38, 0]
click at [59, 352] on mat-icon "keyboard_arrow_right" at bounding box center [57, 356] width 10 height 10
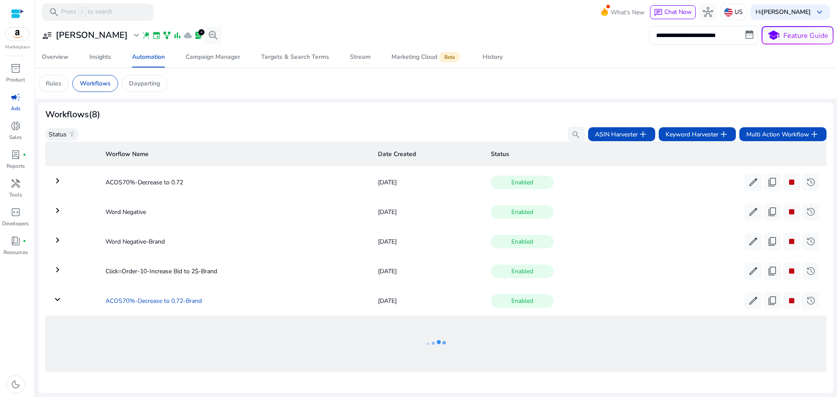
scroll to position [95, 0]
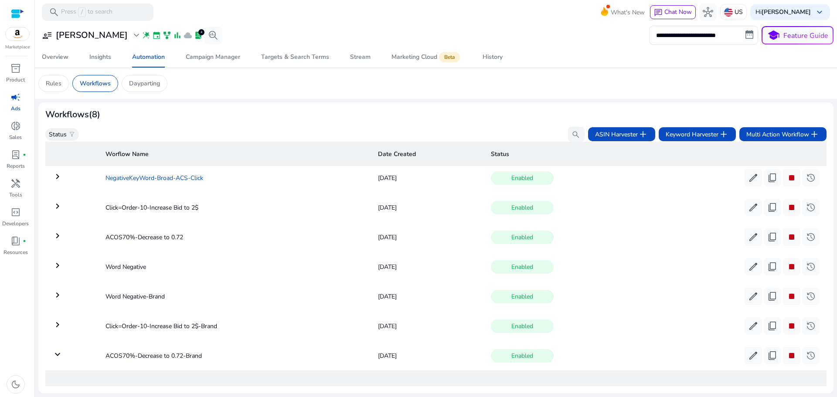
drag, startPoint x: 248, startPoint y: 313, endPoint x: 279, endPoint y: 171, distance: 145.5
click at [282, 168] on tbody "keyboard_arrow_right Acos is Greater than 70% [DATE] Enabled edit content_copy …" at bounding box center [436, 282] width 782 height 290
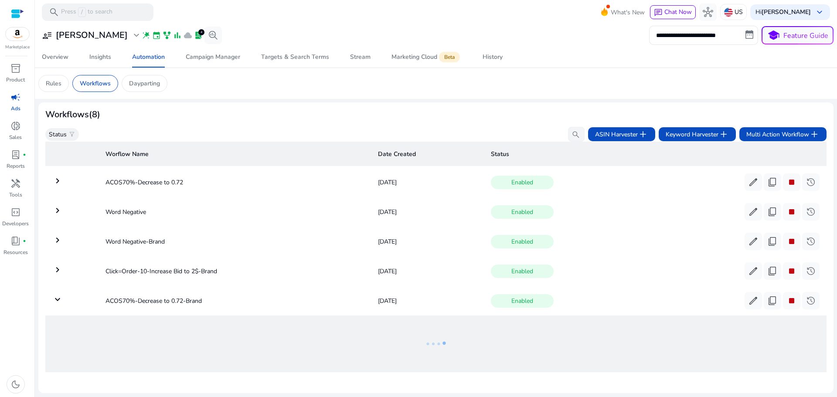
click at [297, 102] on div "**********" at bounding box center [436, 208] width 796 height 369
click at [56, 270] on mat-icon "keyboard_arrow_right" at bounding box center [57, 270] width 10 height 10
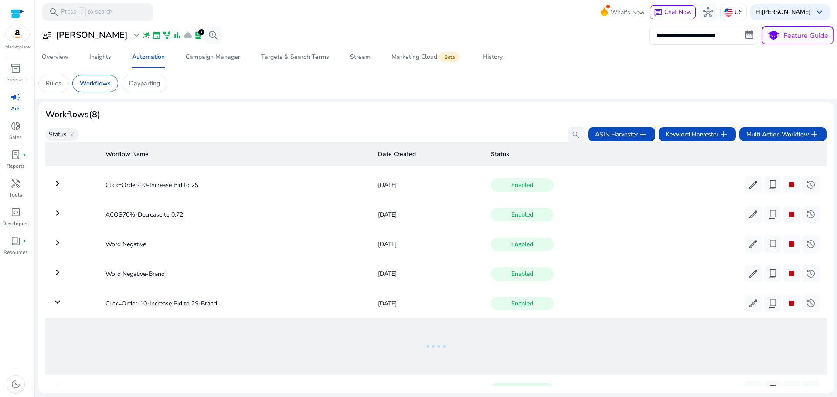
scroll to position [7, 0]
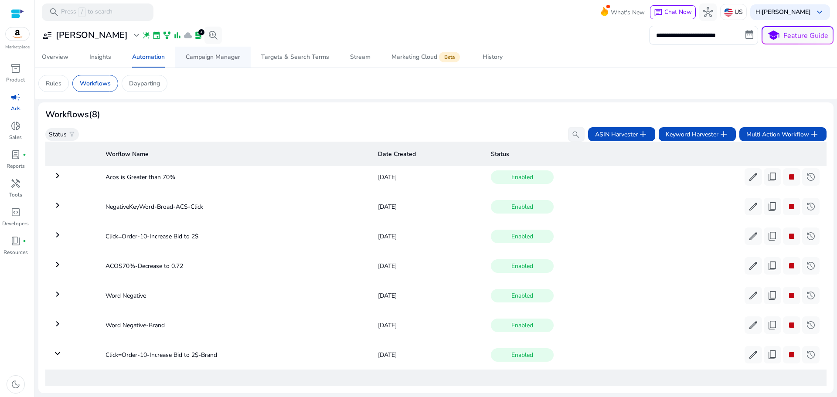
click at [211, 57] on div "Campaign Manager" at bounding box center [213, 57] width 55 height 6
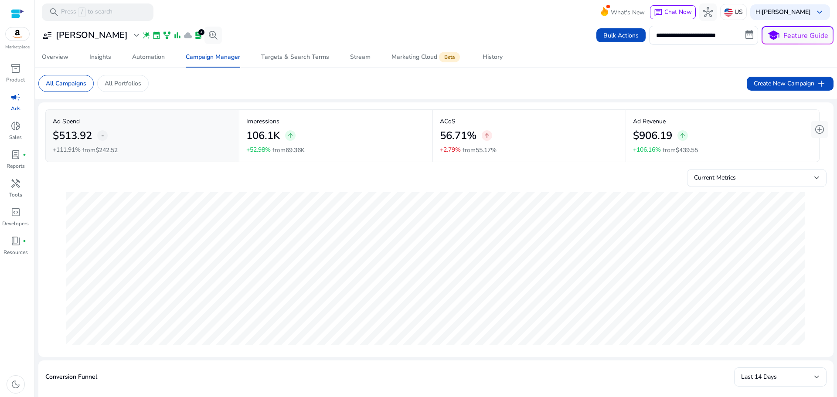
click at [297, 134] on div "106.1K arrow_upward" at bounding box center [335, 136] width 179 height 20
click at [467, 136] on h2 "56.71%" at bounding box center [458, 136] width 37 height 13
click at [667, 123] on p "Ad Revenue" at bounding box center [722, 121] width 179 height 9
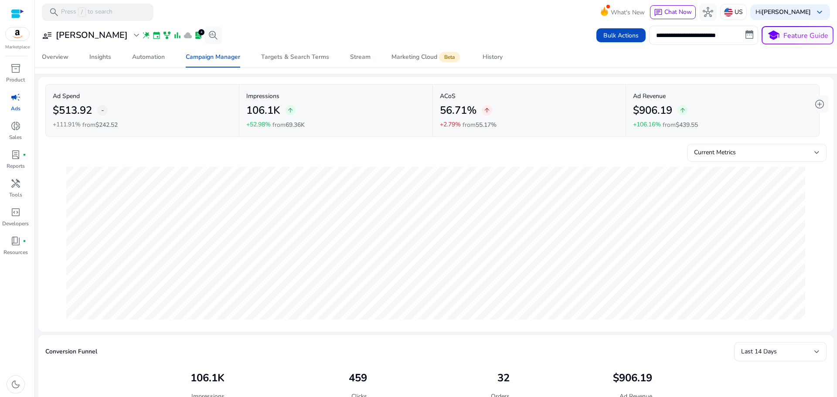
scroll to position [44, 0]
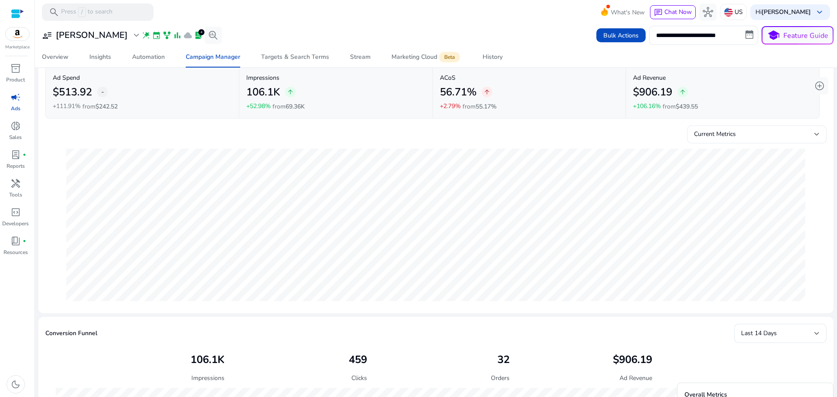
click at [736, 135] on div "Current Metrics" at bounding box center [754, 135] width 120 height 10
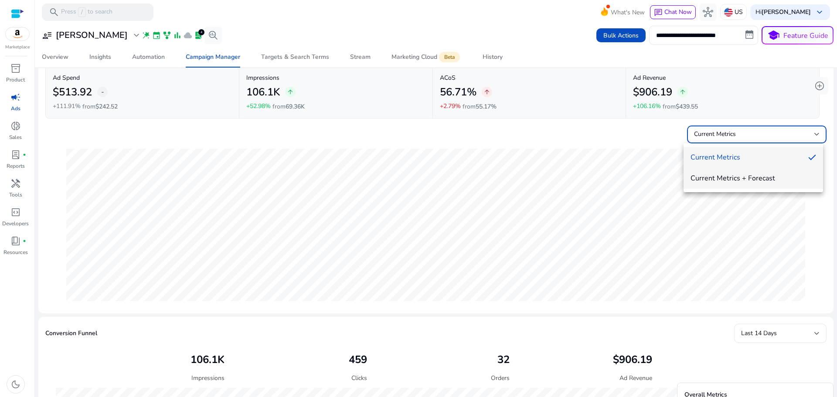
click at [740, 176] on span "Current Metrics + Forecast" at bounding box center [754, 179] width 126 height 10
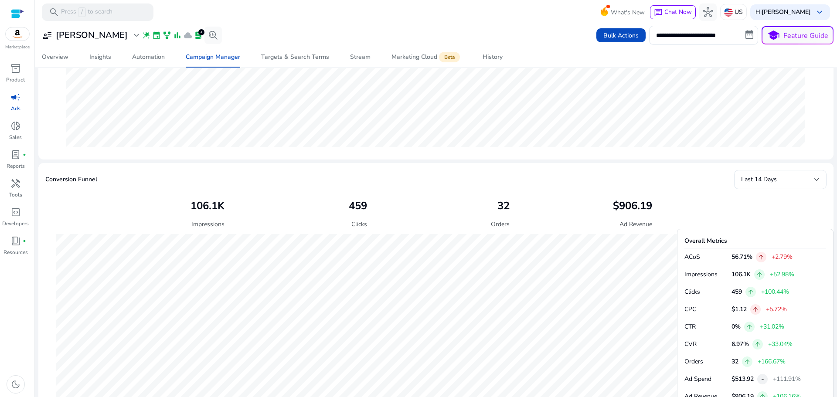
scroll to position [0, 0]
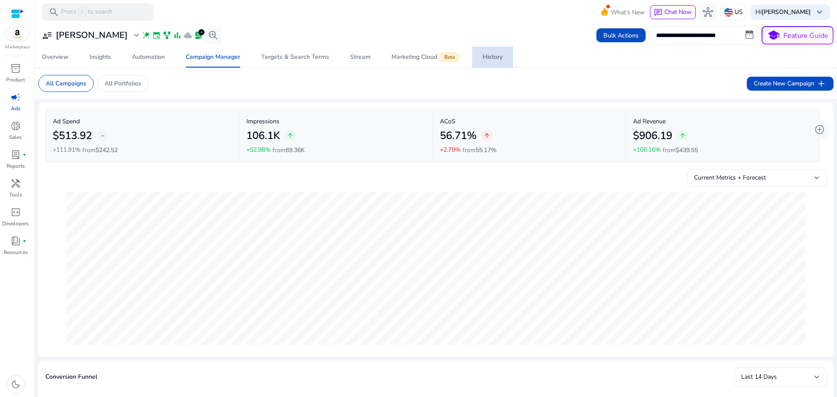
click at [492, 62] on span "History" at bounding box center [493, 57] width 20 height 21
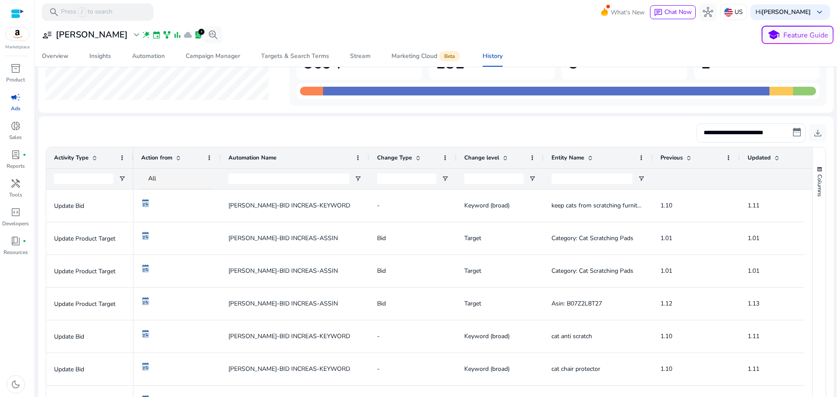
drag, startPoint x: 306, startPoint y: 154, endPoint x: 368, endPoint y: 163, distance: 62.1
click at [368, 163] on div at bounding box center [368, 157] width 3 height 21
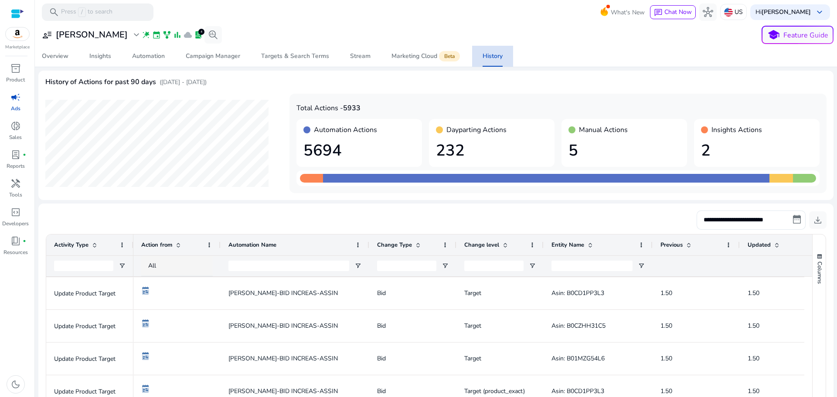
click at [492, 59] on div "History" at bounding box center [493, 56] width 20 height 6
click at [413, 54] on div "Marketing Cloud Beta" at bounding box center [427, 56] width 70 height 7
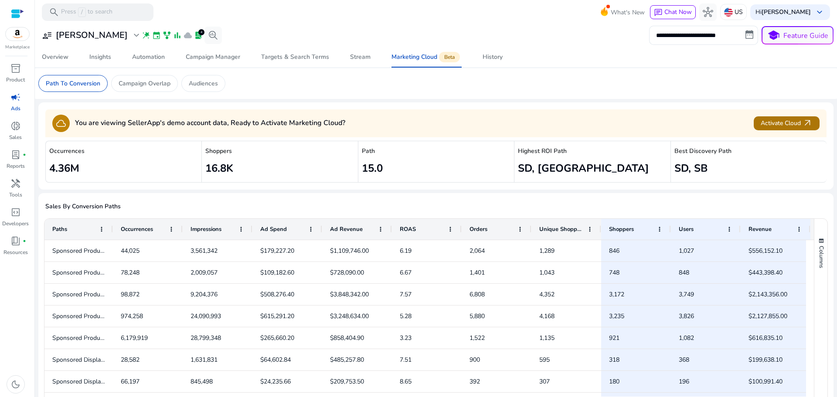
click at [782, 127] on span "Activate Cloud arrow_outward" at bounding box center [787, 123] width 52 height 10
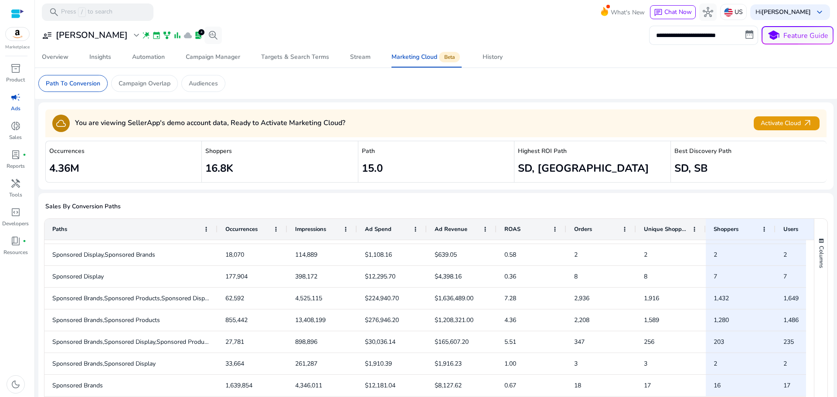
drag, startPoint x: 112, startPoint y: 224, endPoint x: 217, endPoint y: 239, distance: 105.7
click at [217, 239] on div at bounding box center [216, 229] width 3 height 21
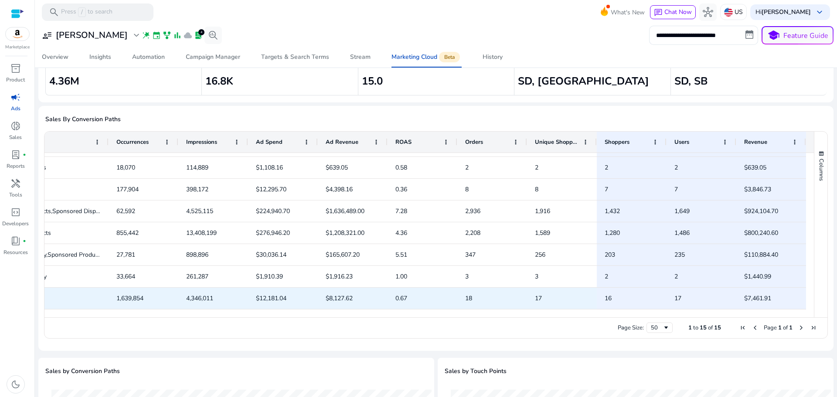
click at [590, 288] on div "17" at bounding box center [562, 298] width 70 height 21
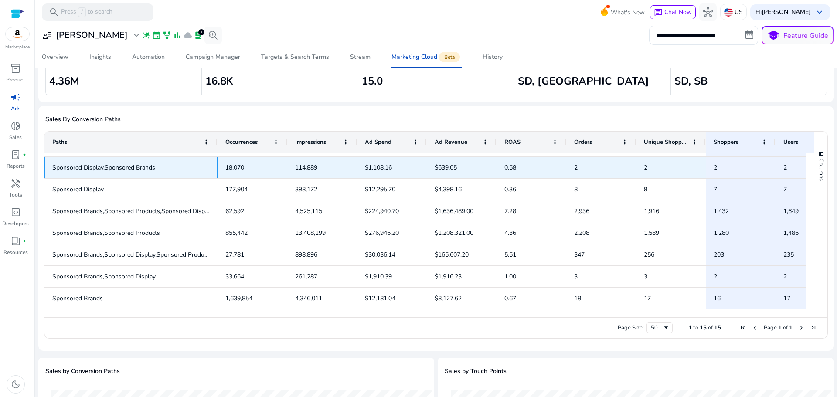
click at [158, 166] on span "Sponsored Display,Sponsored Brands" at bounding box center [130, 168] width 157 height 18
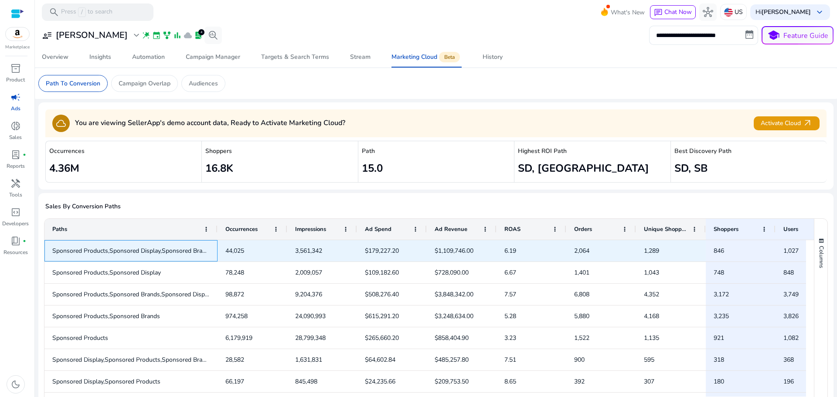
click at [127, 252] on span "Sponsored Products,Sponsored Display,Sponsored Brands" at bounding box center [132, 251] width 160 height 8
click at [403, 246] on span "$179,227.20" at bounding box center [392, 251] width 54 height 18
click at [568, 247] on div "2,064" at bounding box center [602, 250] width 70 height 21
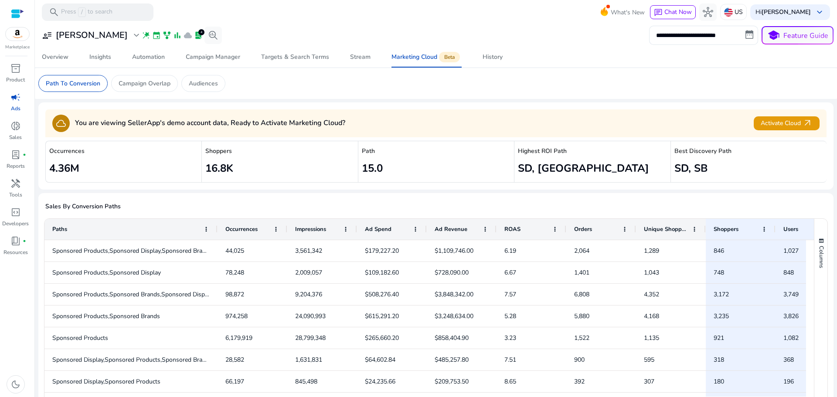
click at [580, 169] on h2 "SD, SP" at bounding box center [592, 168] width 149 height 13
drag, startPoint x: 740, startPoint y: 159, endPoint x: 697, endPoint y: 158, distance: 43.6
click at [741, 159] on div "Best Discovery Path SD, SB" at bounding box center [749, 162] width 156 height 42
click at [97, 55] on div "Insights" at bounding box center [100, 57] width 22 height 6
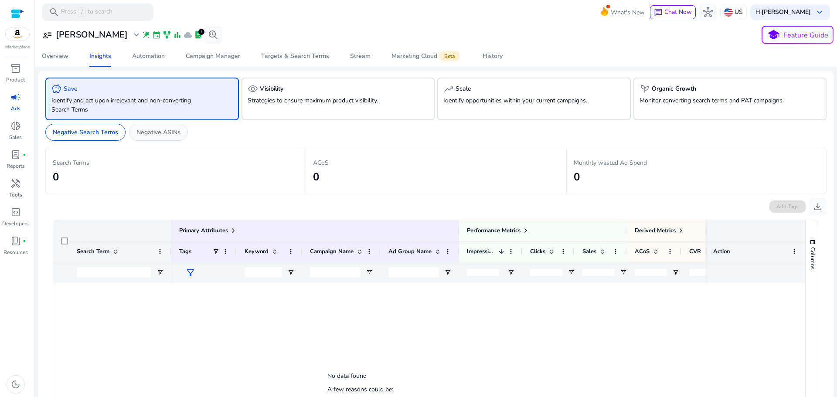
click at [179, 132] on p "Negative ASINs" at bounding box center [159, 132] width 44 height 9
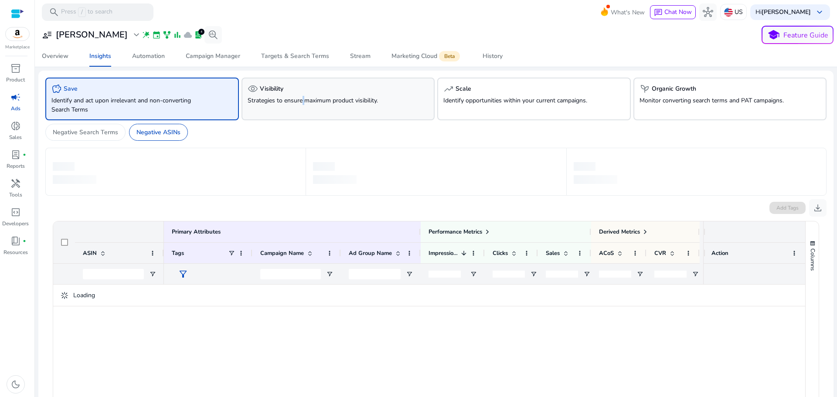
click at [303, 100] on p "Strategies to ensure maximum product visibility." at bounding box center [323, 100] width 151 height 9
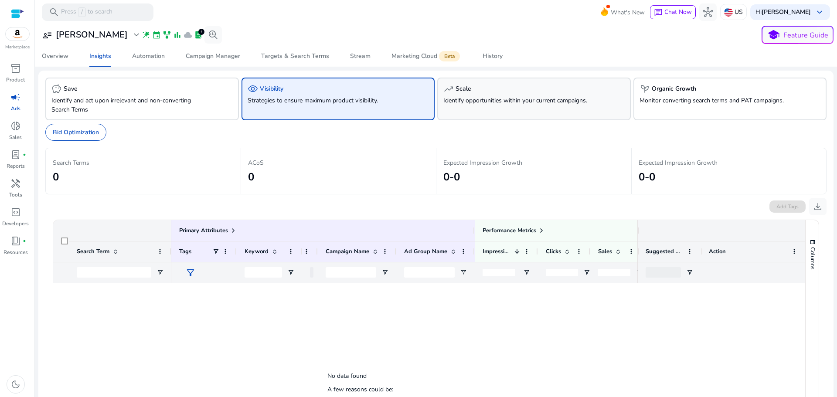
click at [499, 97] on p "Identify opportunities within your current campaigns." at bounding box center [519, 100] width 151 height 9
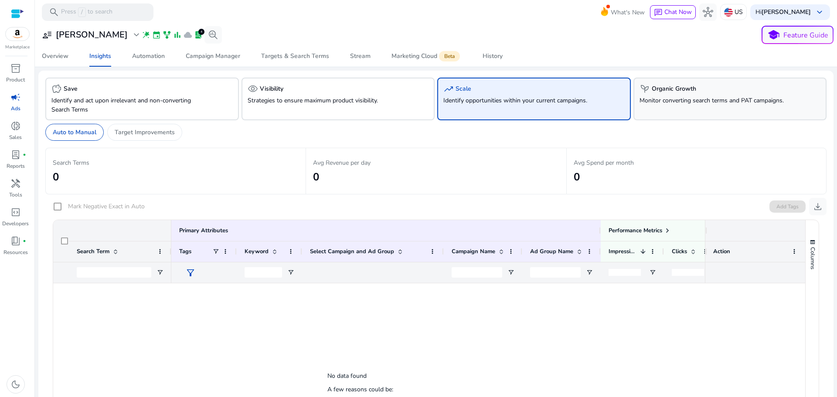
click at [732, 94] on div "psychiatry Organic Growth" at bounding box center [730, 89] width 181 height 10
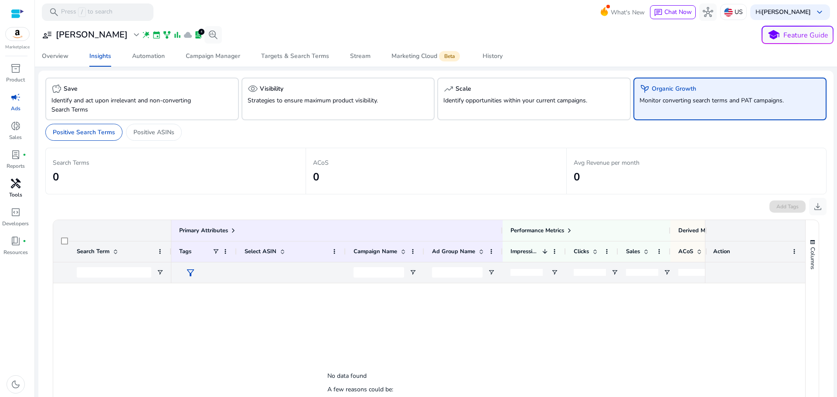
click at [20, 185] on div "handyman" at bounding box center [15, 184] width 24 height 14
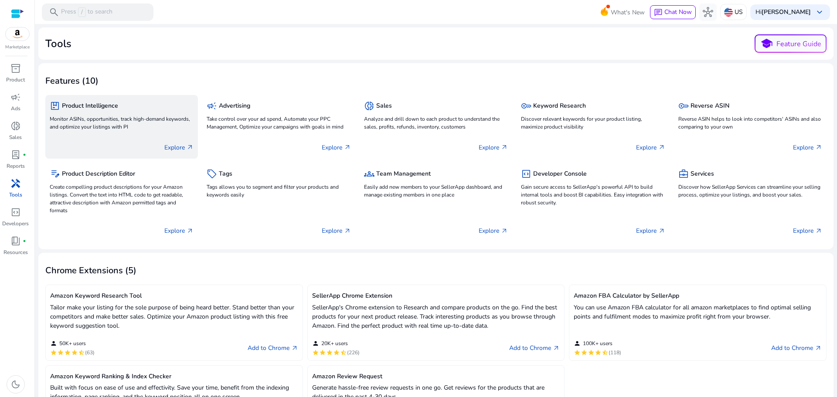
click at [126, 119] on p "Monitor ASINs, opportunities, track high-demand keywords, and optimize your lis…" at bounding box center [122, 123] width 144 height 16
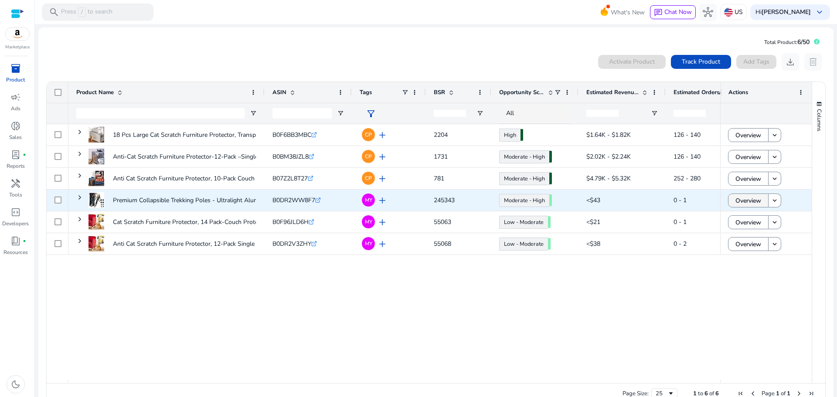
click at [742, 198] on span "Overview" at bounding box center [749, 201] width 26 height 18
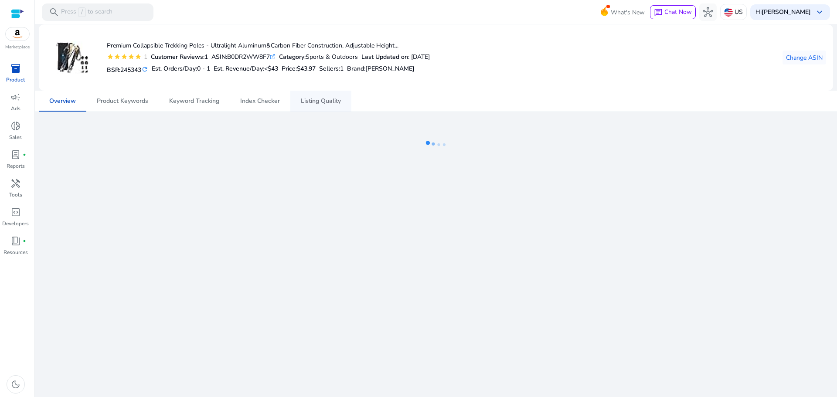
click at [333, 108] on span "Listing Quality" at bounding box center [321, 101] width 40 height 21
click at [202, 104] on span "Keyword Tracking" at bounding box center [194, 101] width 50 height 6
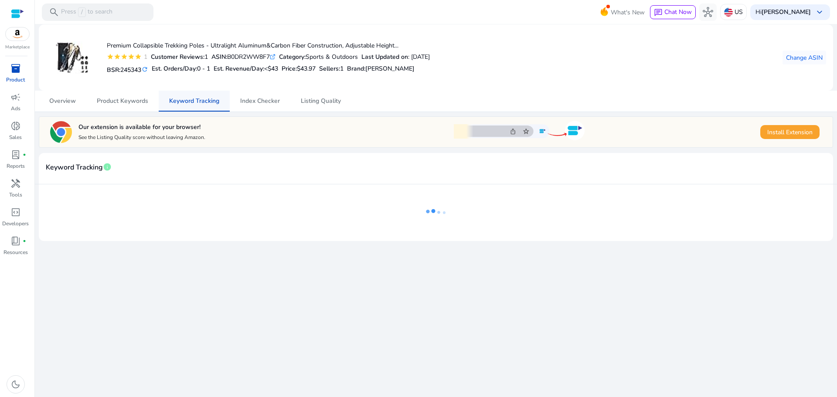
click at [200, 105] on span "Keyword Tracking" at bounding box center [194, 101] width 50 height 21
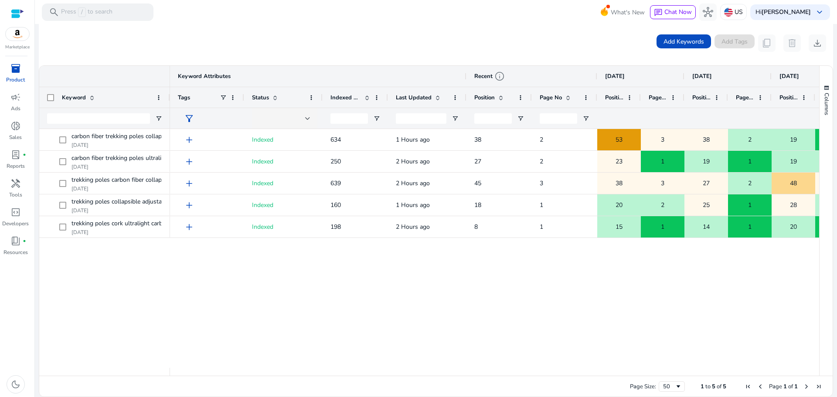
scroll to position [164, 0]
click at [167, 93] on div "Keyword" at bounding box center [104, 96] width 131 height 21
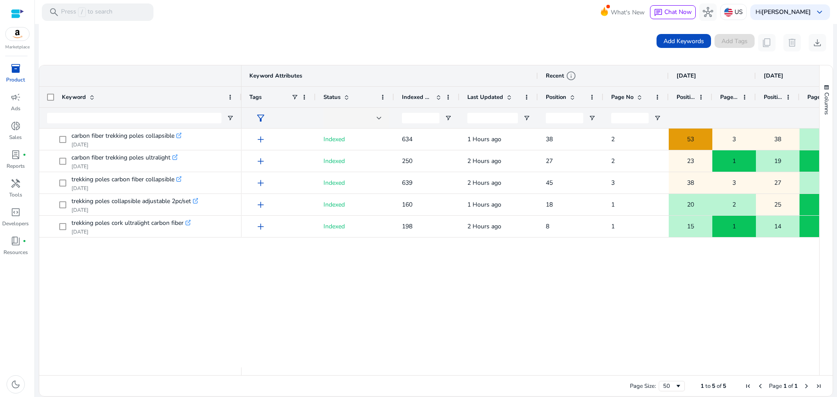
drag, startPoint x: 168, startPoint y: 91, endPoint x: 240, endPoint y: 104, distance: 72.7
click at [240, 104] on div at bounding box center [240, 97] width 3 height 20
click at [223, 292] on div "carbon fiber trekking poles collapsible .st0{fill:#2c8af8} Aug 24, 2025 carbon …" at bounding box center [429, 248] width 780 height 239
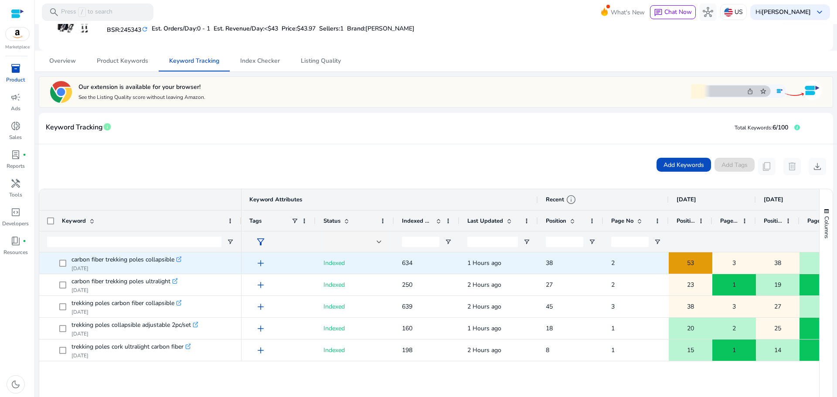
scroll to position [0, 0]
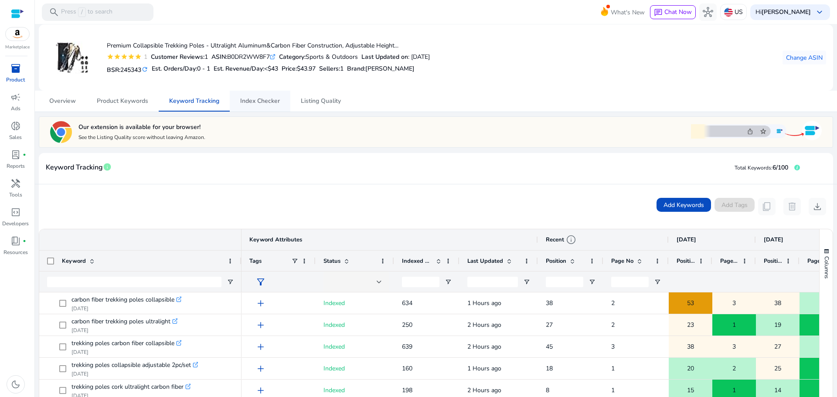
click at [242, 104] on span "Index Checker" at bounding box center [260, 101] width 40 height 6
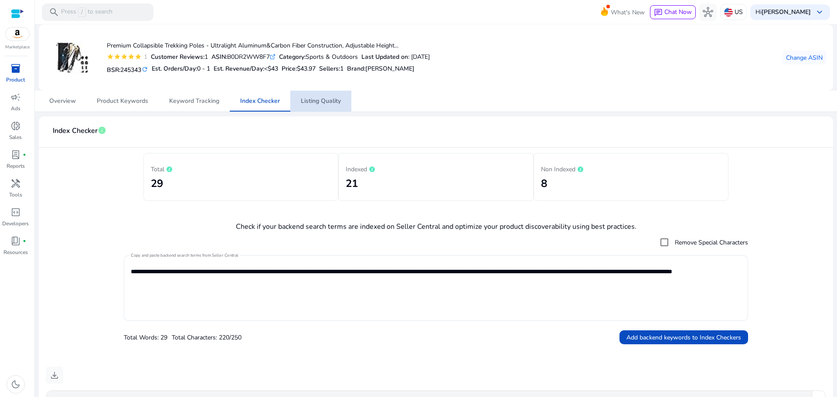
click at [312, 98] on span "Listing Quality" at bounding box center [321, 101] width 40 height 6
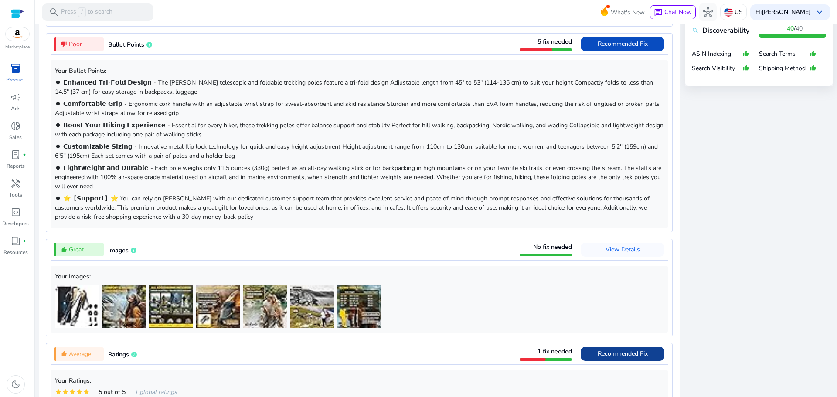
scroll to position [611, 0]
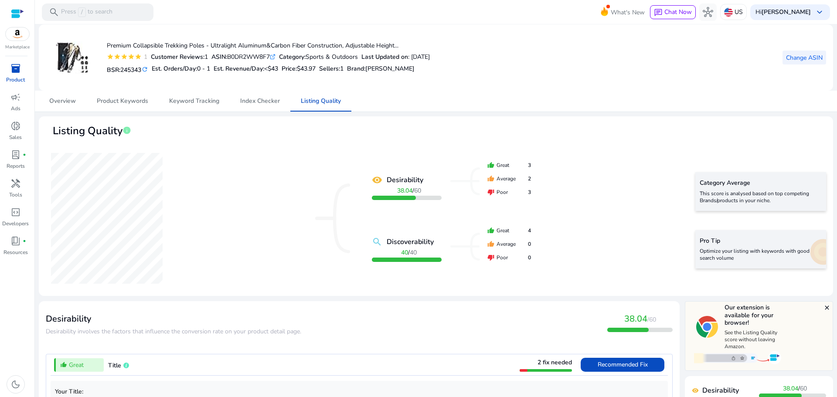
click at [795, 58] on span "Change ASIN" at bounding box center [804, 57] width 37 height 9
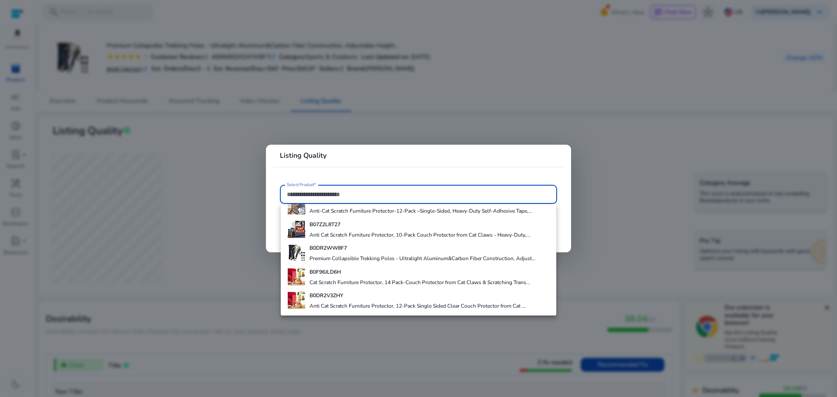
click at [364, 295] on h4 "B0DR2V3ZHY" at bounding box center [418, 295] width 216 height 7
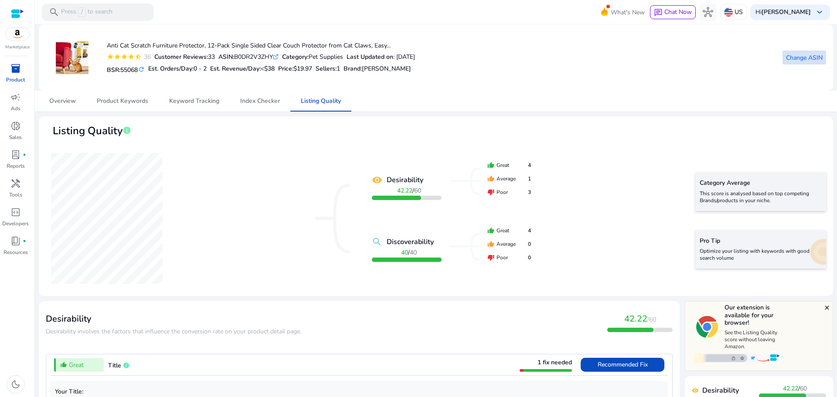
click at [805, 65] on span at bounding box center [805, 57] width 44 height 21
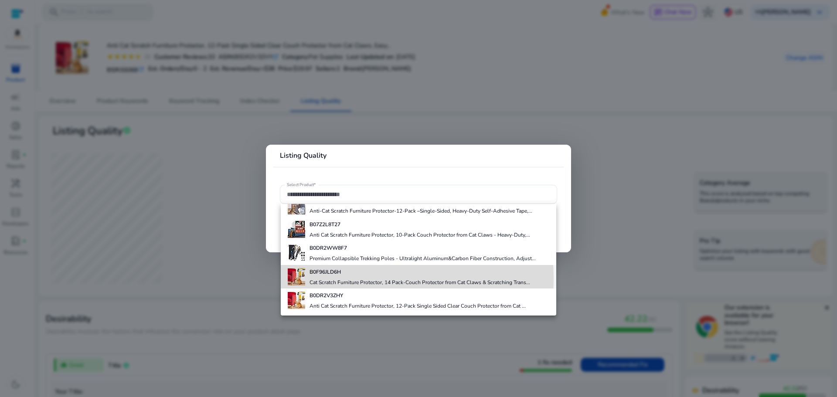
click at [351, 278] on div "B0F96JLD6H Cat Scratch Furniture Protector, 14 Pack-Couch Protector from Cat Cl…" at bounding box center [420, 277] width 221 height 24
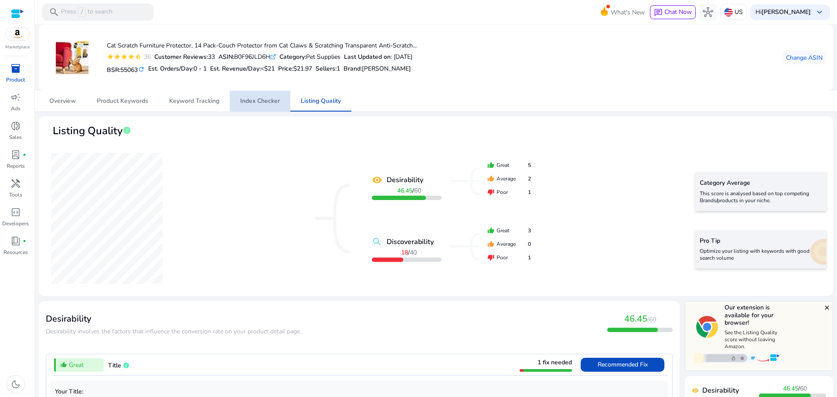
click at [241, 99] on span "Index Checker" at bounding box center [260, 101] width 40 height 6
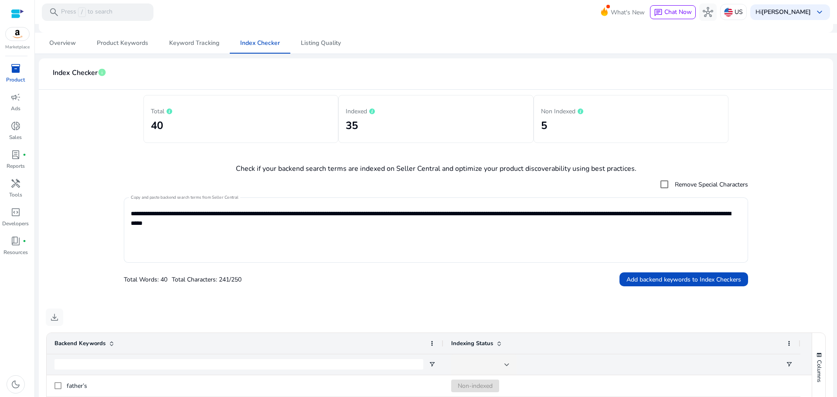
scroll to position [87, 0]
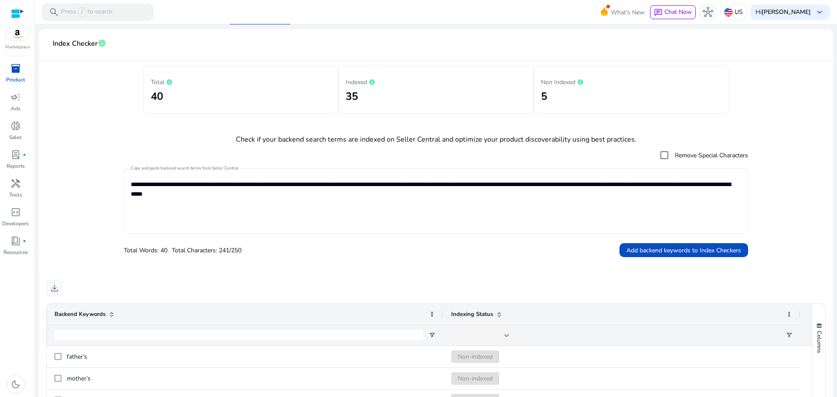
click at [130, 182] on div "**********" at bounding box center [436, 200] width 625 height 65
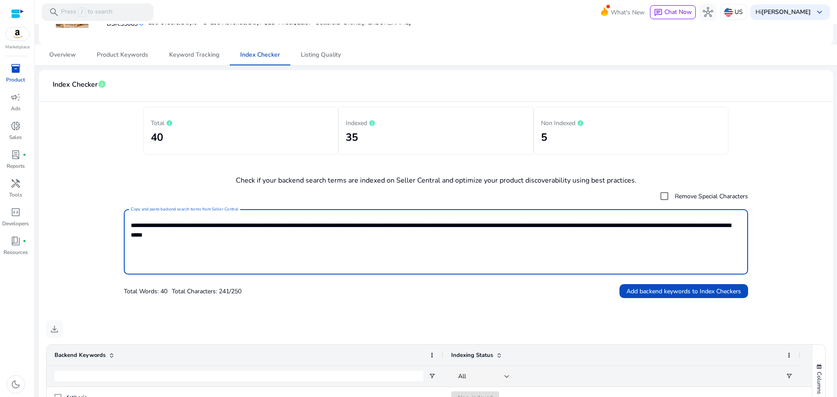
scroll to position [44, 0]
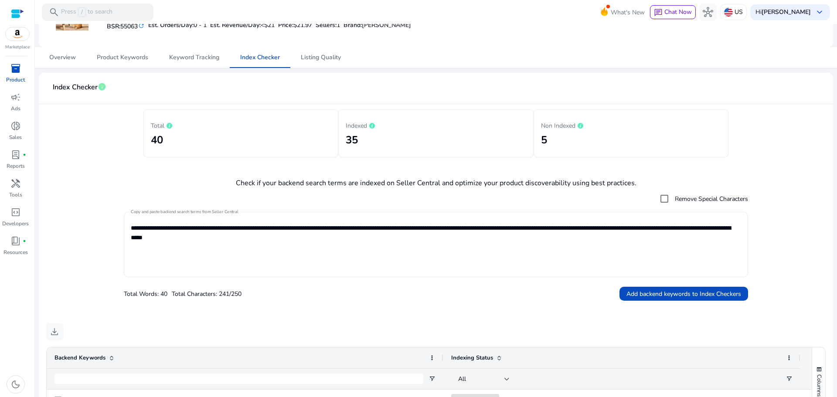
drag, startPoint x: 130, startPoint y: 225, endPoint x: 291, endPoint y: 246, distance: 162.7
click at [291, 246] on div "**********" at bounding box center [436, 244] width 625 height 65
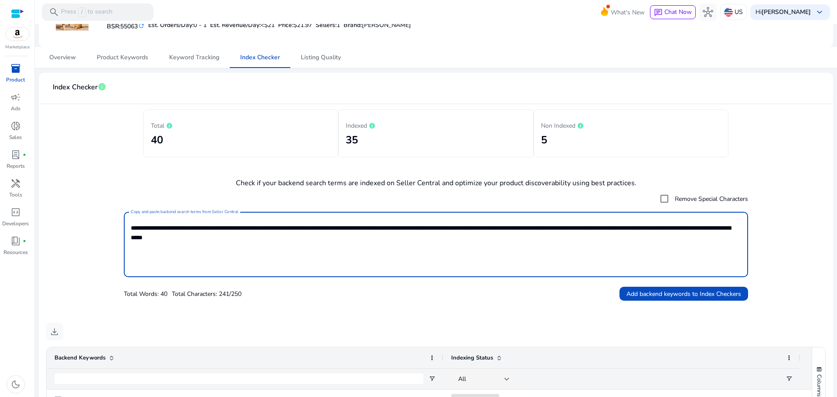
drag, startPoint x: 275, startPoint y: 241, endPoint x: 119, endPoint y: 214, distance: 158.5
click at [119, 214] on form "**********" at bounding box center [436, 245] width 781 height 111
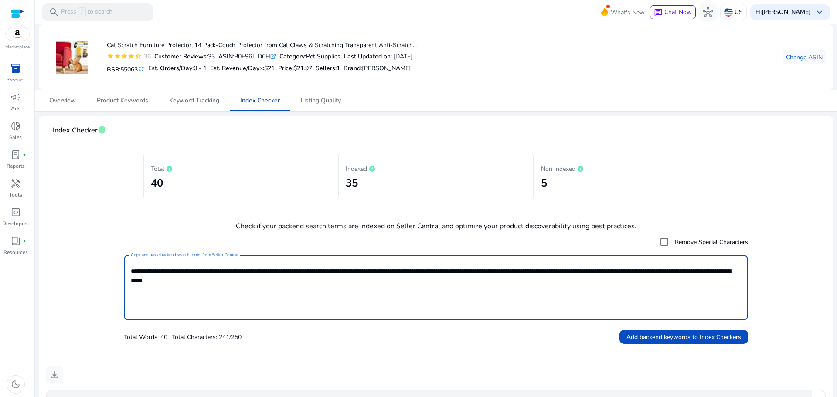
scroll to position [0, 0]
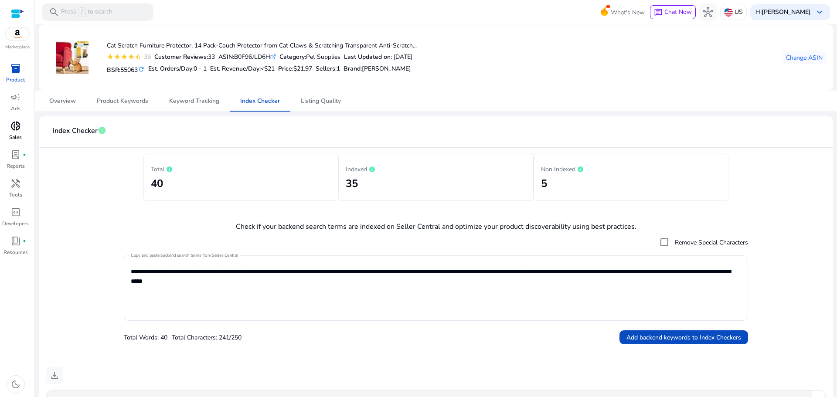
click at [15, 129] on span "donut_small" at bounding box center [15, 126] width 10 height 10
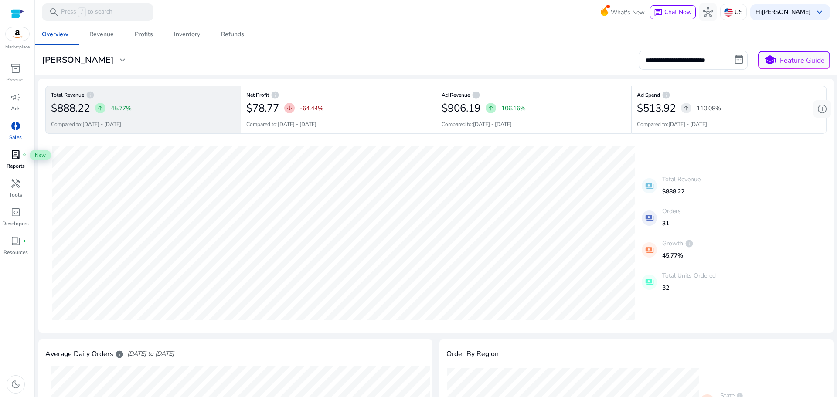
click at [21, 157] on div "lab_profile fiber_manual_record" at bounding box center [15, 155] width 24 height 14
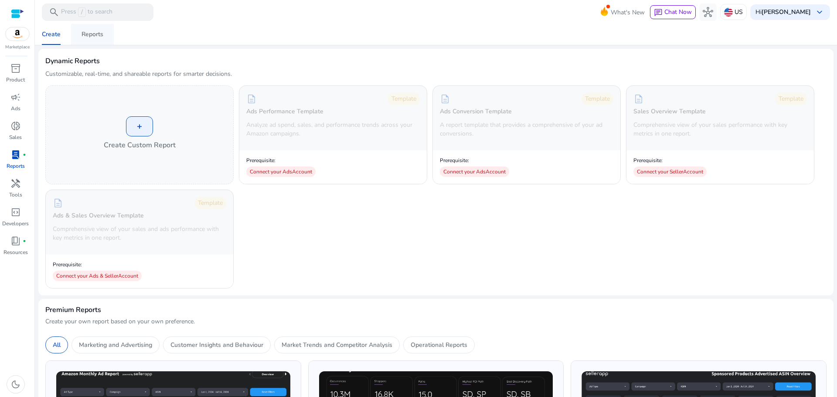
click at [83, 31] on div "Reports" at bounding box center [93, 34] width 22 height 6
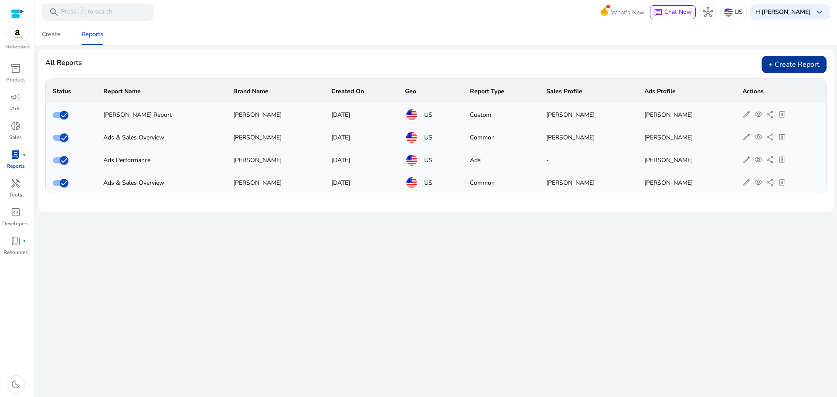
click at [799, 69] on div "+ Create Report" at bounding box center [794, 64] width 65 height 17
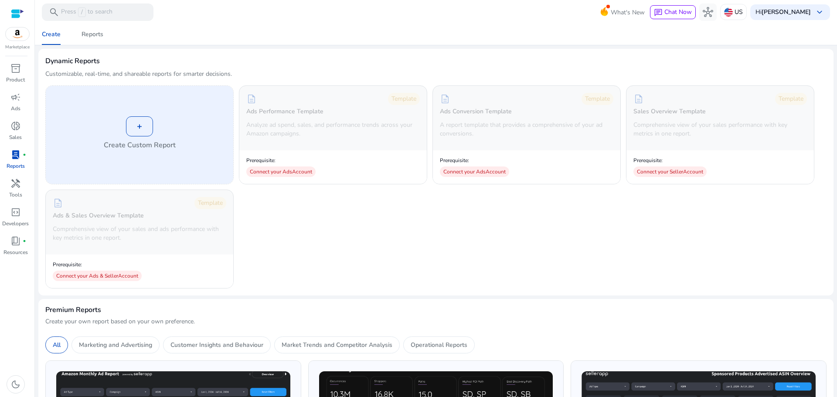
click at [136, 130] on div "+" at bounding box center [139, 126] width 27 height 20
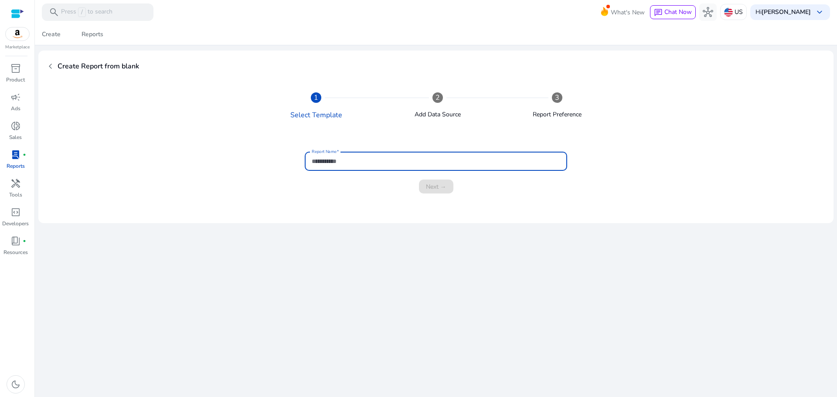
click at [350, 165] on input "Report Name" at bounding box center [436, 162] width 249 height 10
type input "*****"
click at [432, 182] on span "Next →" at bounding box center [436, 186] width 20 height 9
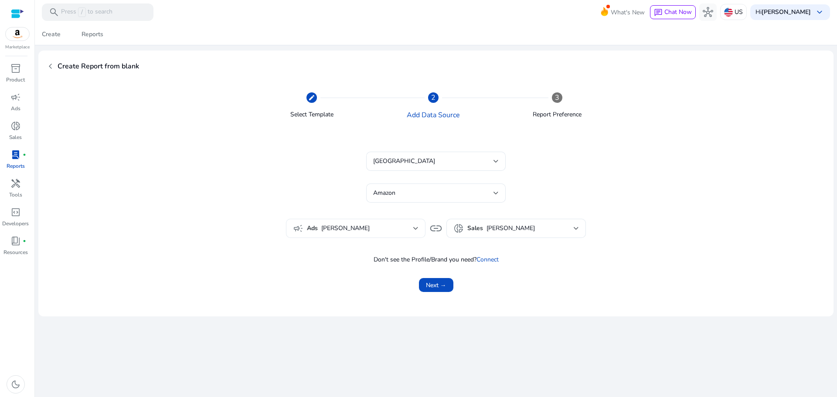
click at [369, 223] on div "campaign Ads [PERSON_NAME]" at bounding box center [356, 228] width 126 height 19
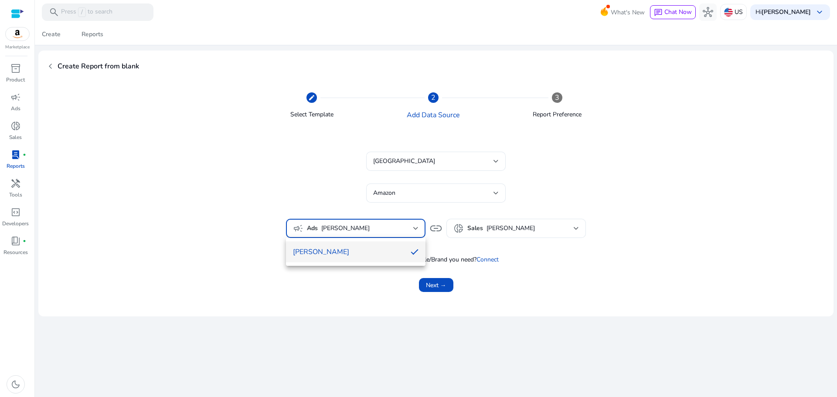
click at [369, 222] on div at bounding box center [418, 198] width 837 height 397
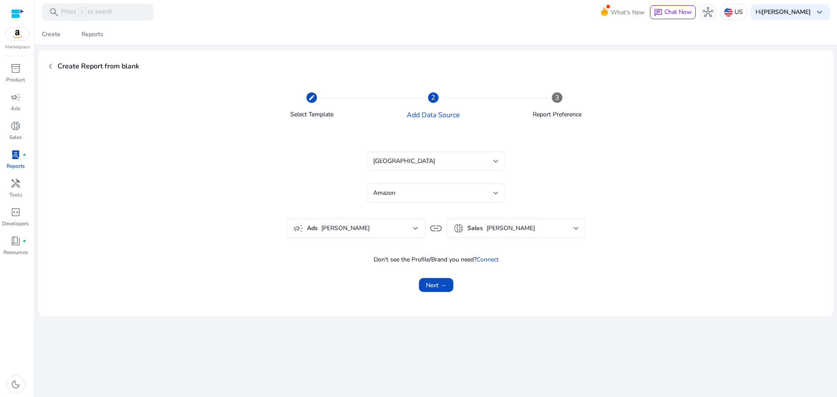
click at [488, 235] on div "donut_small Sales [PERSON_NAME]" at bounding box center [517, 228] width 126 height 19
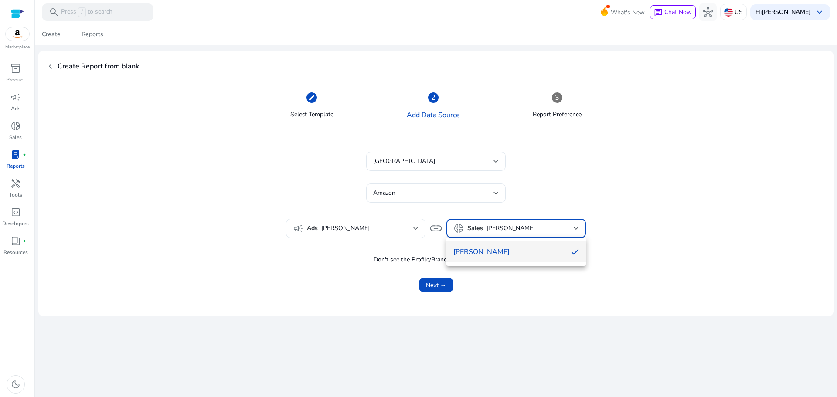
click at [488, 235] on div at bounding box center [418, 198] width 837 height 397
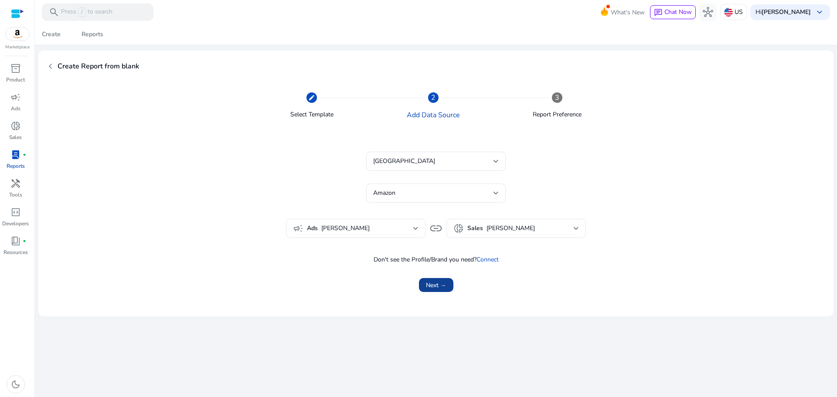
click at [439, 283] on span "Next →" at bounding box center [436, 285] width 20 height 9
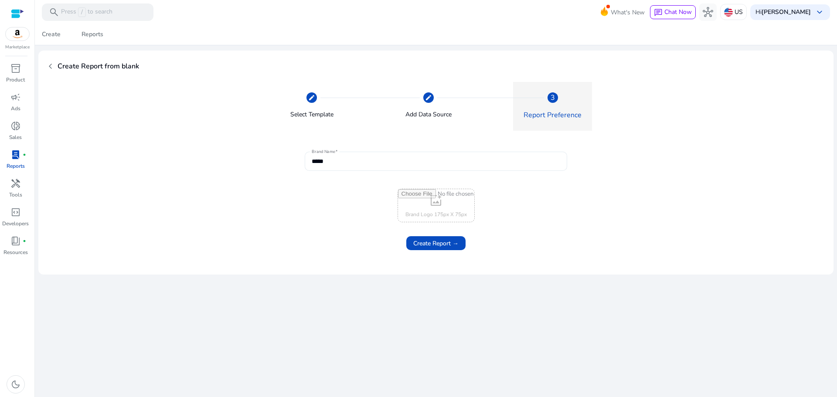
click at [368, 156] on div "*****" at bounding box center [436, 161] width 249 height 19
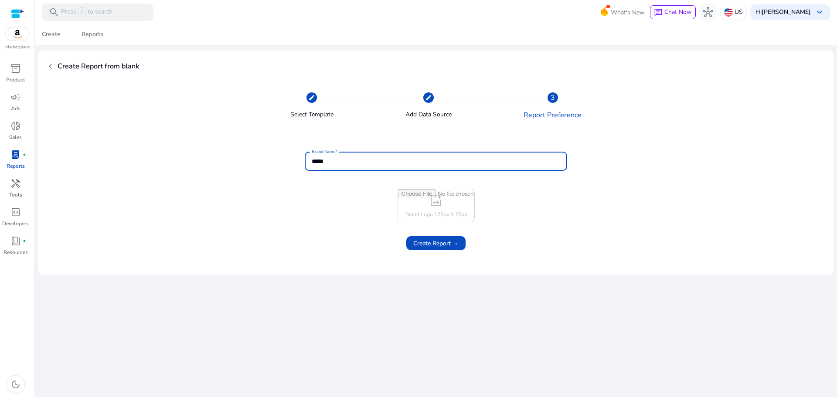
click at [48, 69] on span "chevron_left" at bounding box center [50, 66] width 10 height 10
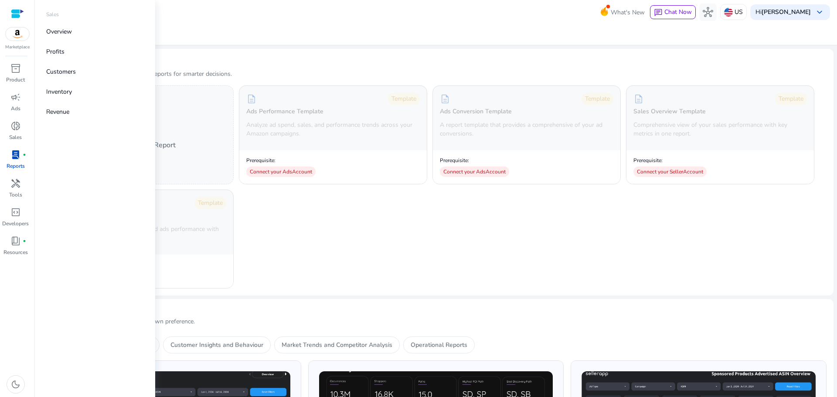
click at [17, 153] on span "lab_profile" at bounding box center [15, 155] width 10 height 10
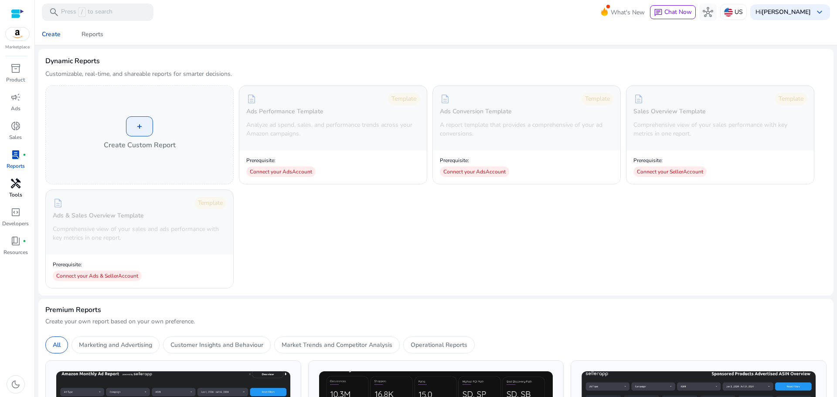
click at [20, 193] on p "Tools" at bounding box center [15, 195] width 13 height 8
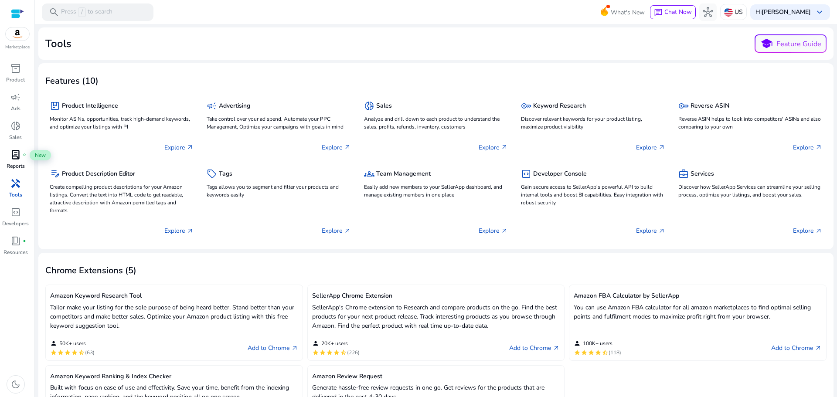
click at [15, 159] on span "lab_profile" at bounding box center [15, 155] width 10 height 10
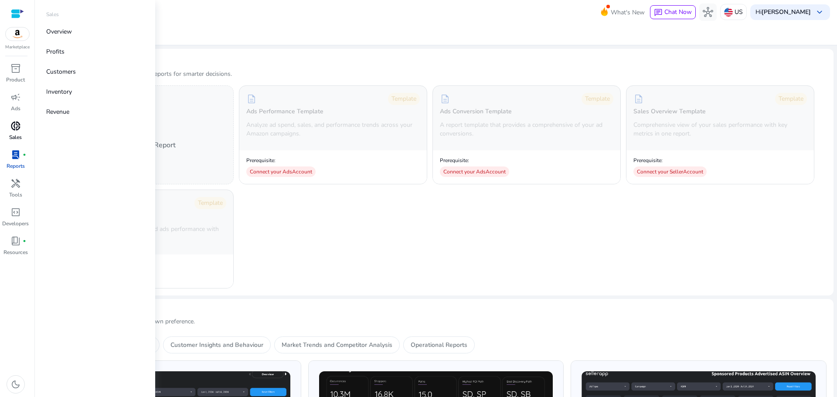
click at [14, 127] on span "donut_small" at bounding box center [15, 126] width 10 height 10
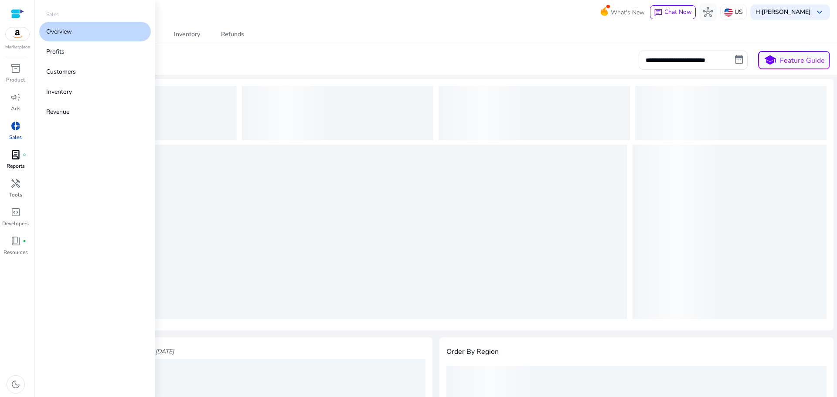
click at [14, 154] on span "lab_profile" at bounding box center [15, 155] width 10 height 10
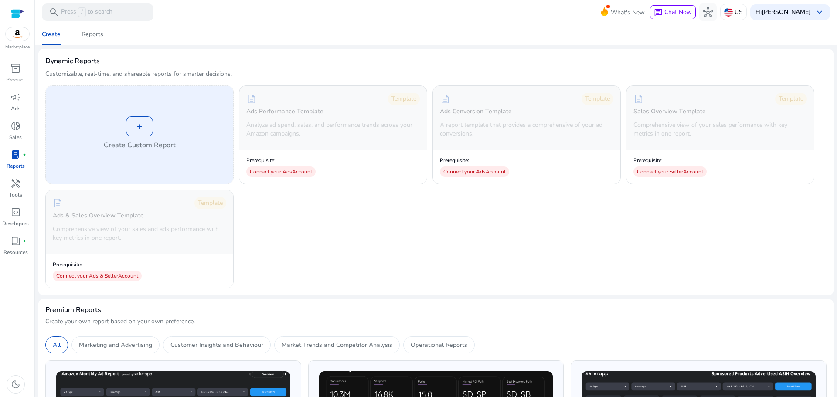
click at [149, 142] on h4 "Create Custom Report" at bounding box center [140, 145] width 72 height 10
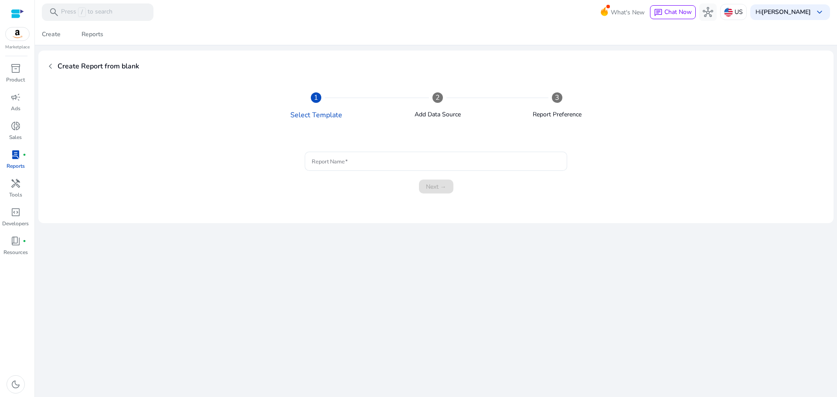
click at [57, 67] on div "chevron_left Create Report from blank" at bounding box center [436, 66] width 782 height 17
click at [53, 66] on span "chevron_left" at bounding box center [50, 66] width 10 height 10
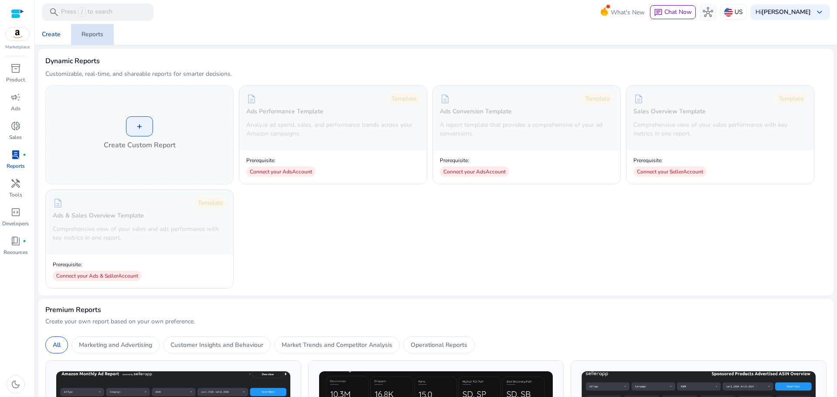
click at [82, 36] on div "Reports" at bounding box center [93, 34] width 22 height 6
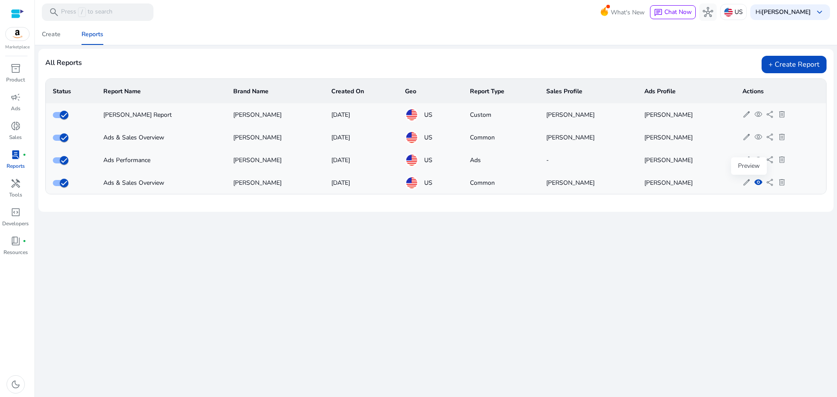
click at [755, 181] on span "visibility" at bounding box center [759, 182] width 8 height 8
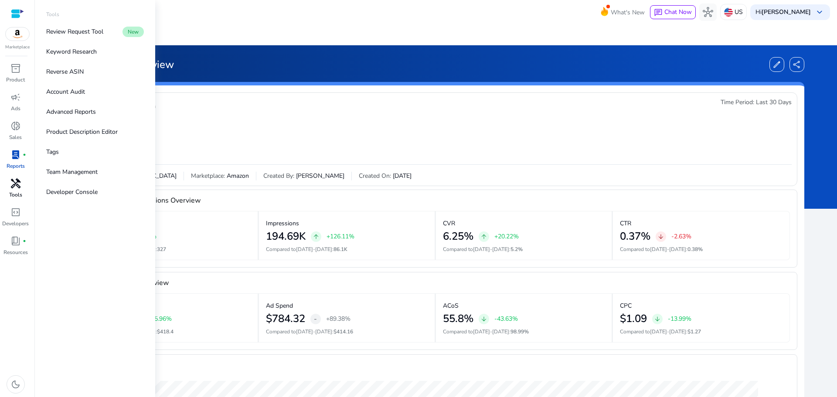
click at [14, 185] on span "handyman" at bounding box center [15, 183] width 10 height 10
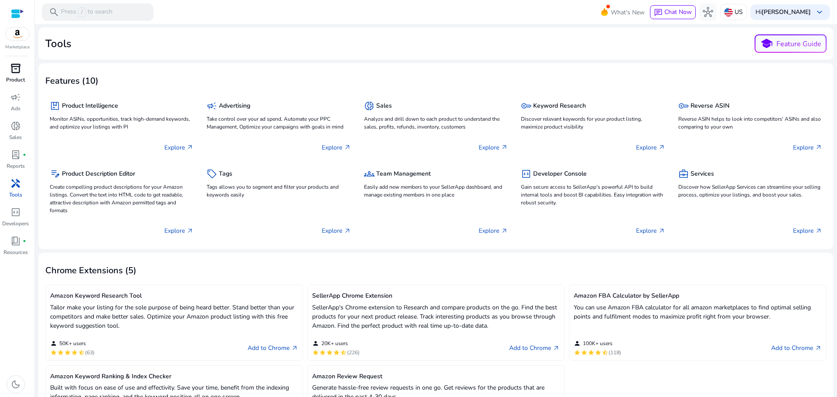
click at [15, 68] on span "inventory_2" at bounding box center [15, 68] width 10 height 10
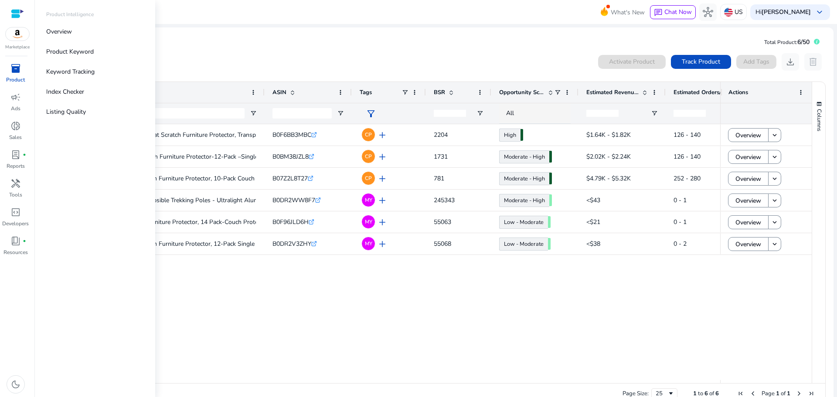
click at [23, 32] on img at bounding box center [18, 33] width 24 height 13
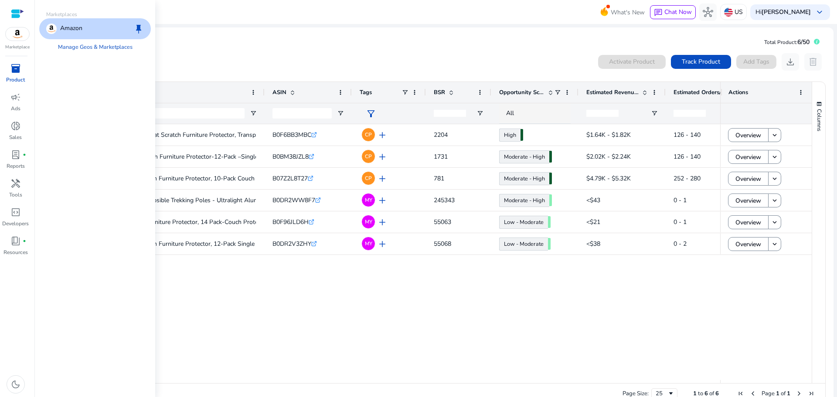
click at [20, 15] on div at bounding box center [17, 14] width 13 height 10
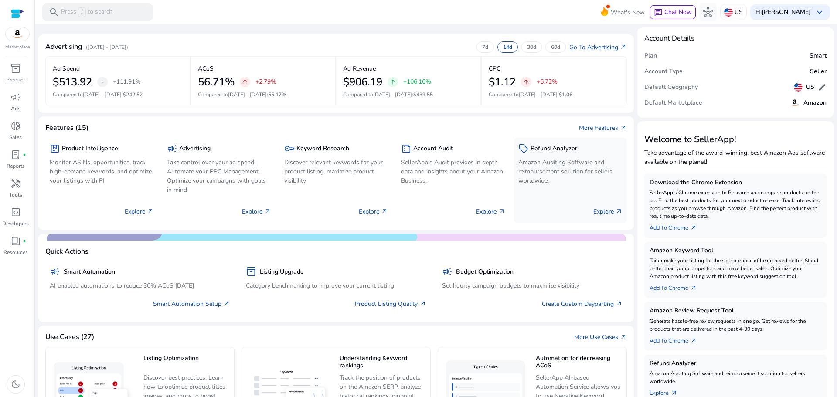
click at [571, 171] on p "Amazon Auditing Software and reimbursement solution for sellers worldwide." at bounding box center [571, 171] width 104 height 27
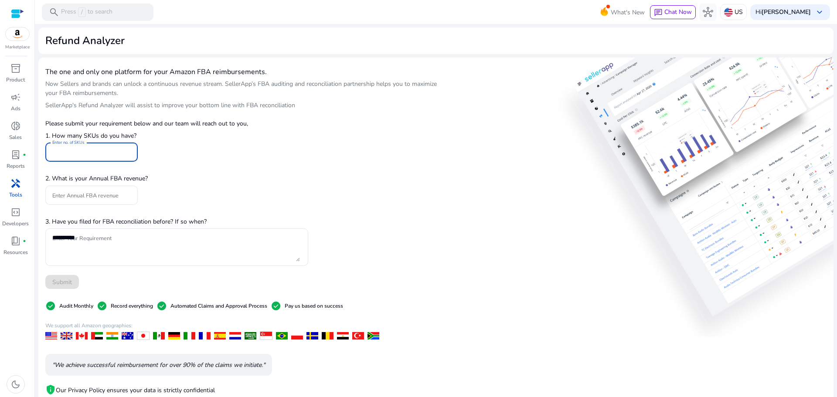
click at [85, 155] on input "Enter no. of SKUs" at bounding box center [91, 152] width 79 height 10
click at [71, 152] on input "Enter no. of SKUs" at bounding box center [91, 152] width 79 height 10
click at [102, 202] on div at bounding box center [91, 195] width 79 height 19
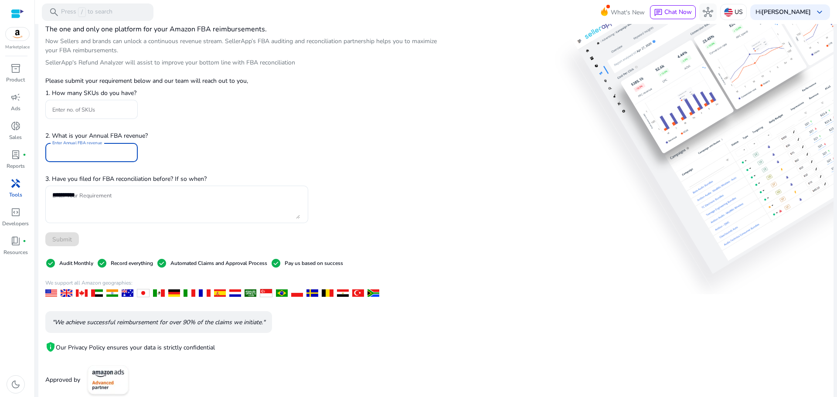
scroll to position [51, 0]
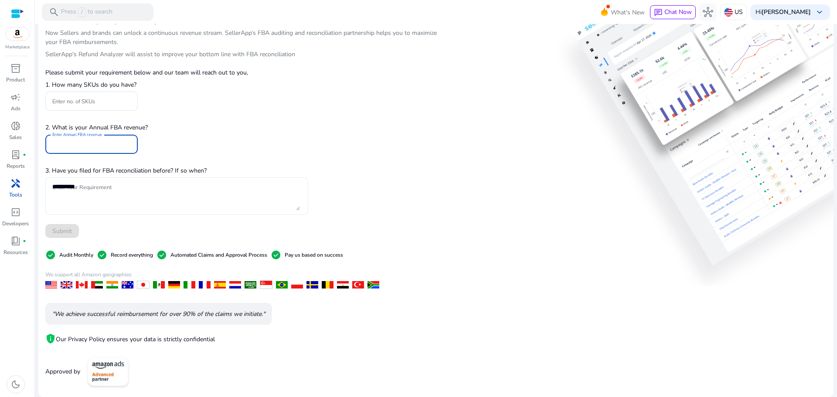
click at [129, 200] on textarea "Enter Your Requirement" at bounding box center [176, 196] width 248 height 29
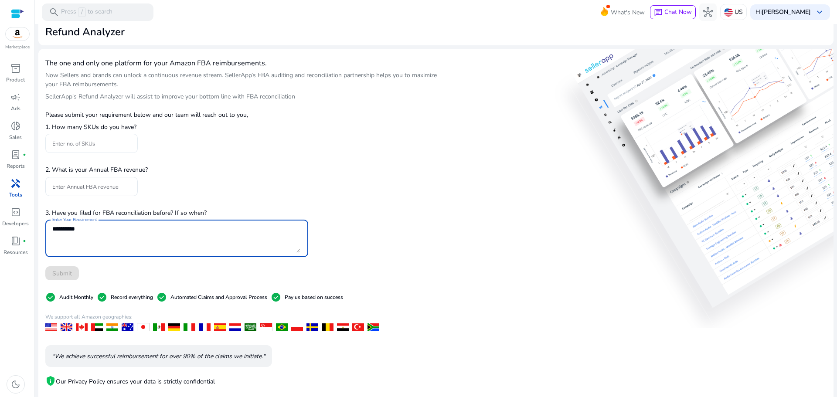
scroll to position [0, 0]
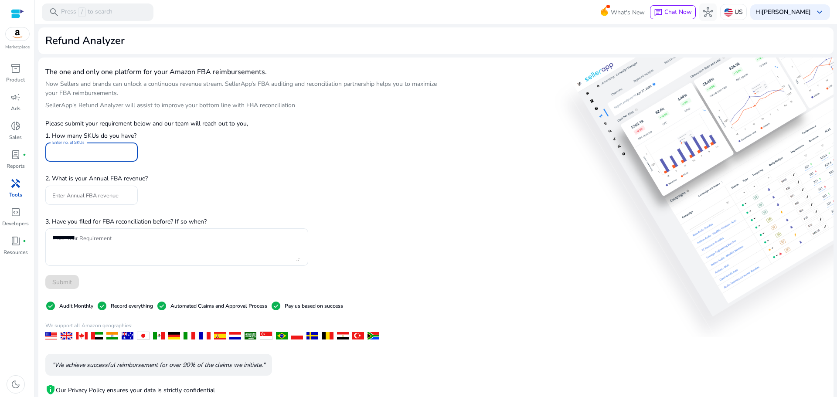
click at [103, 154] on input "Enter no. of SKUs" at bounding box center [91, 152] width 79 height 10
click at [126, 149] on input "*" at bounding box center [91, 152] width 79 height 10
type input "*"
click at [126, 149] on input "*" at bounding box center [91, 152] width 79 height 10
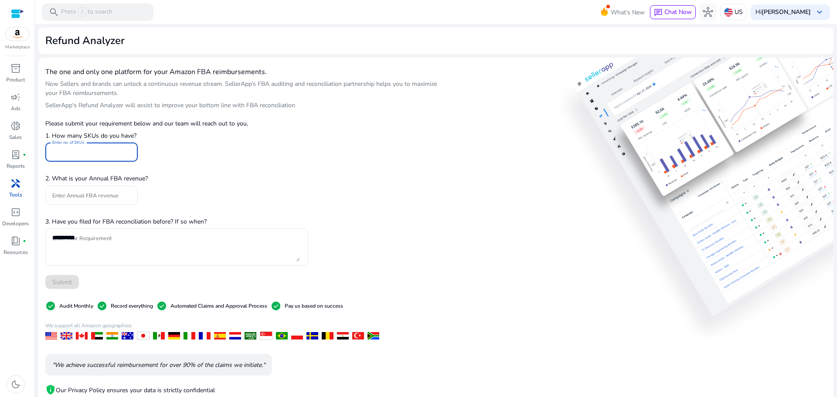
click at [100, 195] on input "Enter Annual FBA revenue" at bounding box center [91, 196] width 79 height 10
click at [164, 195] on div "Please submit your requirement below and our team will reach out to you, 1. How…" at bounding box center [176, 201] width 263 height 177
click at [17, 15] on div at bounding box center [17, 14] width 13 height 10
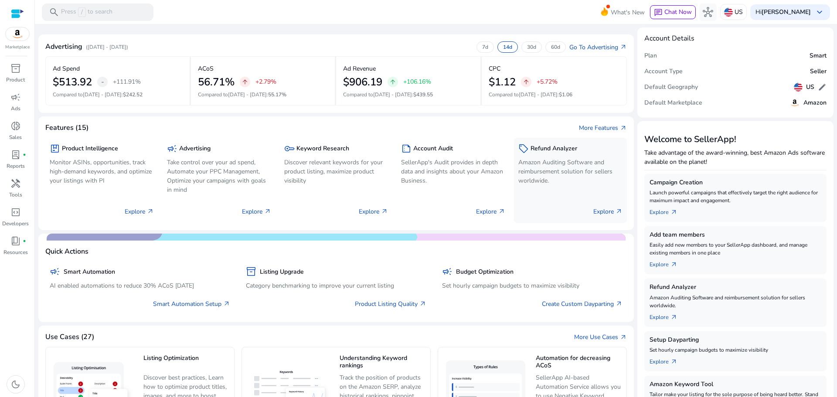
click at [580, 192] on div "sell Refund Analyzer Amazon Auditing Software and reimbursement solution for se…" at bounding box center [570, 180] width 113 height 85
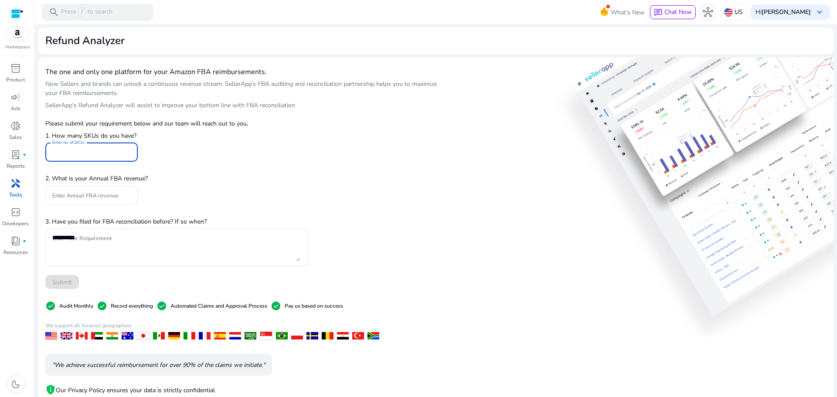
click at [127, 150] on input "*" at bounding box center [91, 152] width 79 height 10
type input "*"
click at [127, 150] on input "*" at bounding box center [91, 152] width 79 height 10
click at [101, 199] on input "Enter Annual FBA revenue" at bounding box center [91, 196] width 79 height 10
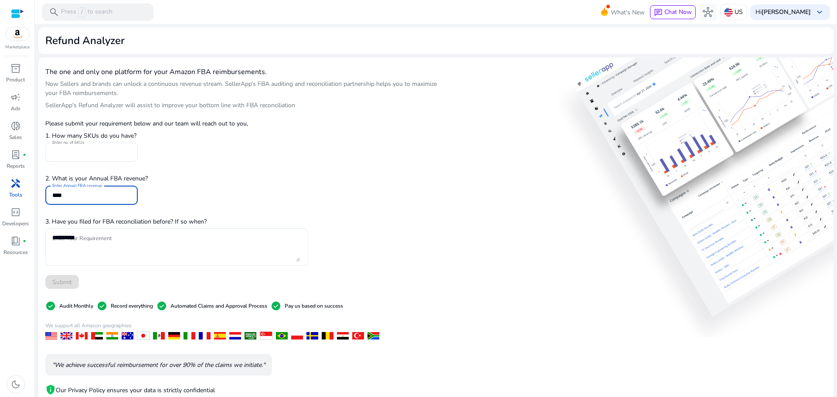
type input "****"
click at [102, 240] on textarea "Enter Your Requirement" at bounding box center [176, 247] width 248 height 29
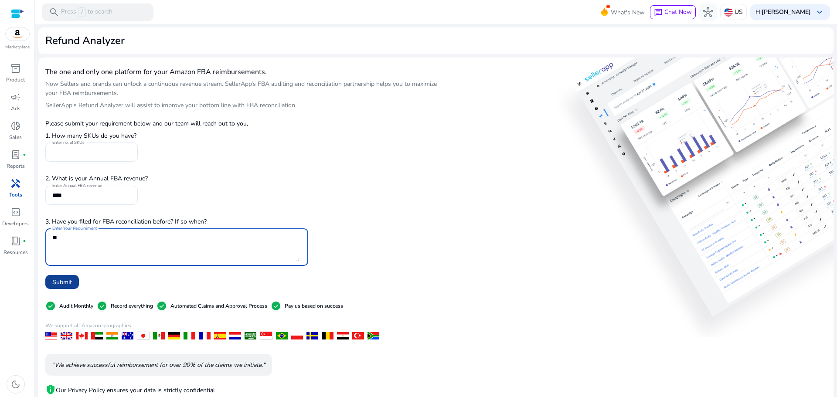
type textarea "**"
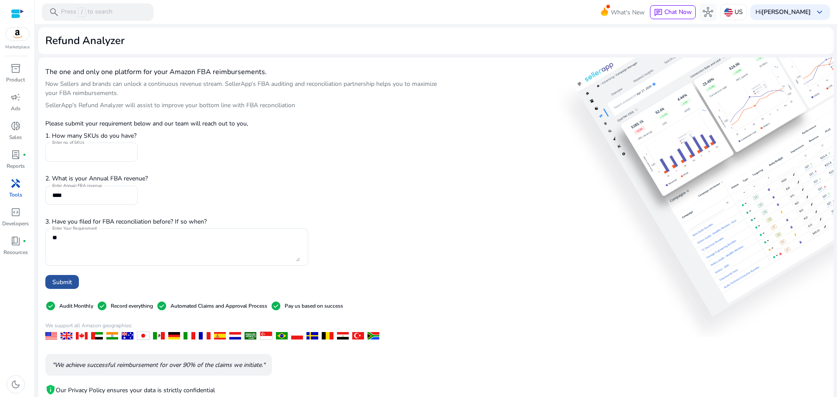
click at [71, 282] on span "Submit" at bounding box center [62, 282] width 20 height 9
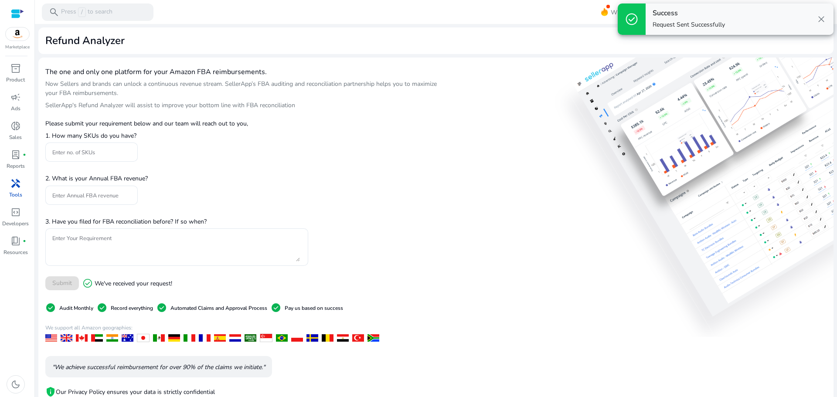
click at [725, 22] on div "Success Request Sent Successfully close" at bounding box center [740, 18] width 188 height 31
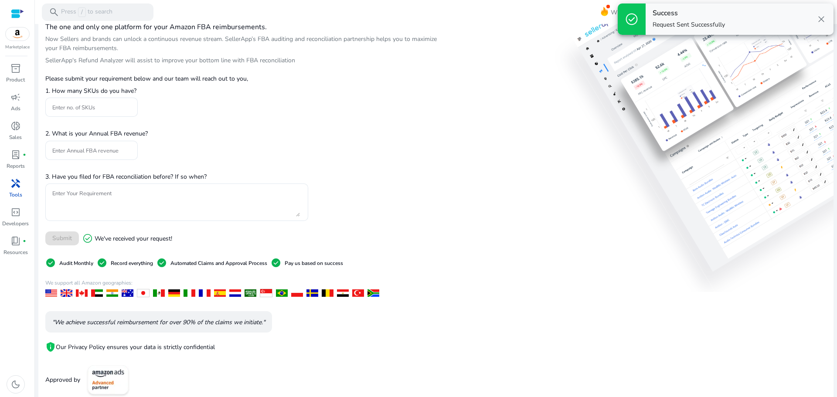
scroll to position [53, 0]
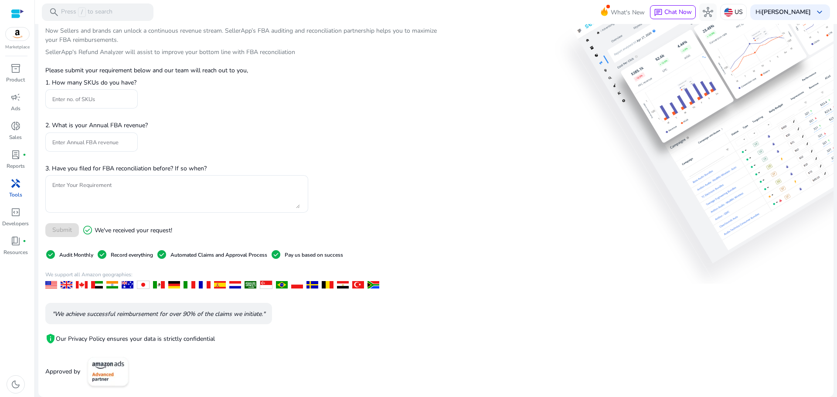
click at [102, 369] on img at bounding box center [108, 371] width 49 height 37
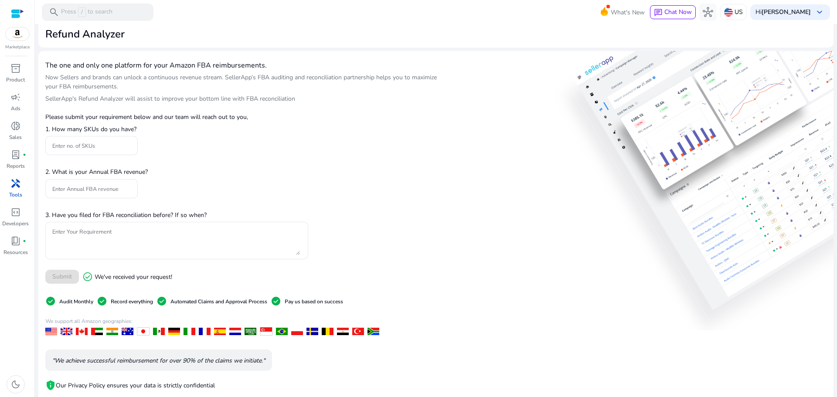
scroll to position [0, 0]
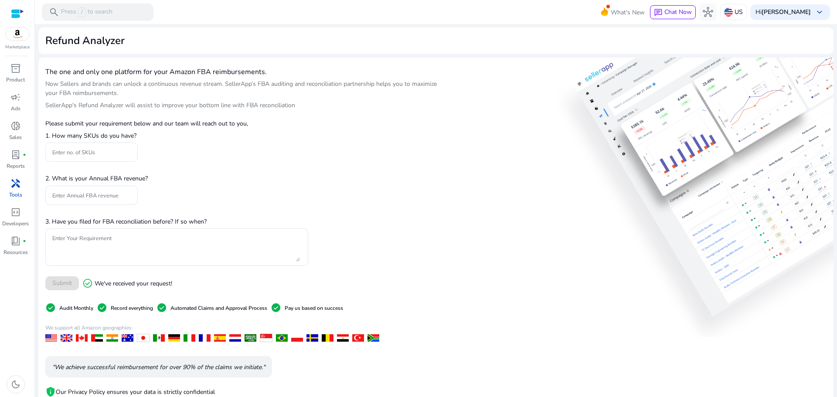
click at [16, 29] on img at bounding box center [18, 33] width 24 height 13
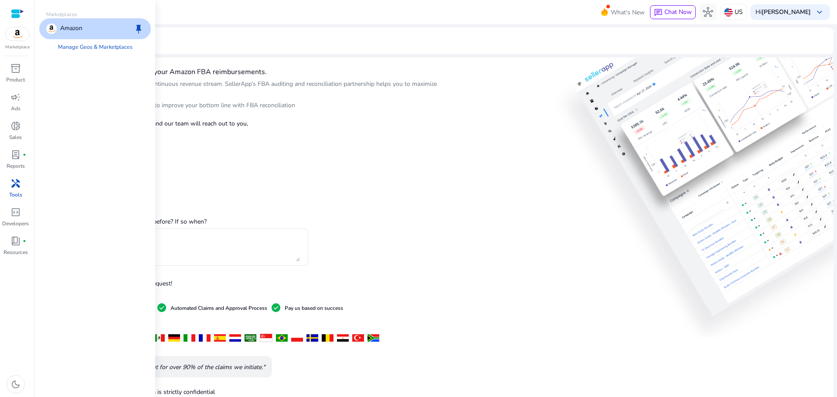
drag, startPoint x: 26, startPoint y: 16, endPoint x: 18, endPoint y: 12, distance: 8.6
click at [26, 15] on div "Marketplace" at bounding box center [17, 25] width 34 height 51
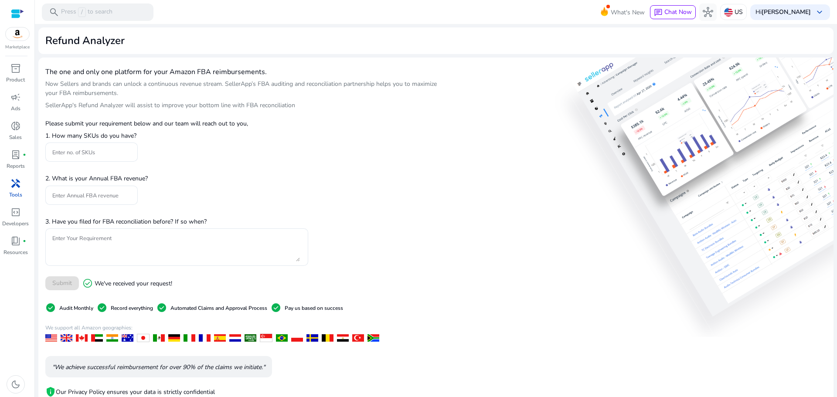
click at [18, 12] on div at bounding box center [17, 14] width 13 height 10
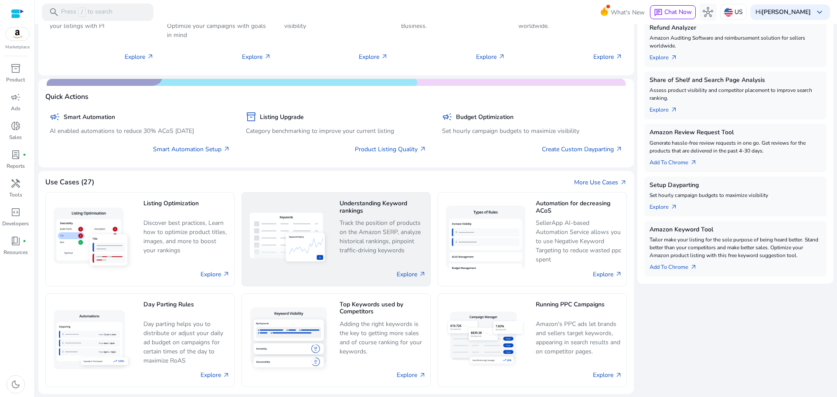
scroll to position [155, 0]
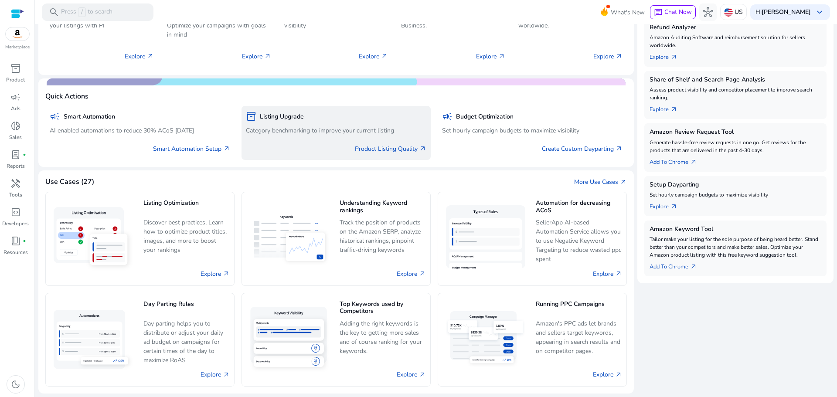
click at [282, 128] on p "Category benchmarking to improve your current listing" at bounding box center [336, 130] width 181 height 9
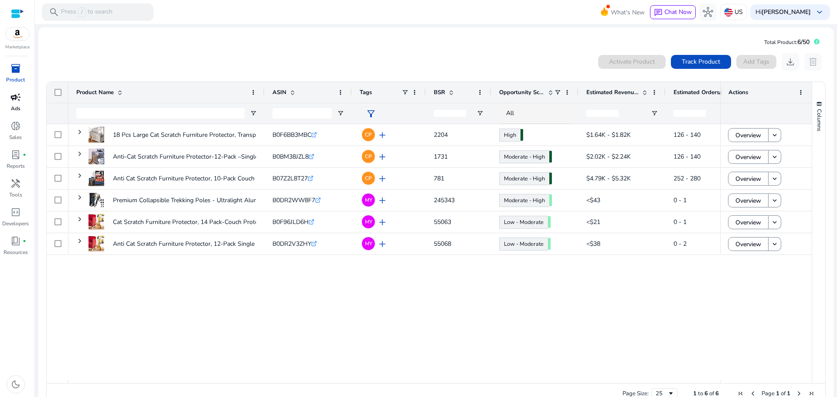
click at [16, 96] on span "campaign" at bounding box center [15, 97] width 10 height 10
